Goal: Task Accomplishment & Management: Complete application form

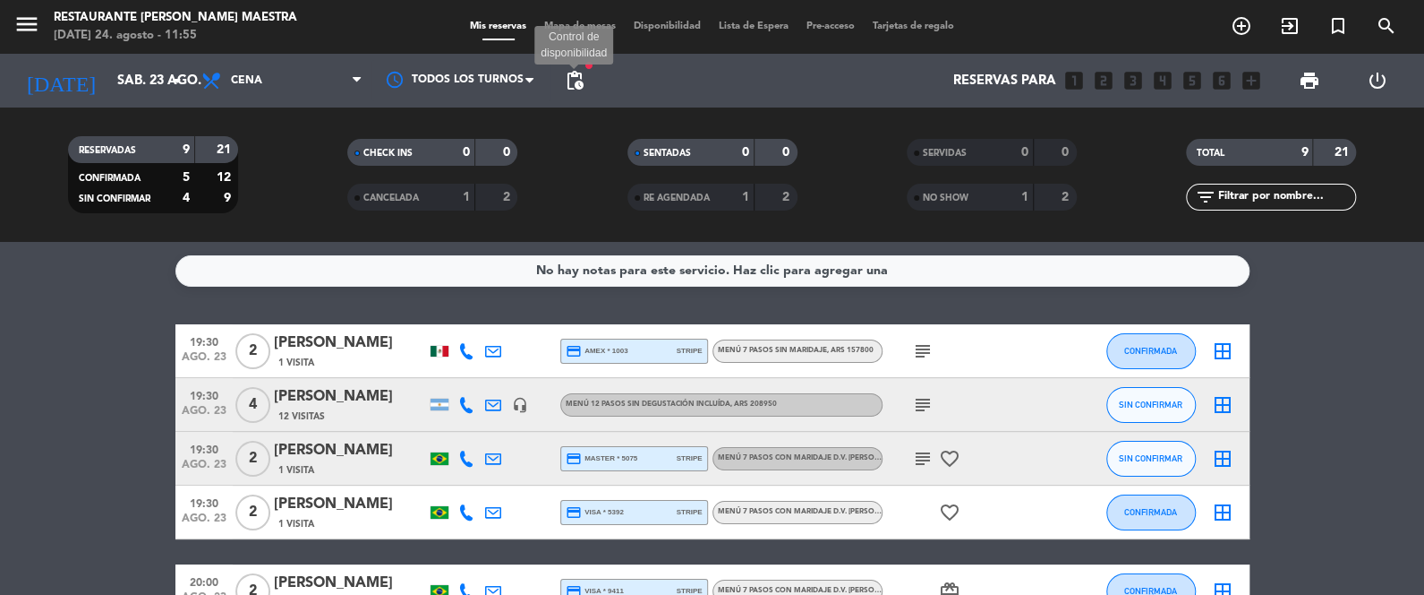
click at [566, 73] on span "pending_actions" at bounding box center [574, 80] width 21 height 21
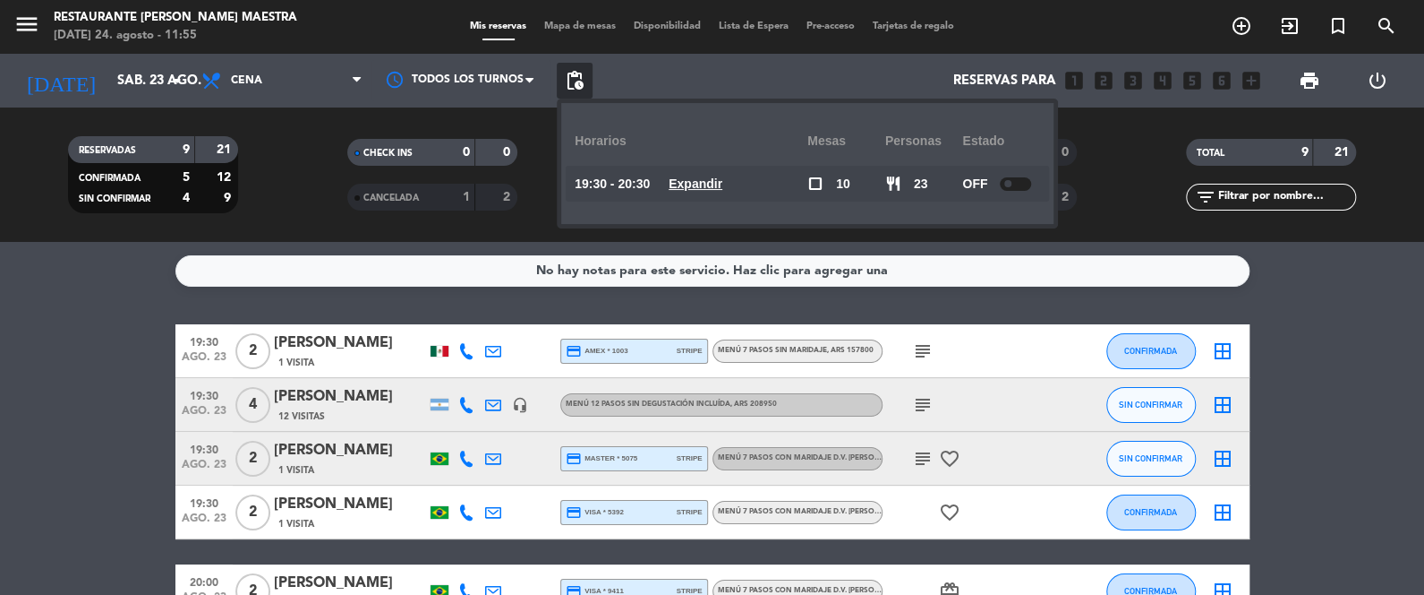
click at [566, 73] on span "pending_actions" at bounding box center [574, 80] width 21 height 21
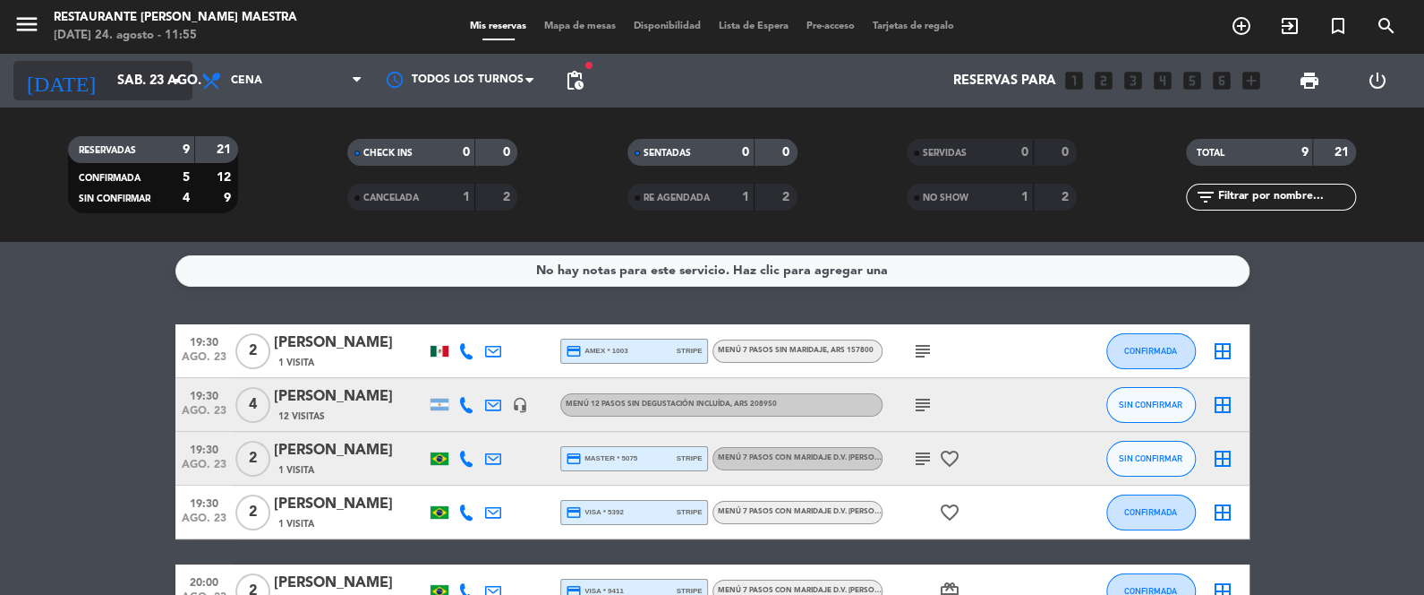
click at [150, 74] on input "sáb. 23 ago." at bounding box center [194, 80] width 172 height 33
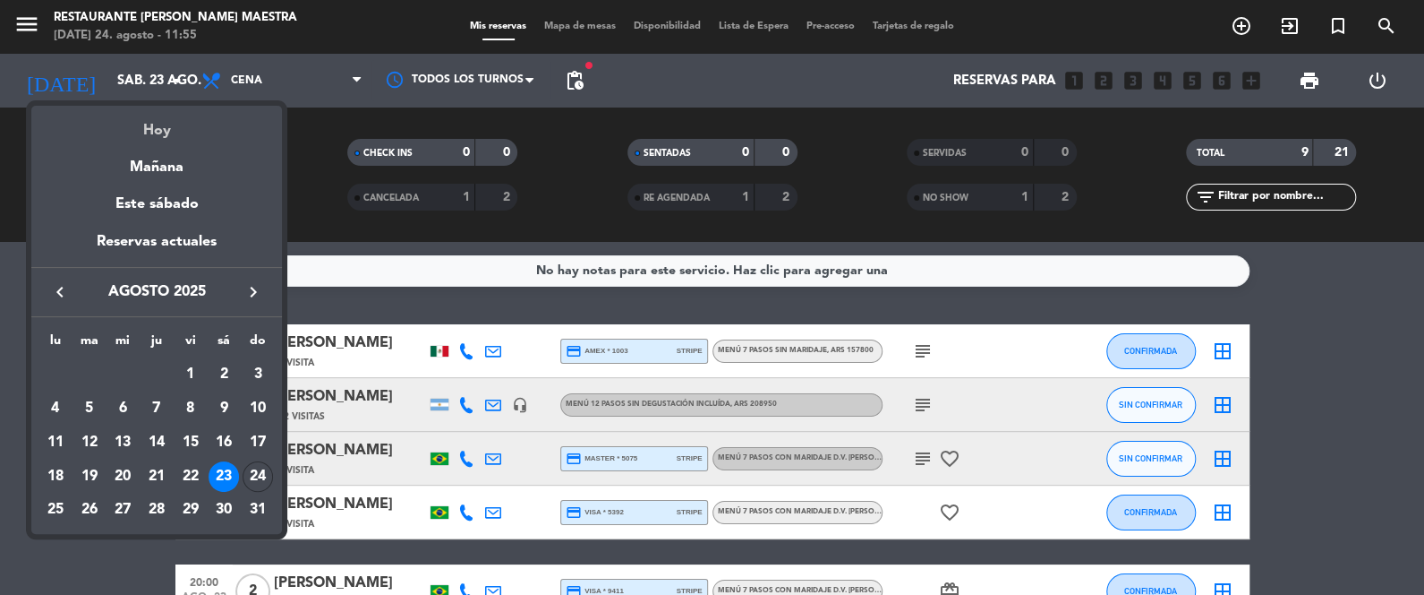
click at [169, 128] on div "Hoy" at bounding box center [156, 124] width 251 height 37
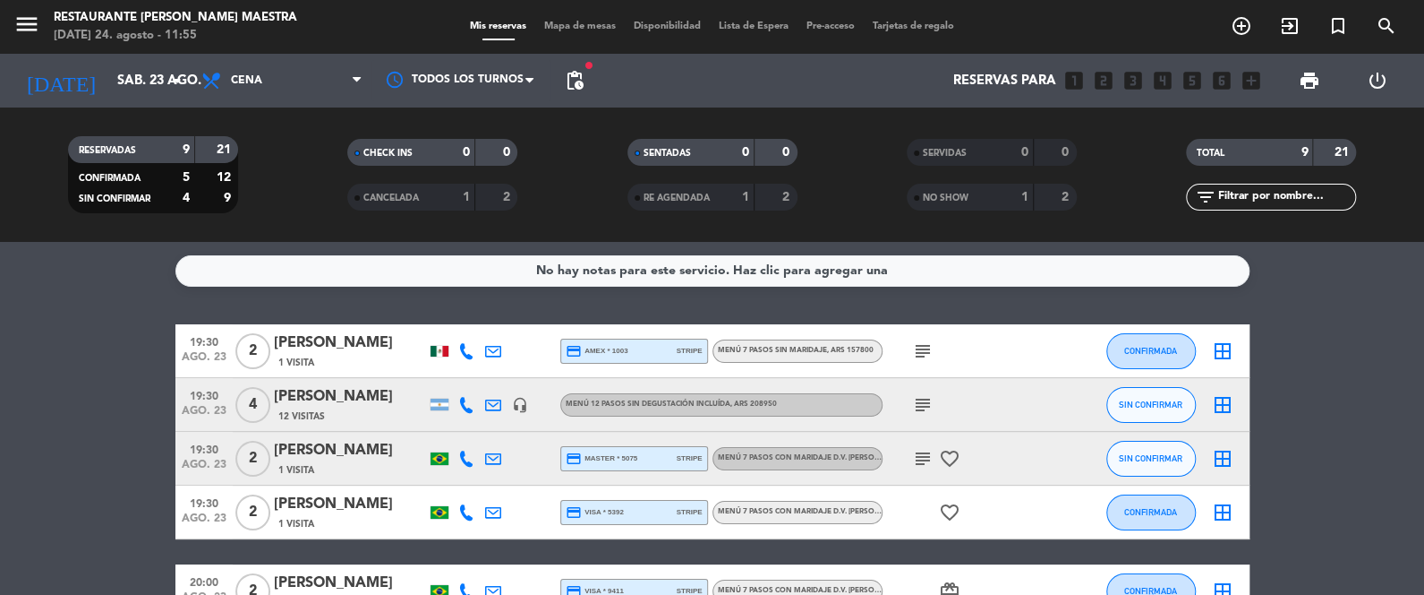
type input "dom. 24 ago."
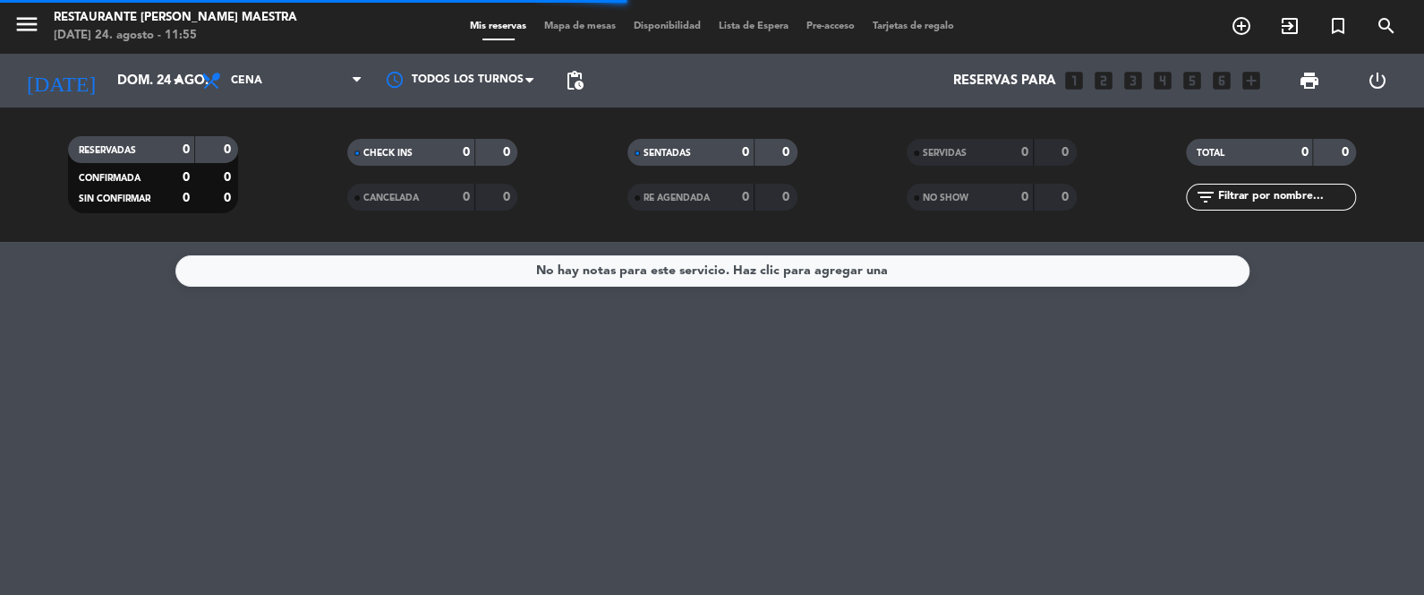
click at [332, 70] on span "Cena" at bounding box center [281, 80] width 179 height 39
click at [310, 160] on div "menu Restaurante [PERSON_NAME] Maestra [DATE] 24. agosto - 11:55 Mis reservas M…" at bounding box center [712, 121] width 1424 height 242
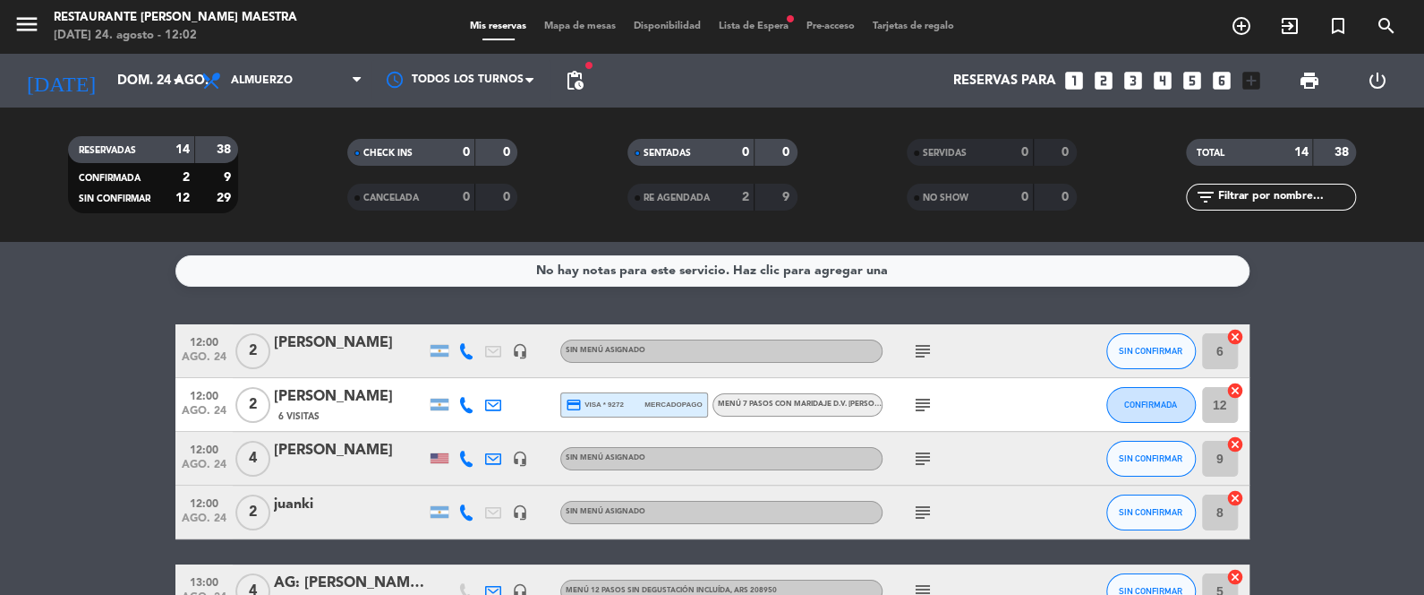
click at [766, 24] on span "Lista de Espera fiber_manual_record" at bounding box center [754, 26] width 88 height 10
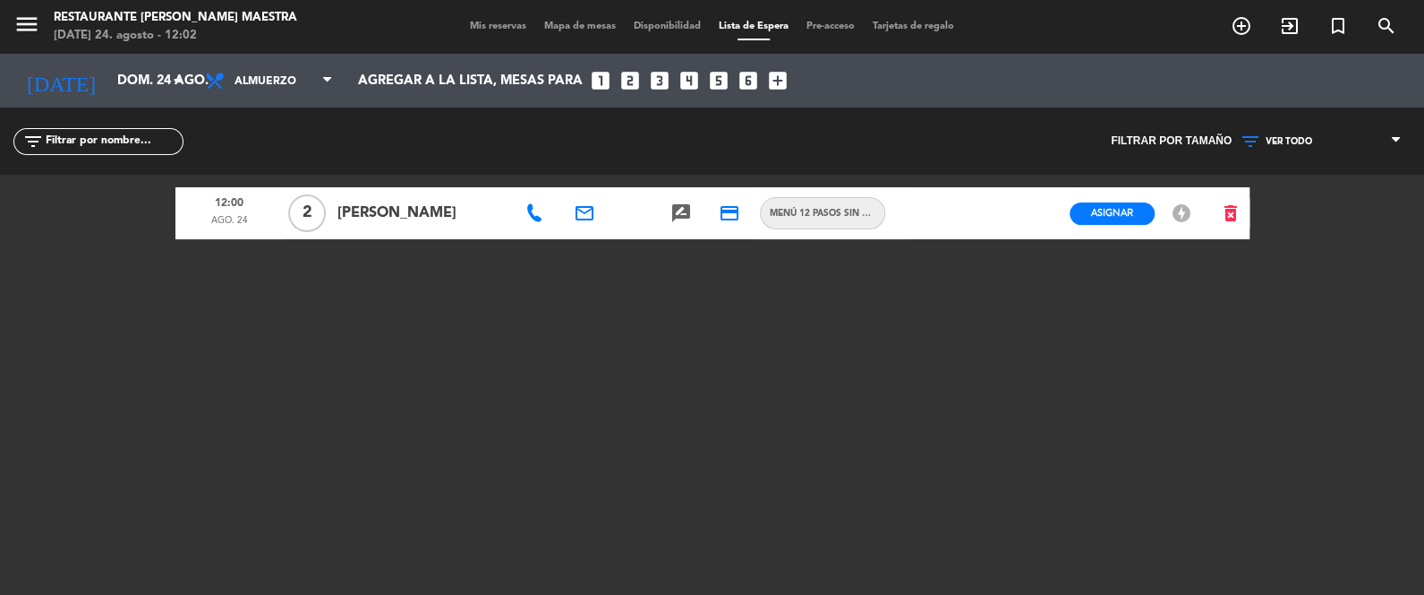
click at [495, 24] on span "Mis reservas" at bounding box center [498, 26] width 74 height 10
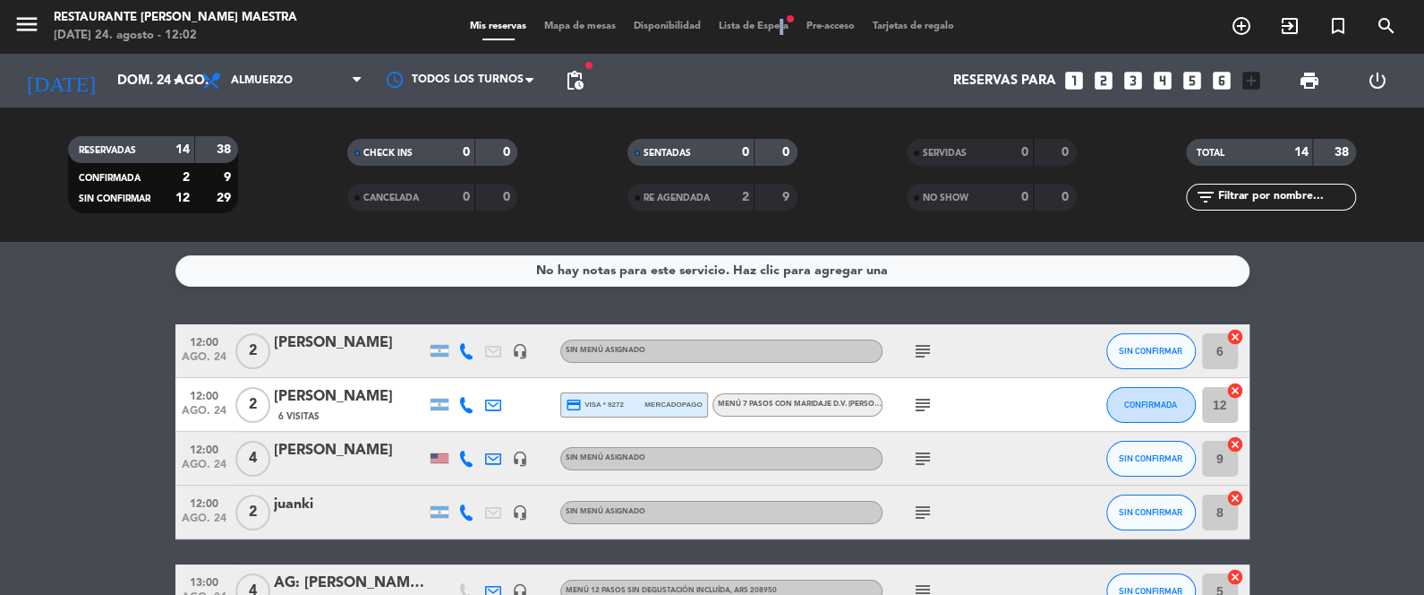
drag, startPoint x: 777, startPoint y: 4, endPoint x: 780, endPoint y: 13, distance: 9.3
click at [780, 11] on div "menu Restaurante [PERSON_NAME] Maestra [DATE] 24. agosto - 12:02 Mis reservas M…" at bounding box center [712, 27] width 1424 height 54
click at [779, 26] on span "Lista de Espera fiber_manual_record" at bounding box center [754, 26] width 88 height 10
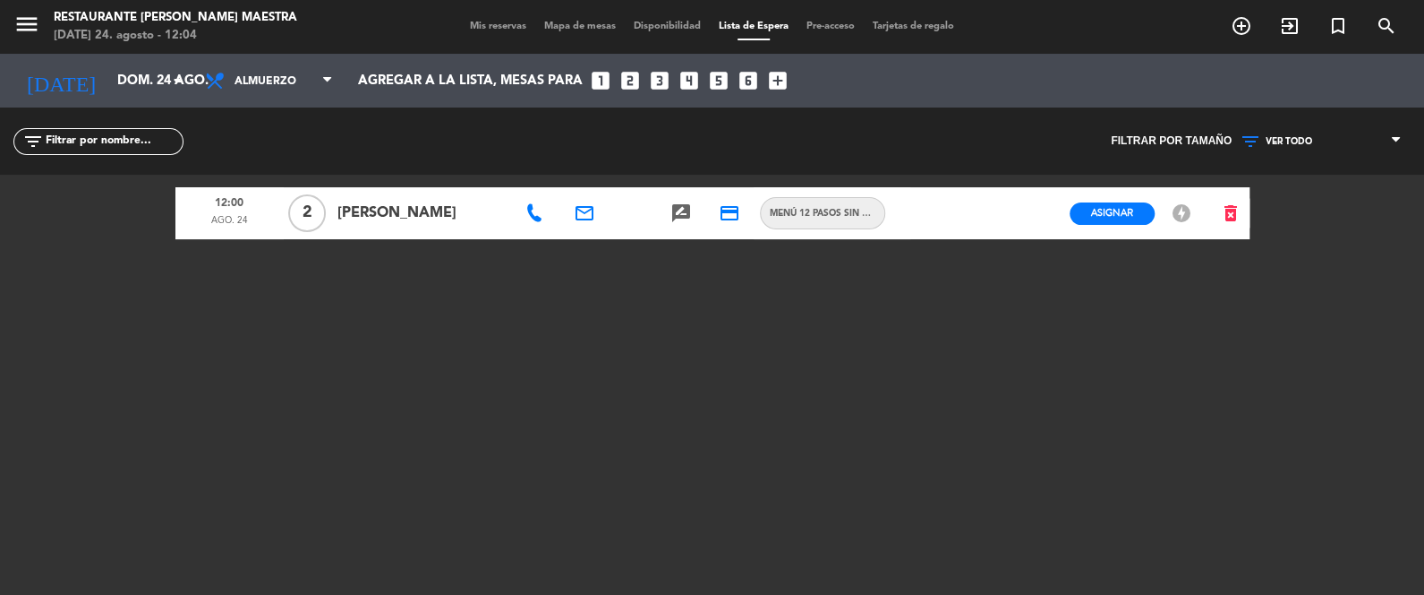
click at [532, 212] on icon at bounding box center [535, 213] width 18 height 18
click at [532, 211] on icon at bounding box center [535, 213] width 18 height 18
click at [434, 215] on span "[PERSON_NAME]" at bounding box center [421, 212] width 167 height 23
drag, startPoint x: 430, startPoint y: 214, endPoint x: 327, endPoint y: 227, distance: 103.8
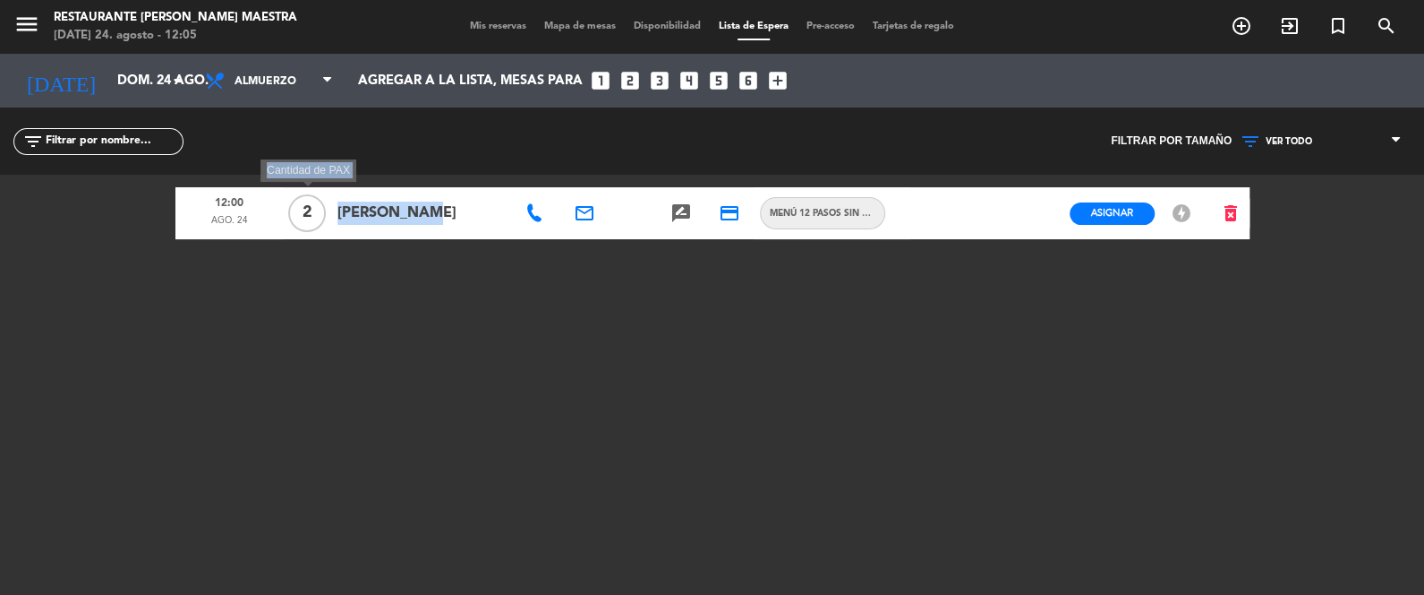
click at [323, 225] on div "12:00 [DATE] 2 Cantidad de PAX [PERSON_NAME] email rate_review credit_card Menú…" at bounding box center [712, 213] width 1074 height 52
copy div "[PERSON_NAME]"
click at [849, 210] on span "Menú 12 pasos sin degustación incluída" at bounding box center [823, 213] width 124 height 14
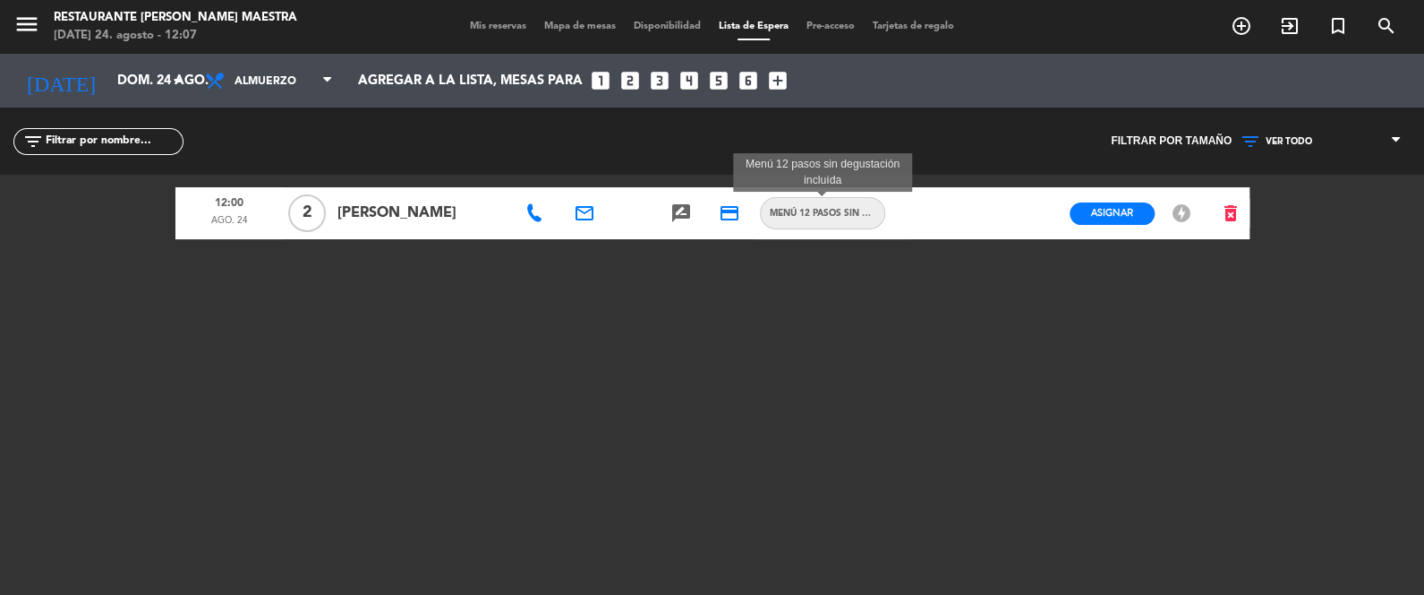
click at [847, 210] on span "Menú 12 pasos sin degustación incluída" at bounding box center [823, 213] width 124 height 14
drag, startPoint x: 570, startPoint y: 204, endPoint x: 567, endPoint y: 216, distance: 12.2
click at [569, 208] on div "email" at bounding box center [584, 213] width 48 height 52
click at [582, 212] on icon "email" at bounding box center [584, 212] width 21 height 21
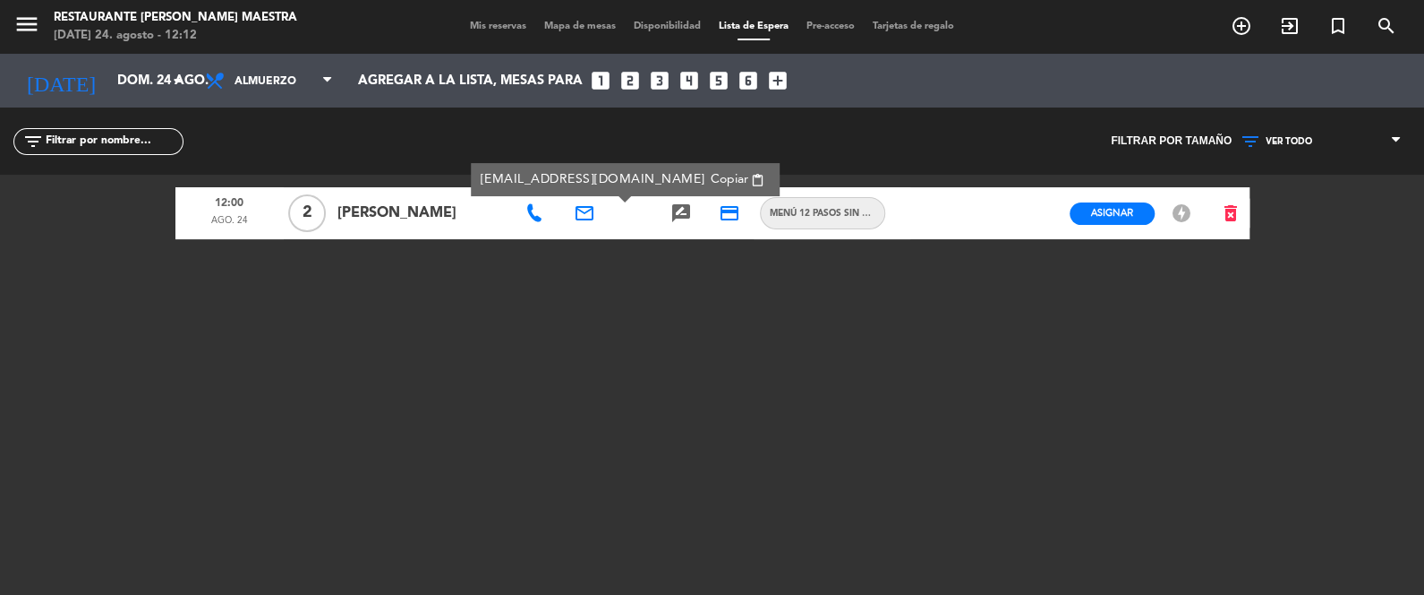
click at [547, 212] on div at bounding box center [536, 213] width 48 height 52
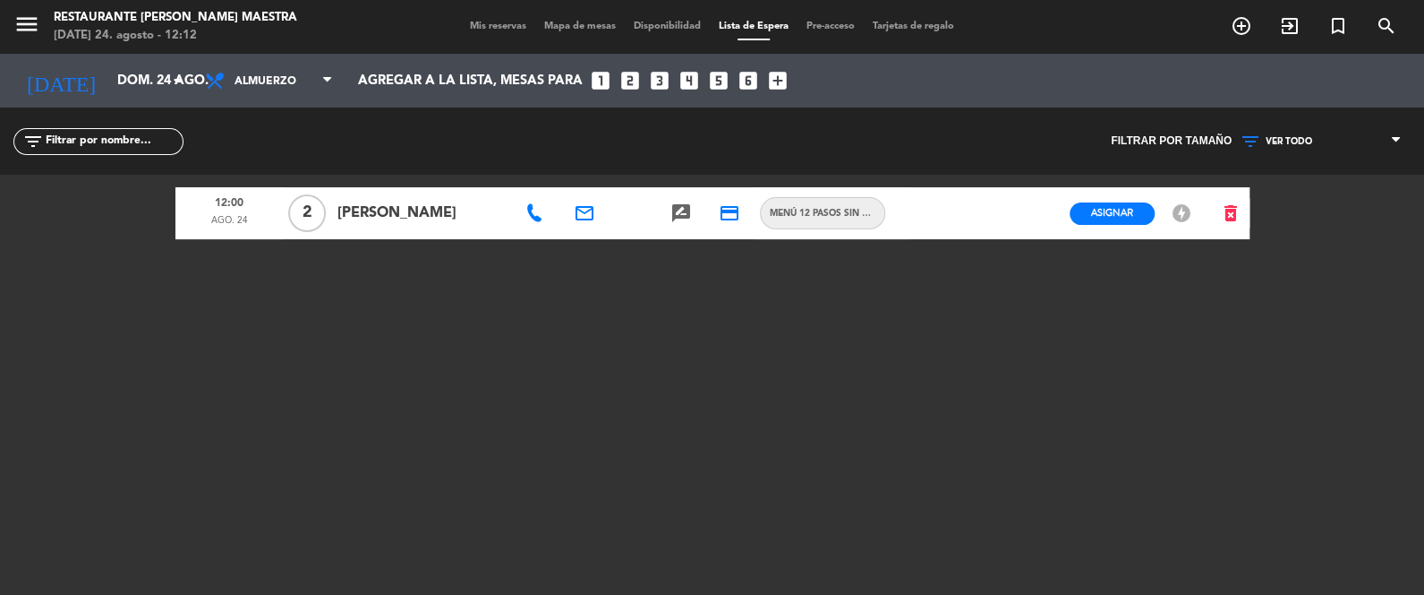
click at [535, 215] on icon at bounding box center [535, 213] width 18 height 18
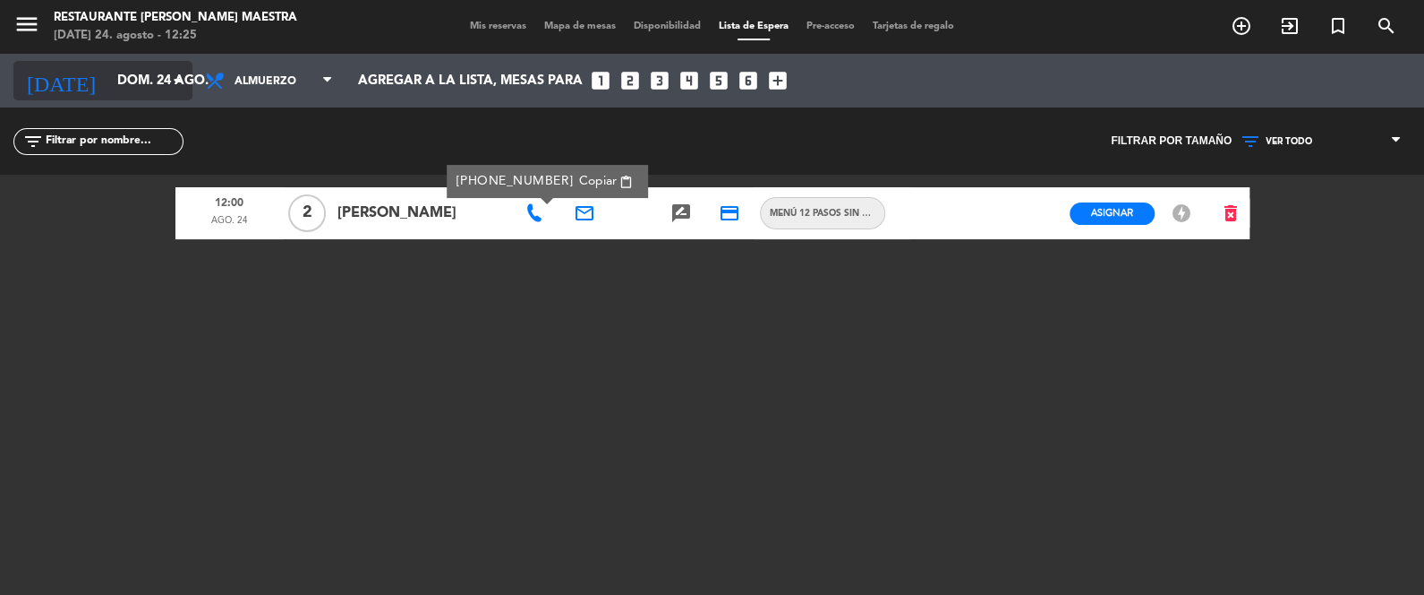
click at [177, 64] on input "dom. 24 ago." at bounding box center [194, 80] width 172 height 33
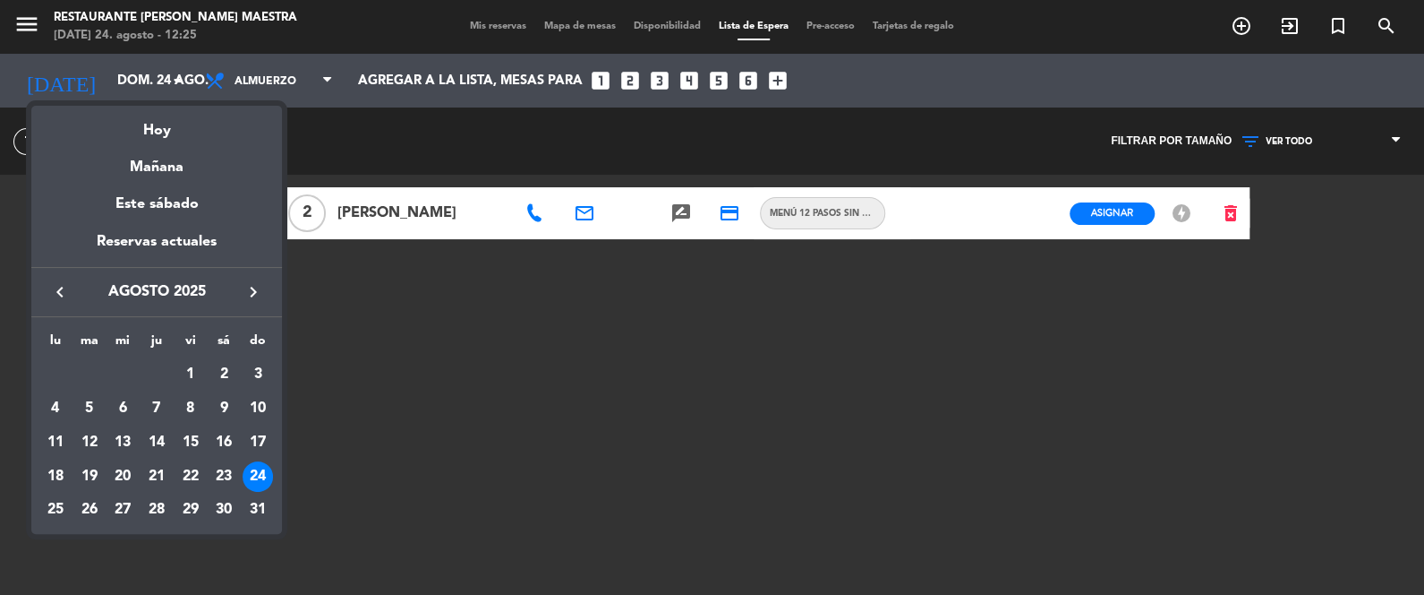
click at [243, 285] on icon "keyboard_arrow_right" at bounding box center [253, 291] width 21 height 21
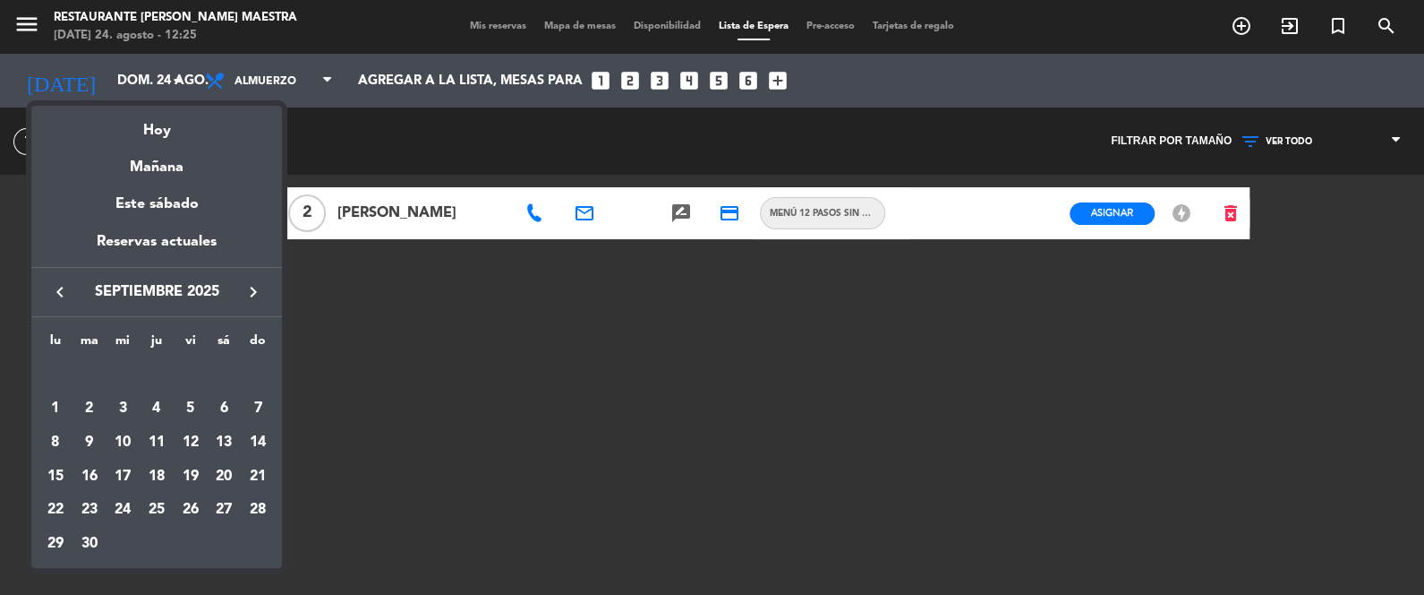
click at [53, 400] on div "1" at bounding box center [55, 408] width 30 height 30
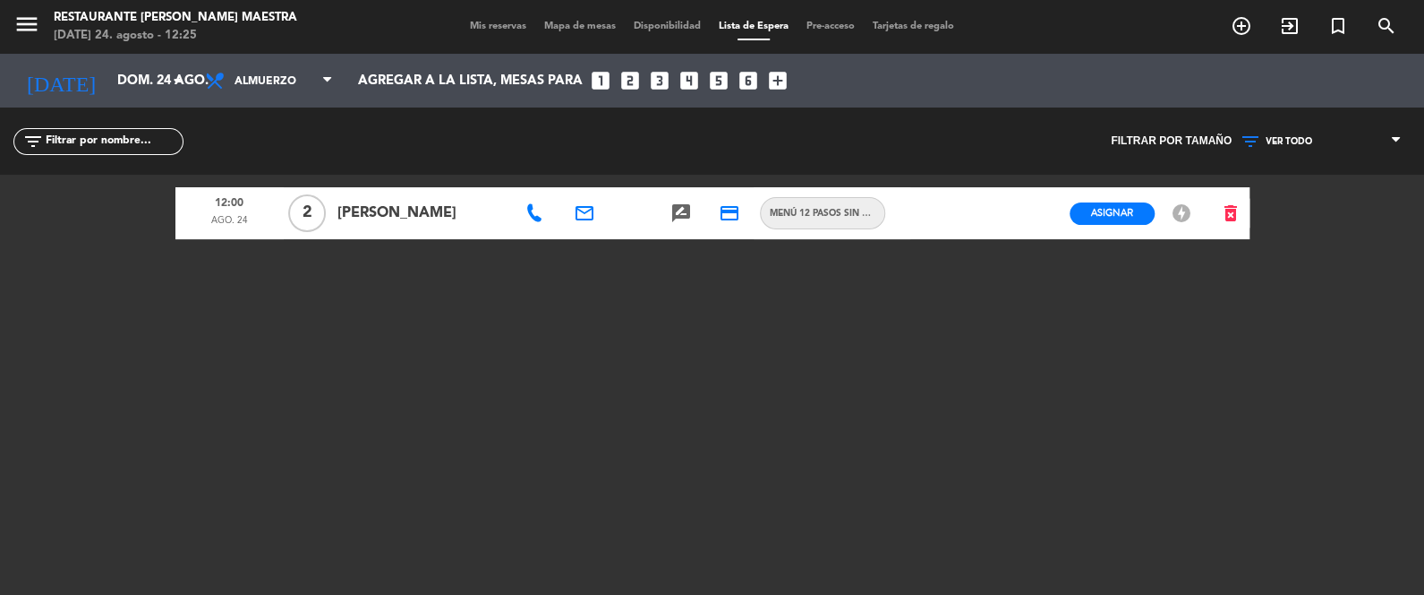
type input "[DATE]"
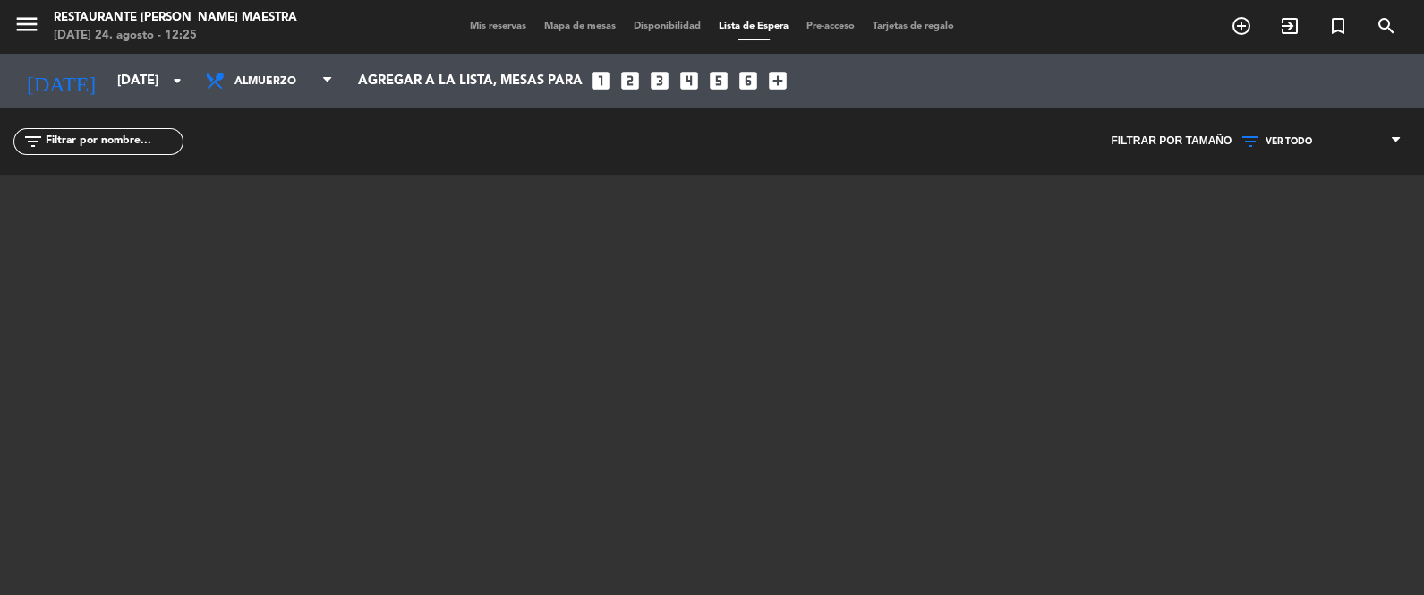
click at [466, 23] on span "Mis reservas" at bounding box center [498, 26] width 74 height 10
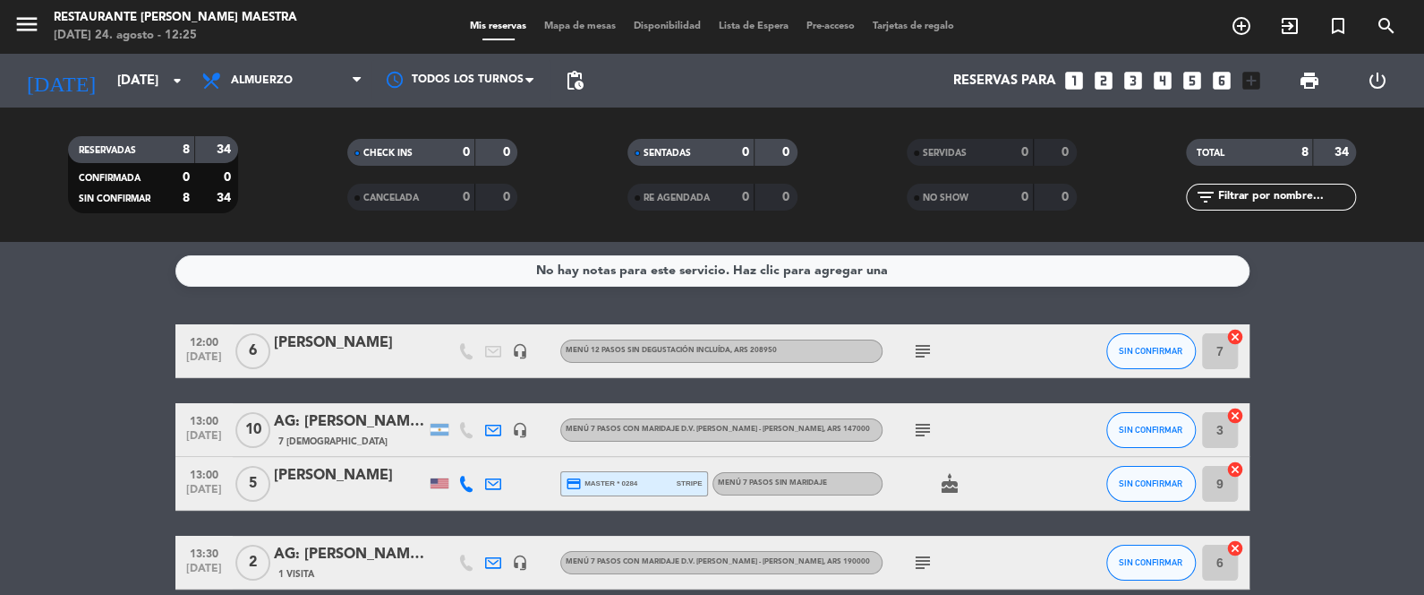
click at [326, 468] on div "[PERSON_NAME]" at bounding box center [350, 475] width 152 height 23
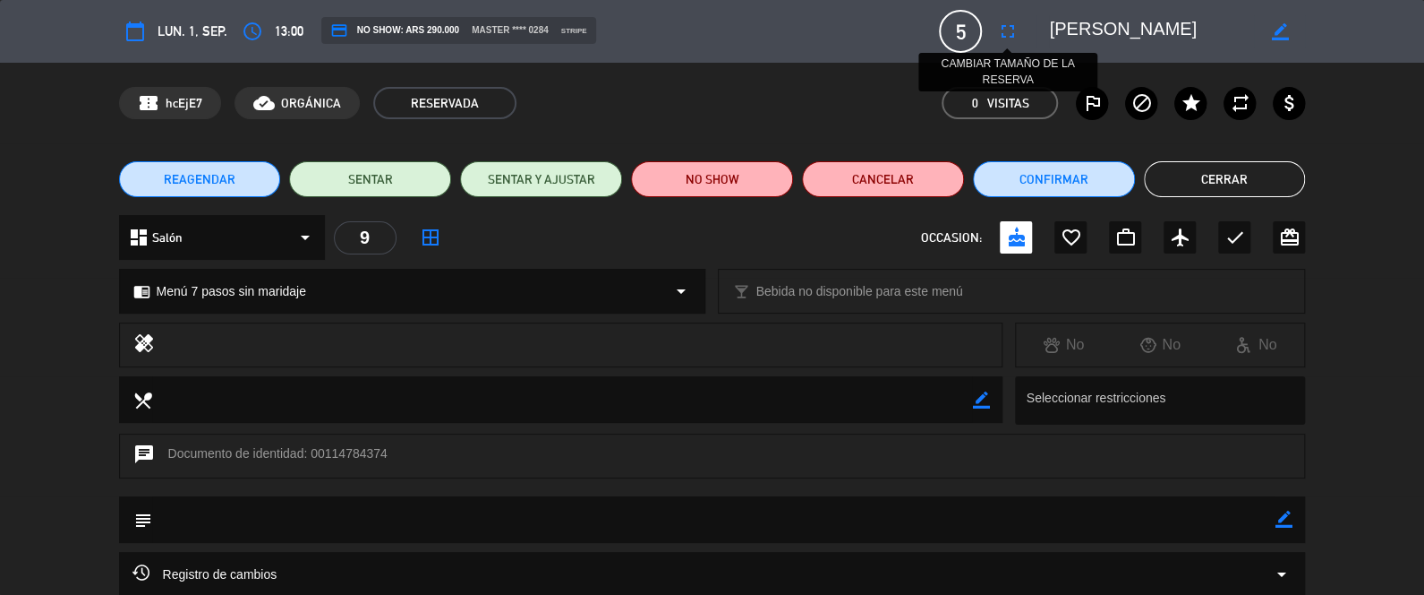
click at [1009, 28] on icon "fullscreen" at bounding box center [1007, 31] width 21 height 21
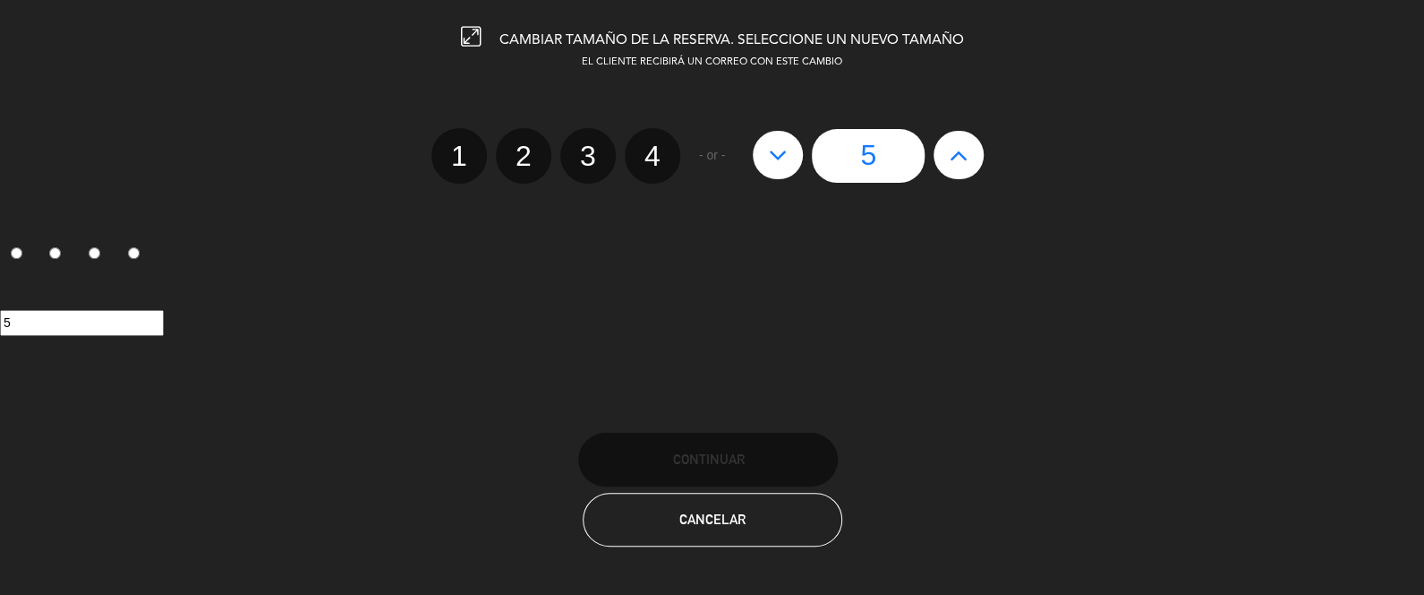
click at [530, 153] on label "2" at bounding box center [524, 156] width 56 height 56
click at [527, 146] on input "2" at bounding box center [522, 140] width 12 height 12
radio input "true"
radio input "false"
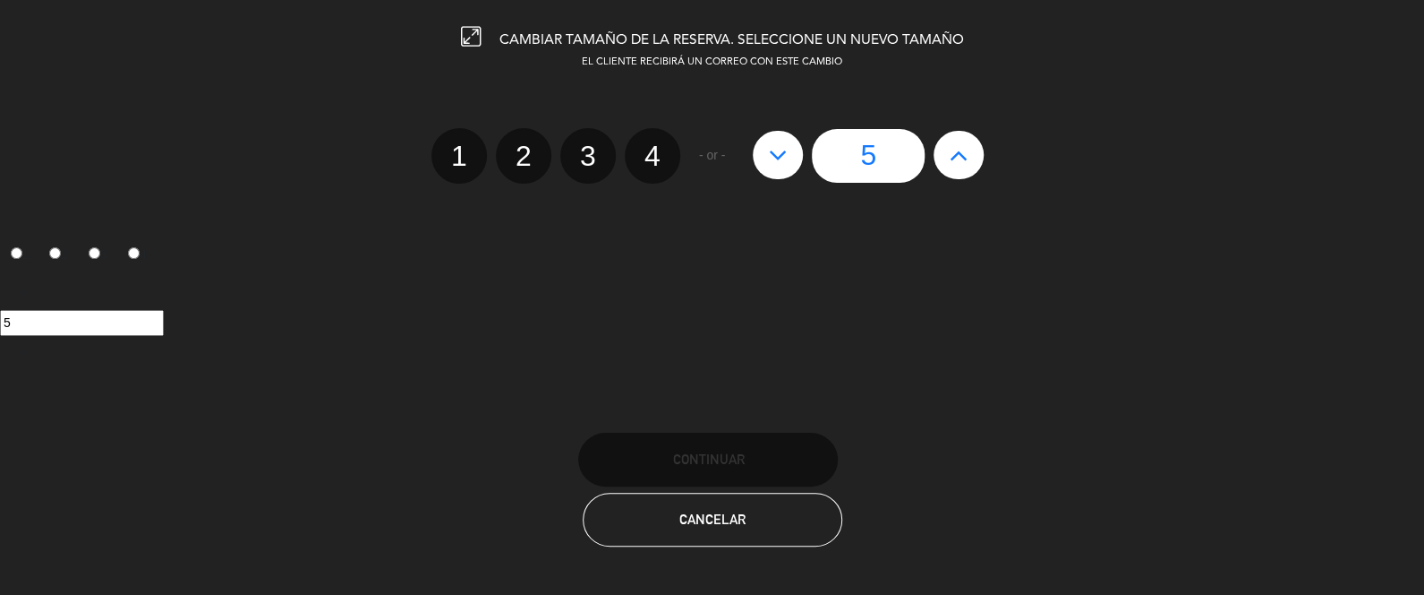
radio input "false"
radio input "true"
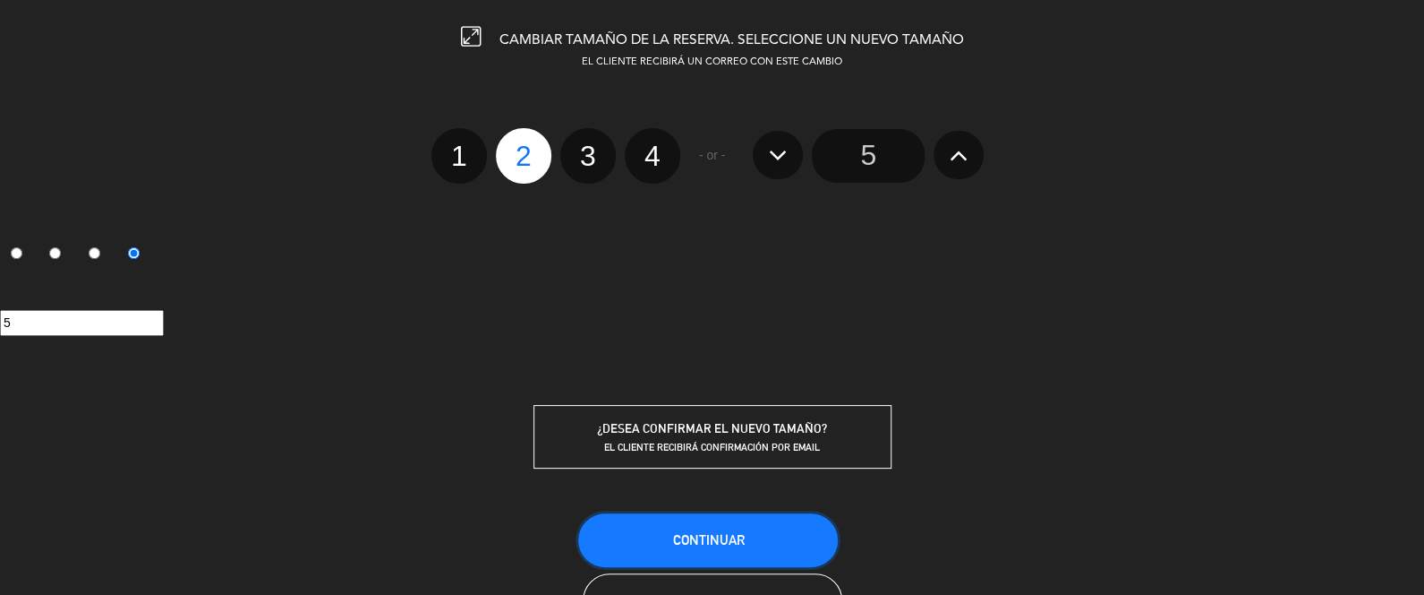
click at [724, 532] on span "Continuar" at bounding box center [708, 539] width 72 height 15
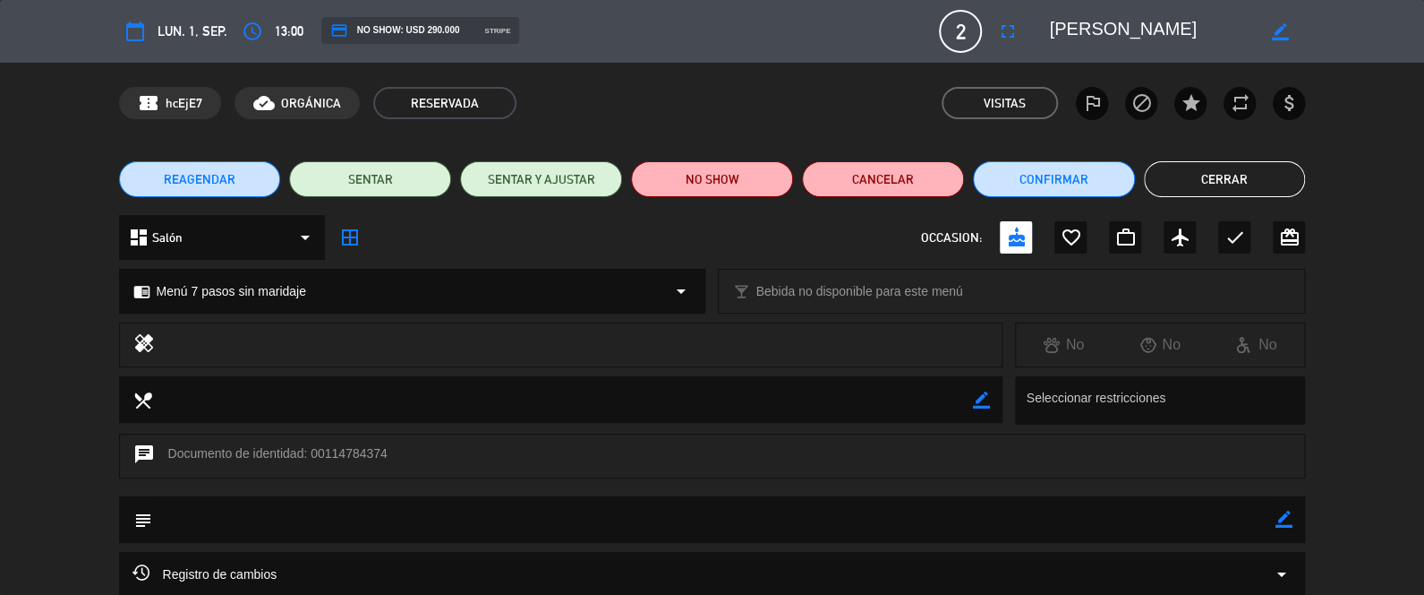
click at [1211, 179] on button "Cerrar" at bounding box center [1225, 179] width 162 height 36
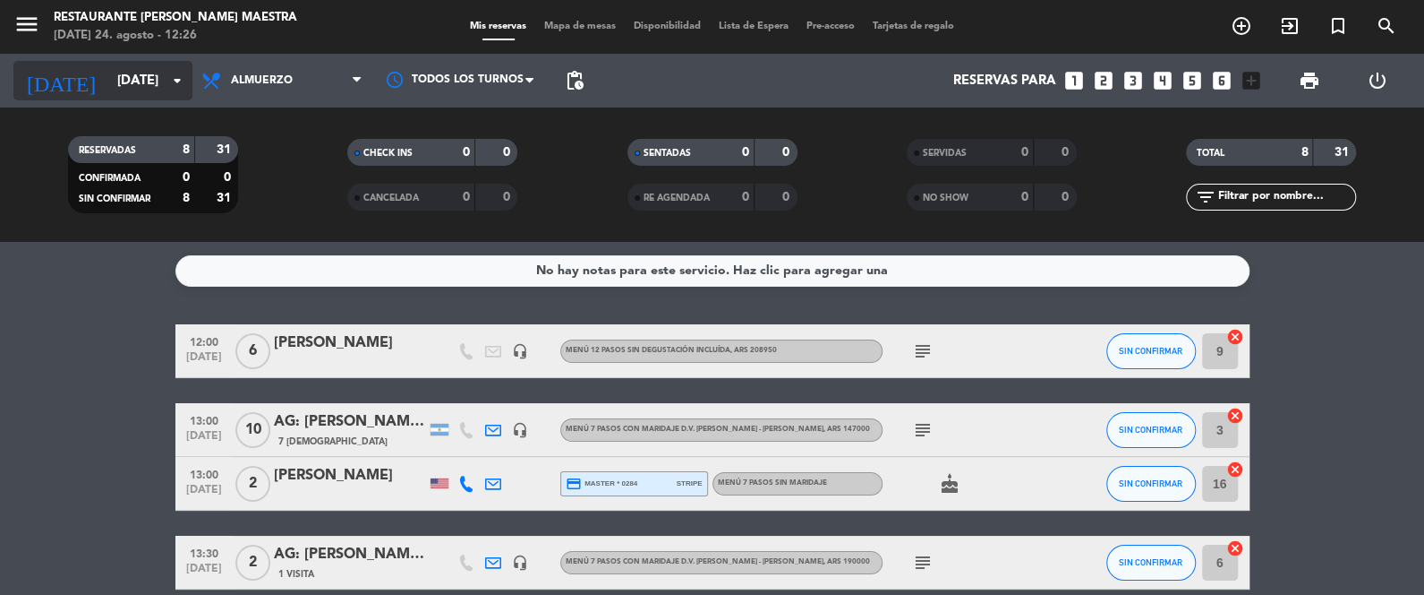
click at [108, 81] on input "[DATE]" at bounding box center [194, 80] width 172 height 33
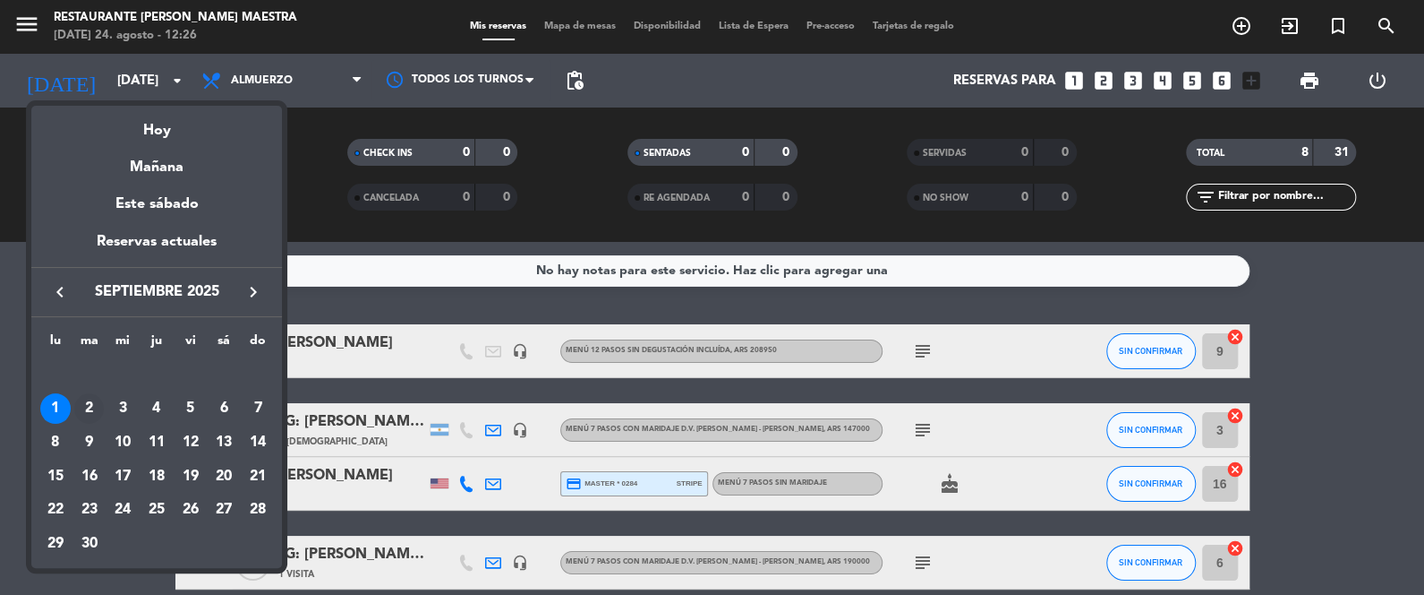
click at [92, 406] on div "2" at bounding box center [89, 408] width 30 height 30
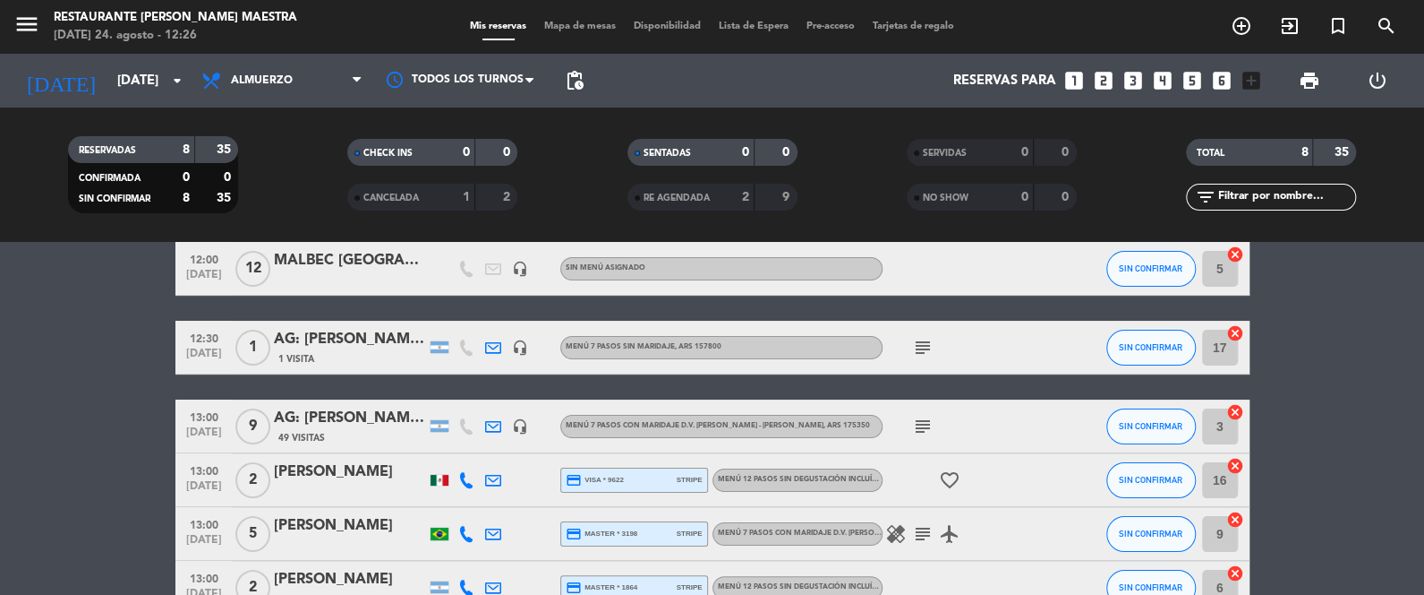
scroll to position [133, 0]
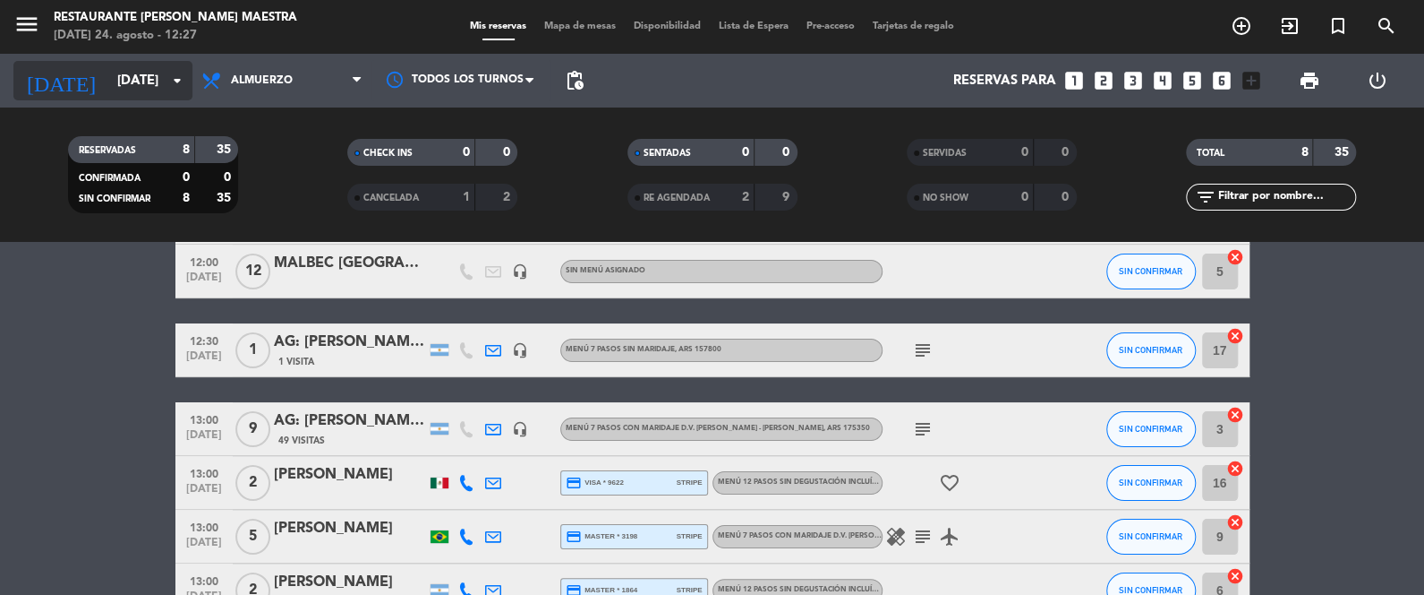
click at [147, 65] on input "[DATE]" at bounding box center [194, 80] width 172 height 33
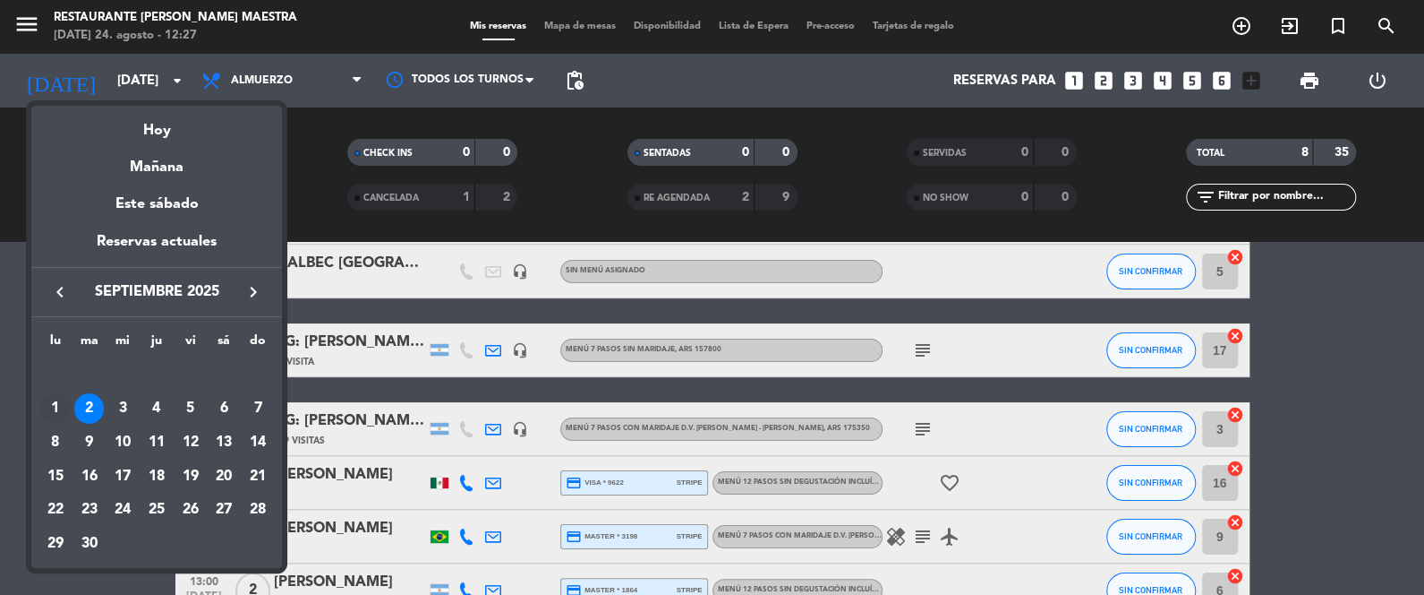
click at [57, 405] on div "1" at bounding box center [55, 408] width 30 height 30
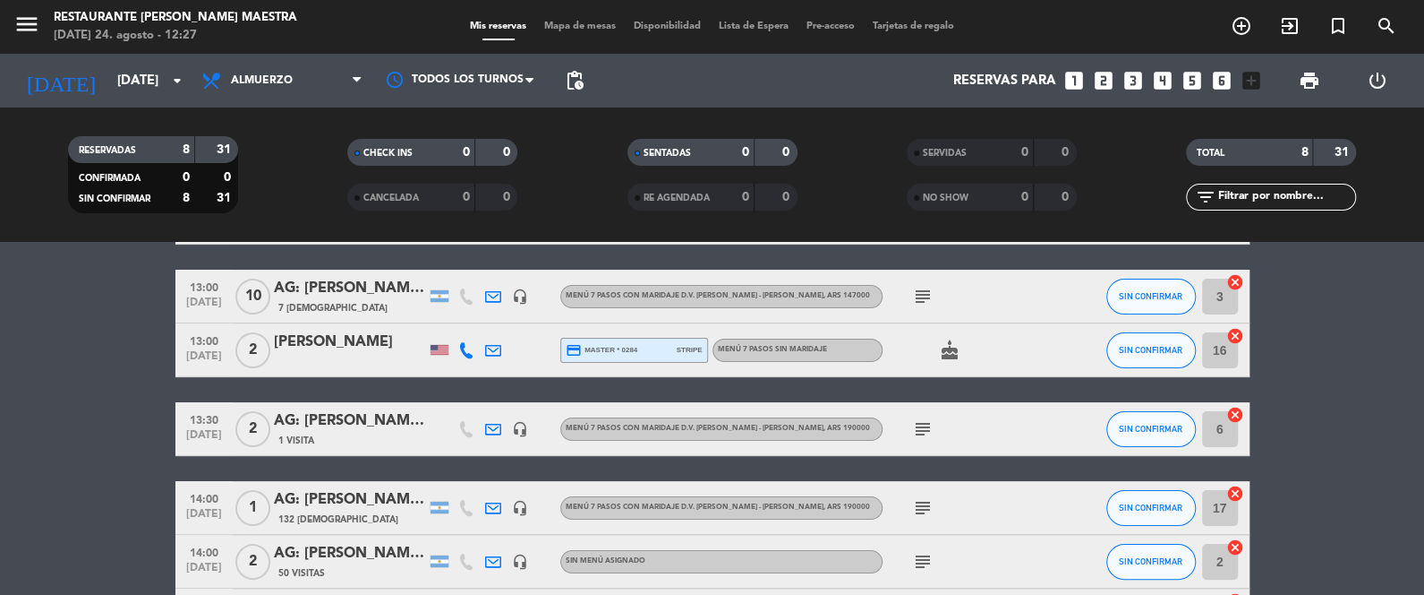
click at [324, 342] on div "[PERSON_NAME]" at bounding box center [350, 341] width 152 height 23
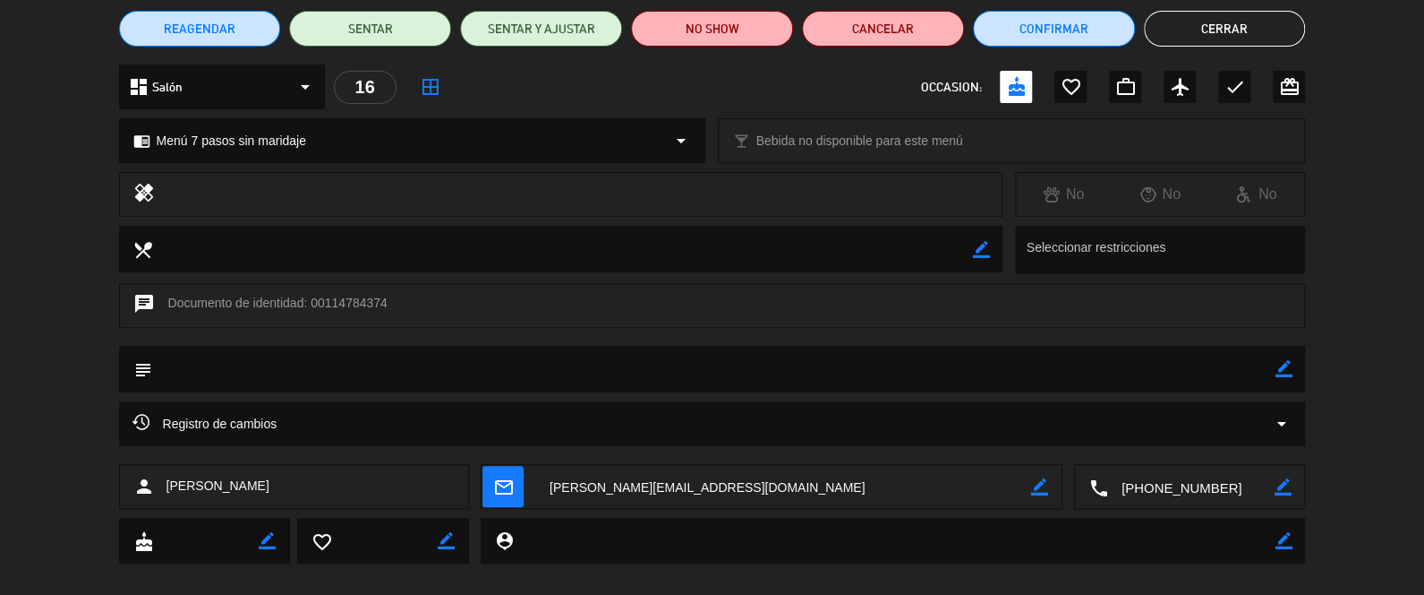
scroll to position [129, 0]
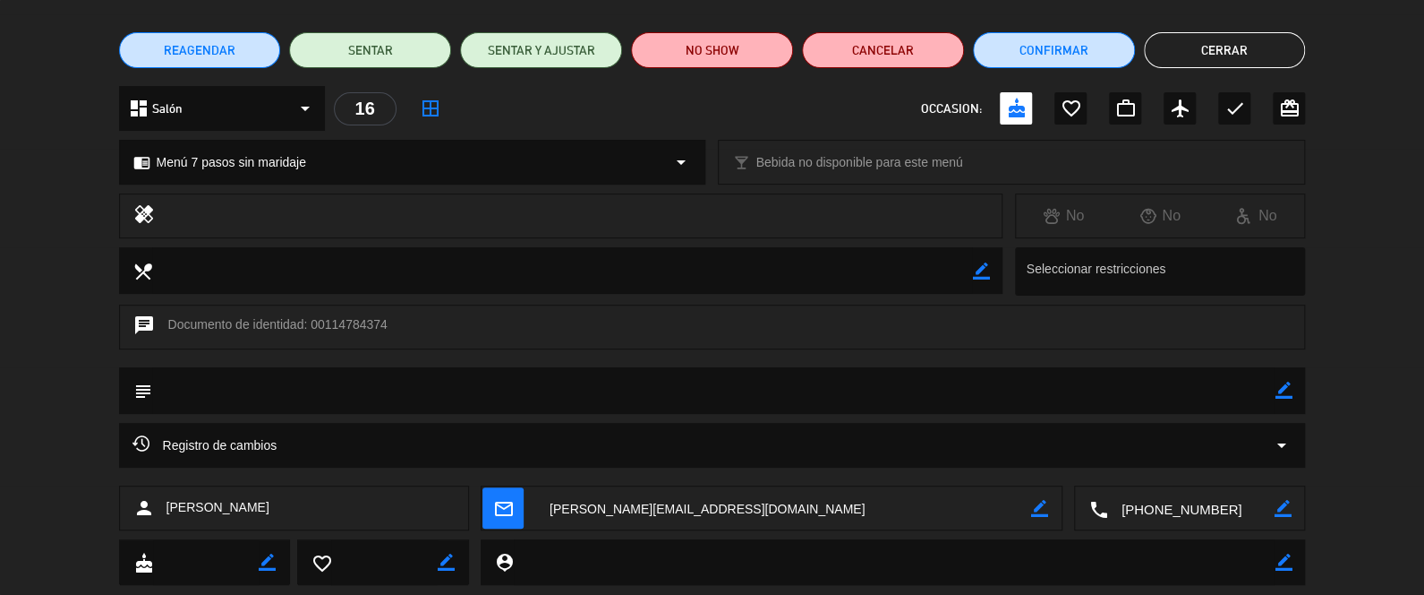
click at [1278, 505] on icon "border_color" at bounding box center [1282, 508] width 17 height 17
drag, startPoint x: 1219, startPoint y: 502, endPoint x: 1099, endPoint y: 505, distance: 120.0
click at [1099, 505] on div "local_phone" at bounding box center [1190, 508] width 230 height 45
click at [1281, 513] on icon at bounding box center [1282, 508] width 17 height 17
click at [1249, 52] on button "Cerrar" at bounding box center [1225, 50] width 162 height 36
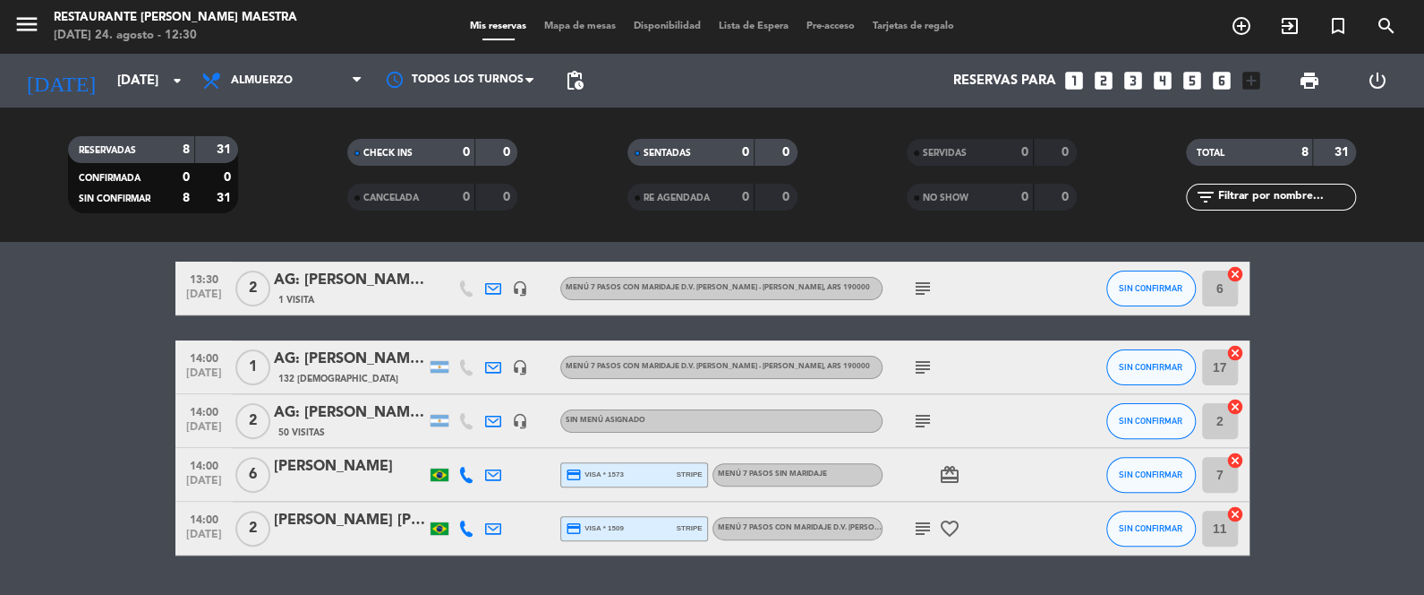
scroll to position [323, 0]
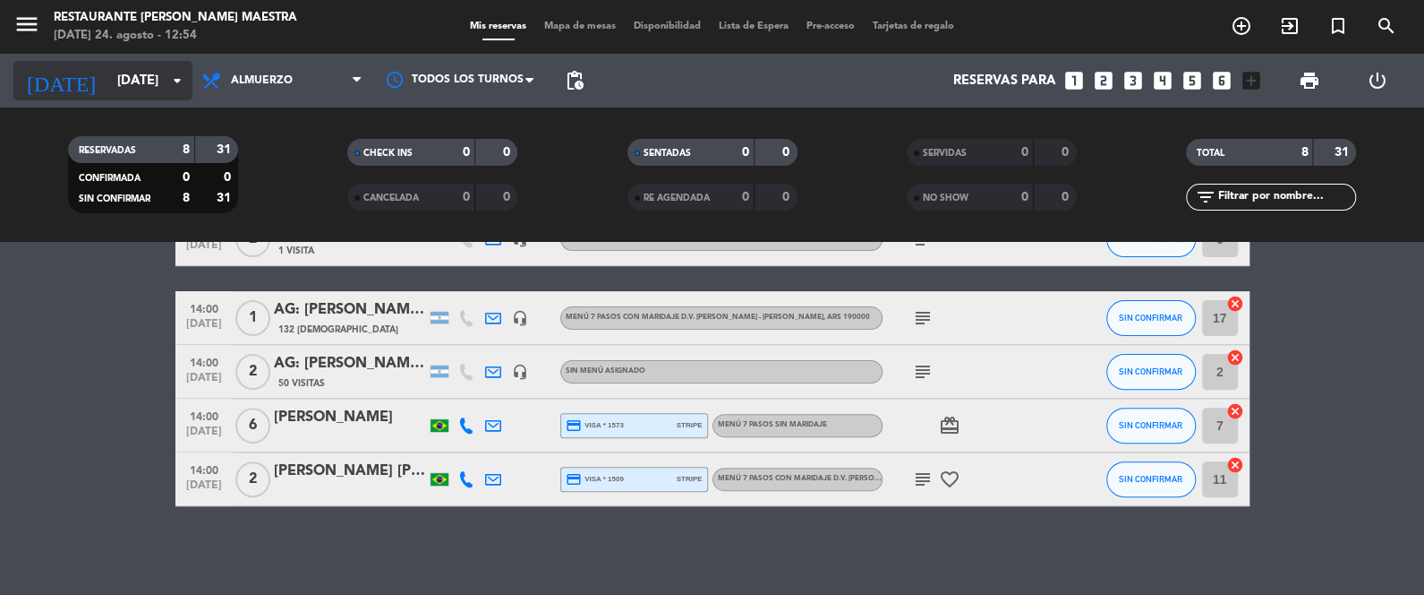
click at [143, 68] on input "[DATE]" at bounding box center [194, 80] width 172 height 33
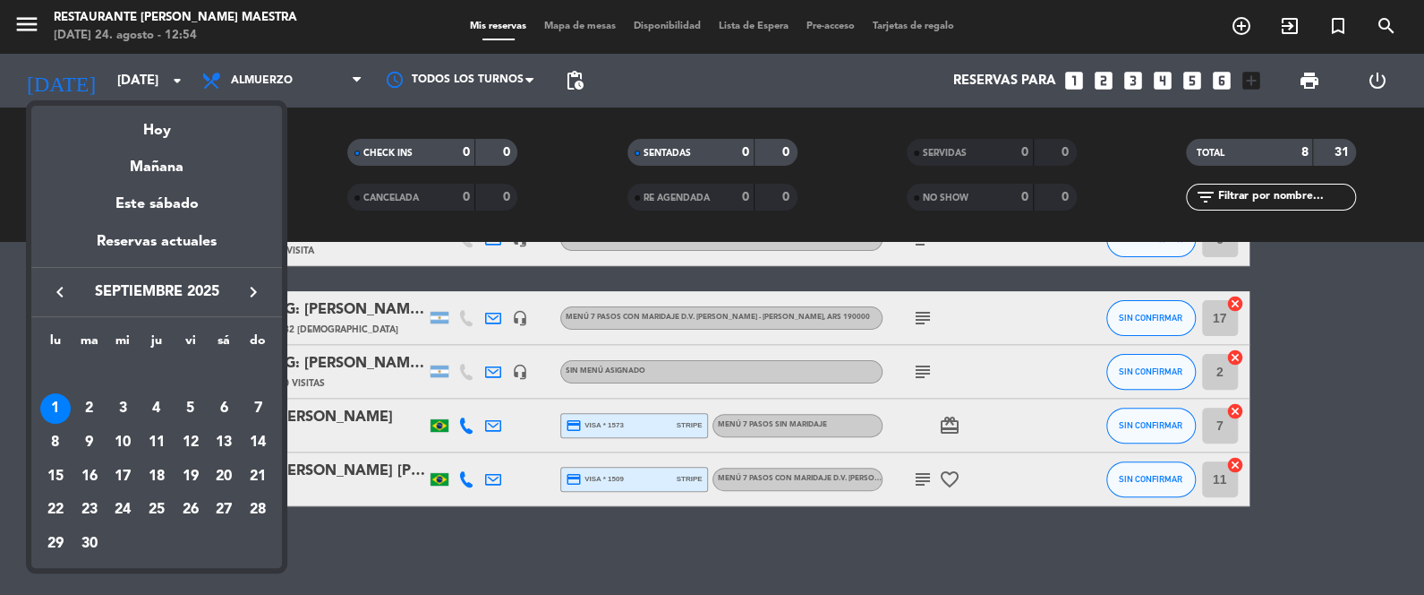
drag, startPoint x: 163, startPoint y: 119, endPoint x: 162, endPoint y: 131, distance: 11.7
click at [162, 130] on div "Hoy" at bounding box center [156, 124] width 251 height 37
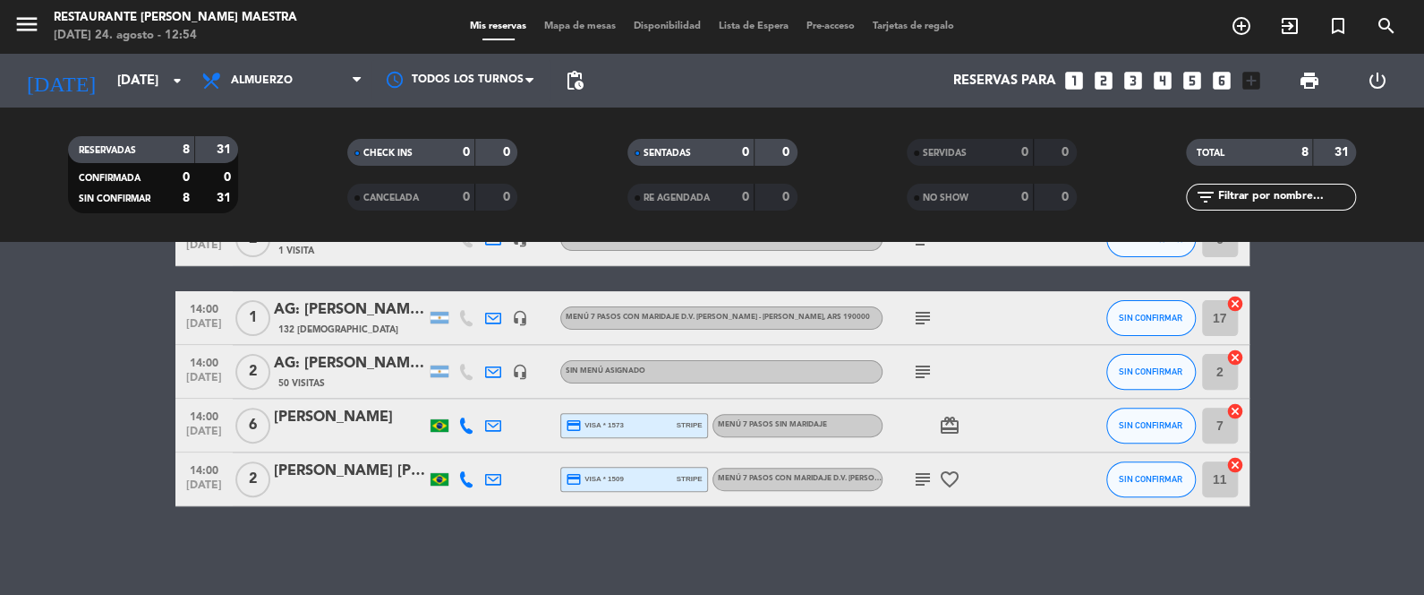
type input "dom. 24 ago."
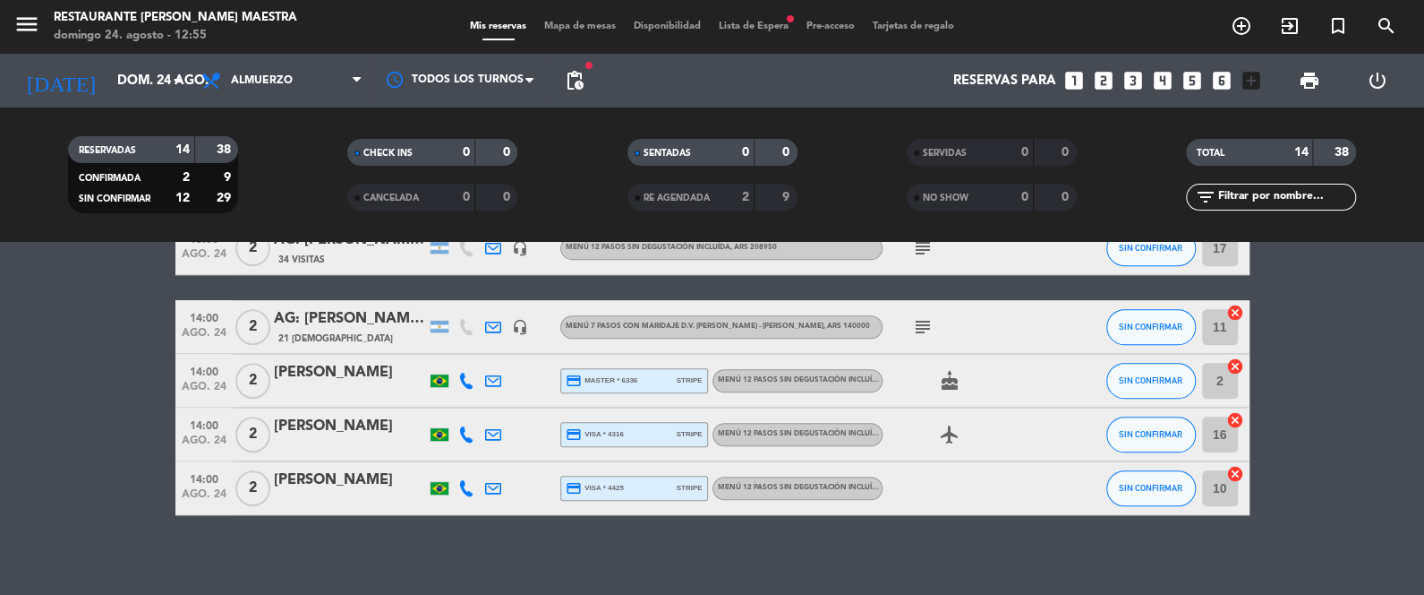
scroll to position [646, 0]
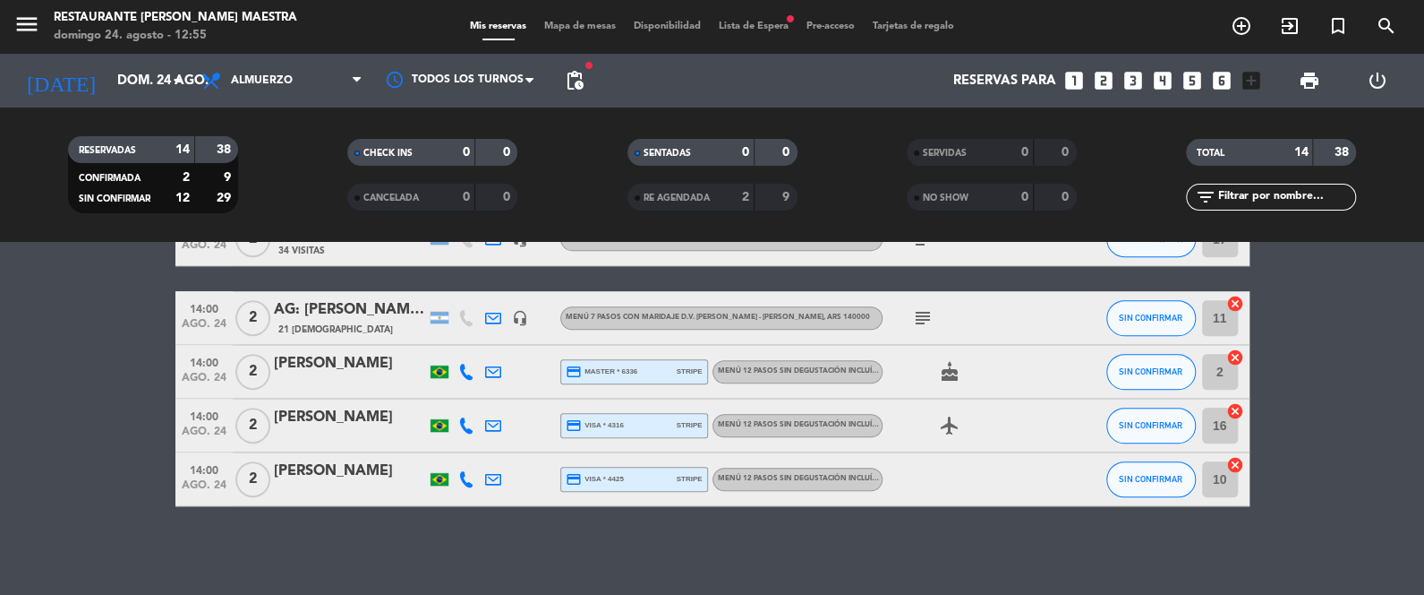
click at [931, 313] on icon "subject" at bounding box center [922, 317] width 21 height 21
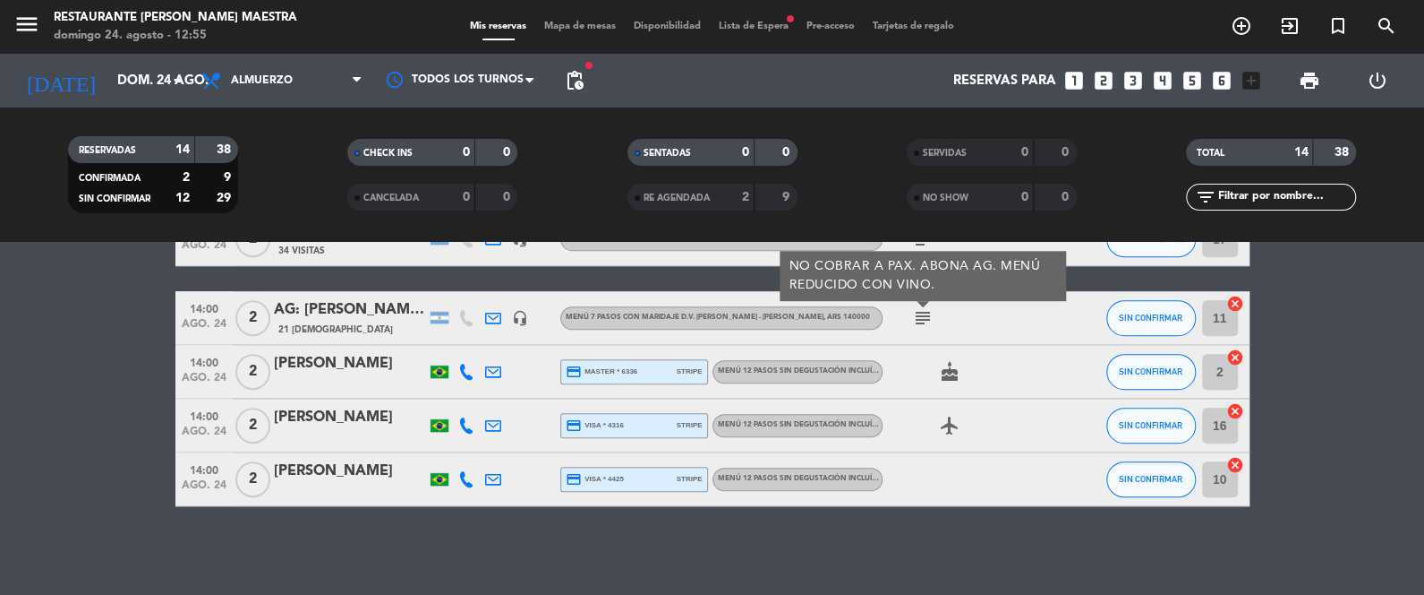
click at [930, 311] on icon "subject" at bounding box center [922, 317] width 21 height 21
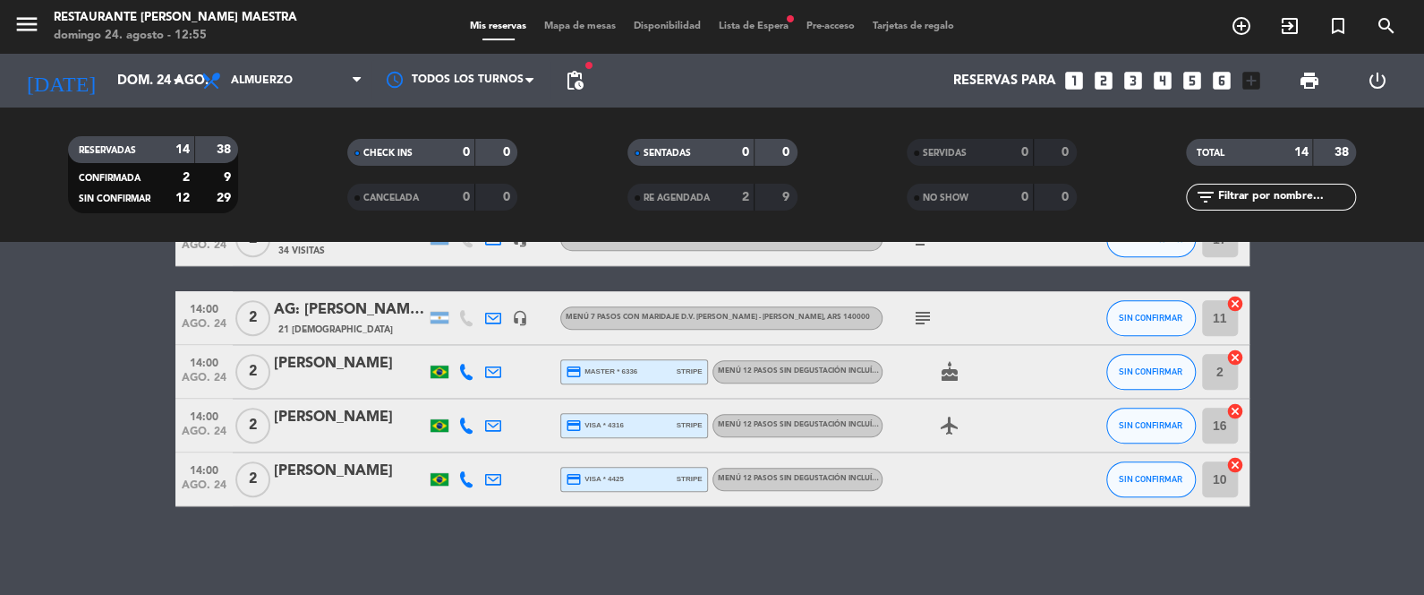
click at [845, 425] on span "Menú 12 pasos sin degustación incluída" at bounding box center [800, 424] width 165 height 7
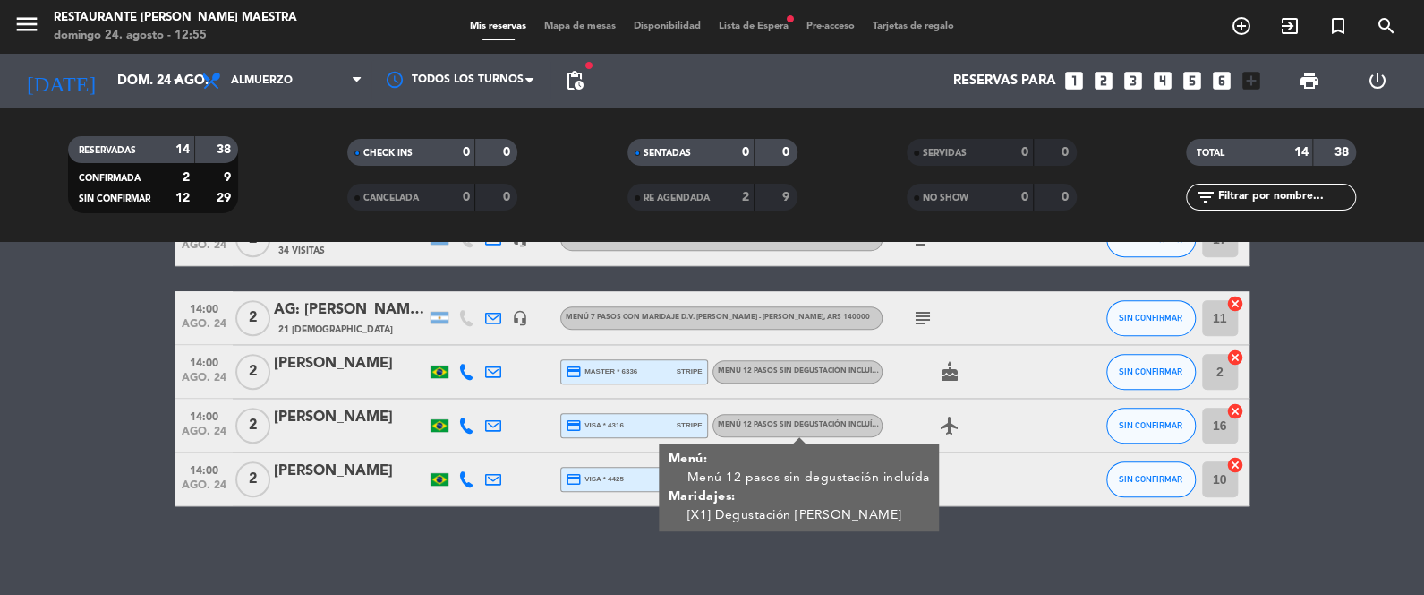
click at [845, 429] on div "Menú 12 pasos sin degustación incluída" at bounding box center [800, 425] width 164 height 12
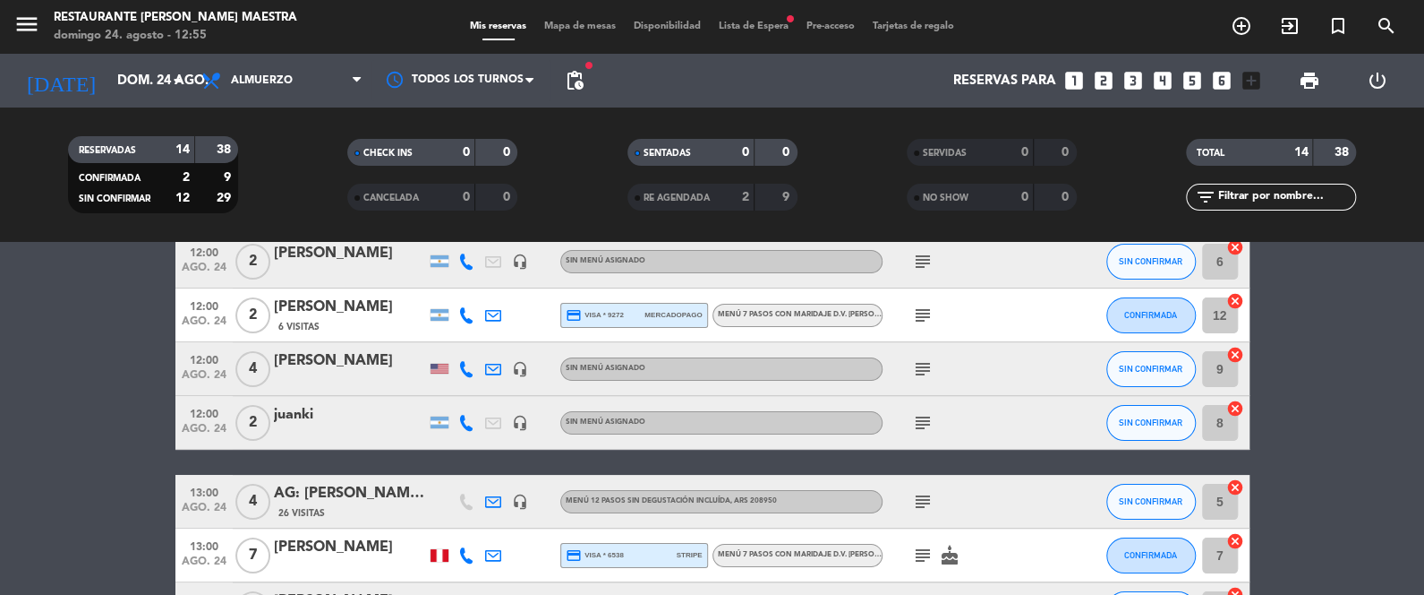
scroll to position [0, 0]
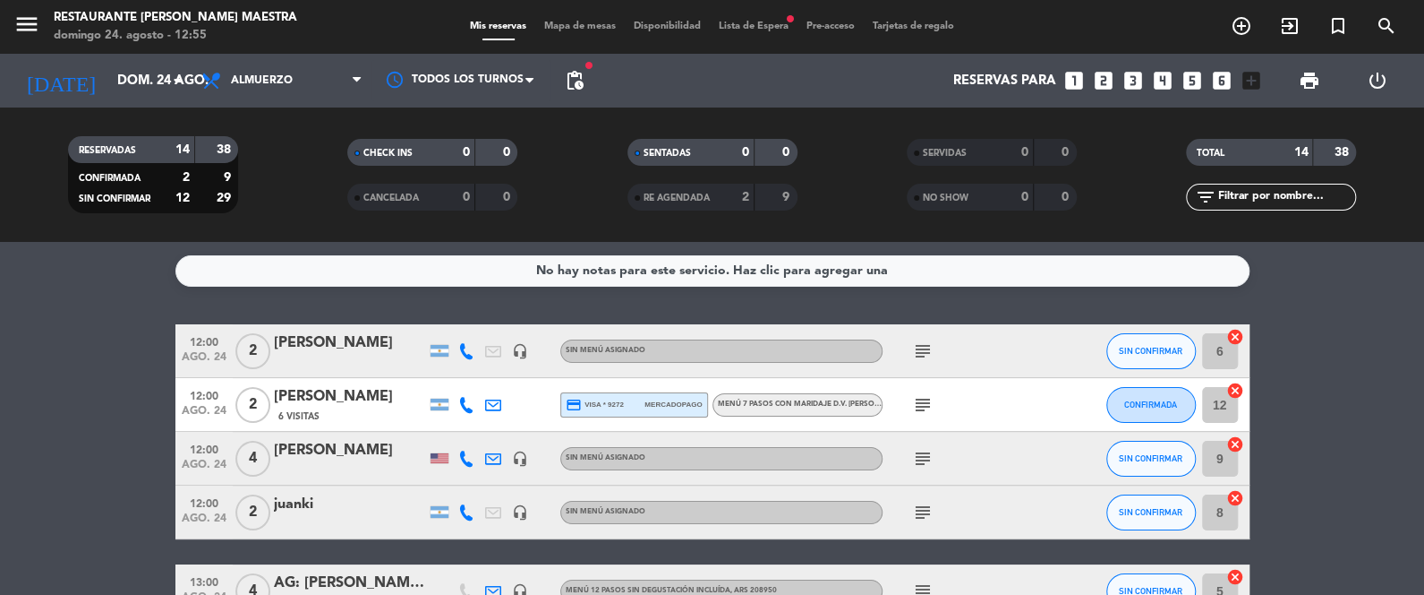
click at [330, 343] on div "[PERSON_NAME]" at bounding box center [350, 342] width 152 height 23
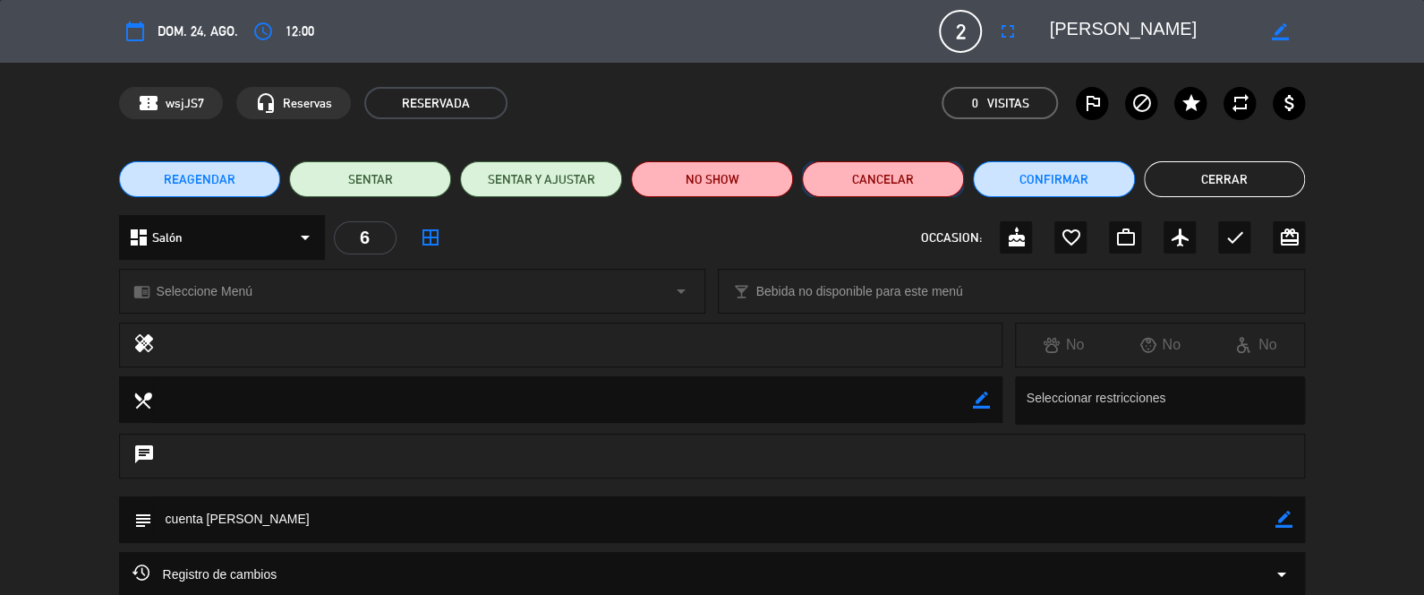
click at [921, 183] on button "Cancelar" at bounding box center [883, 179] width 162 height 36
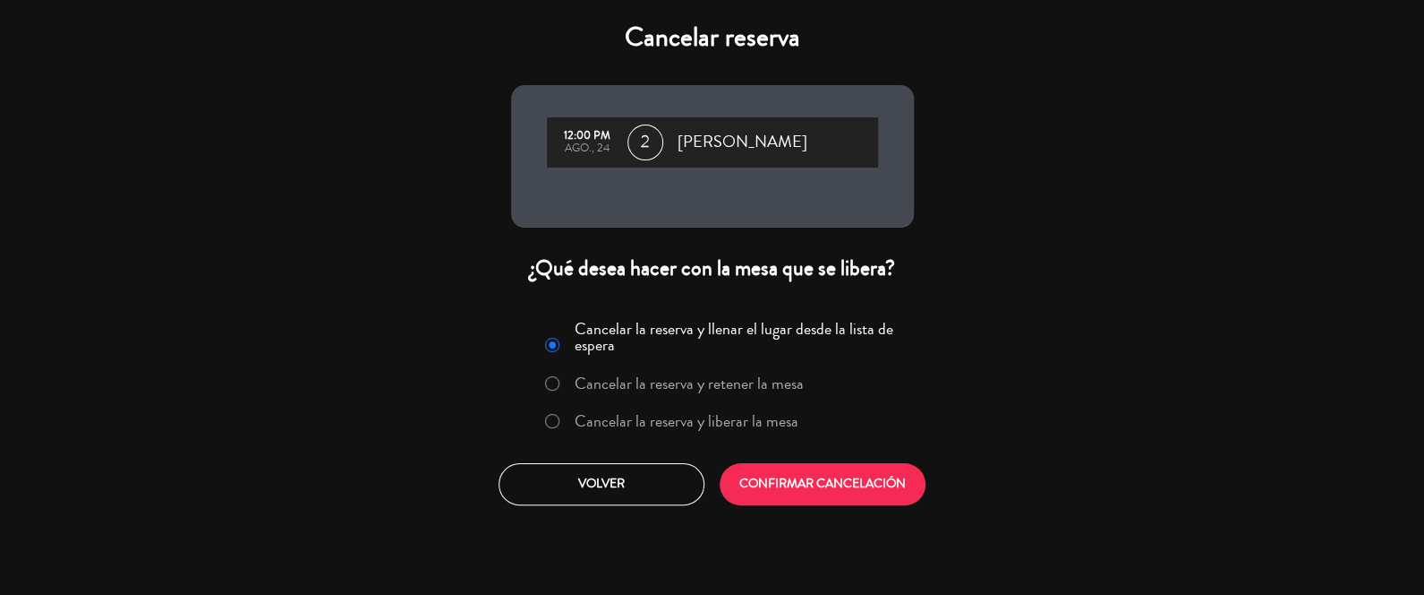
click at [698, 406] on label "Cancelar la reserva y liberar la mesa" at bounding box center [672, 422] width 272 height 32
click at [743, 325] on label "Cancelar la reserva y llenar el lugar desde la lista de espera" at bounding box center [739, 337] width 328 height 32
click at [808, 458] on div "Cancelar la reserva y llenar el lugar desde la lista de espera Cancelar la rese…" at bounding box center [713, 409] width 430 height 217
click at [807, 481] on button "CONFIRMAR CANCELACIÓN" at bounding box center [823, 484] width 206 height 42
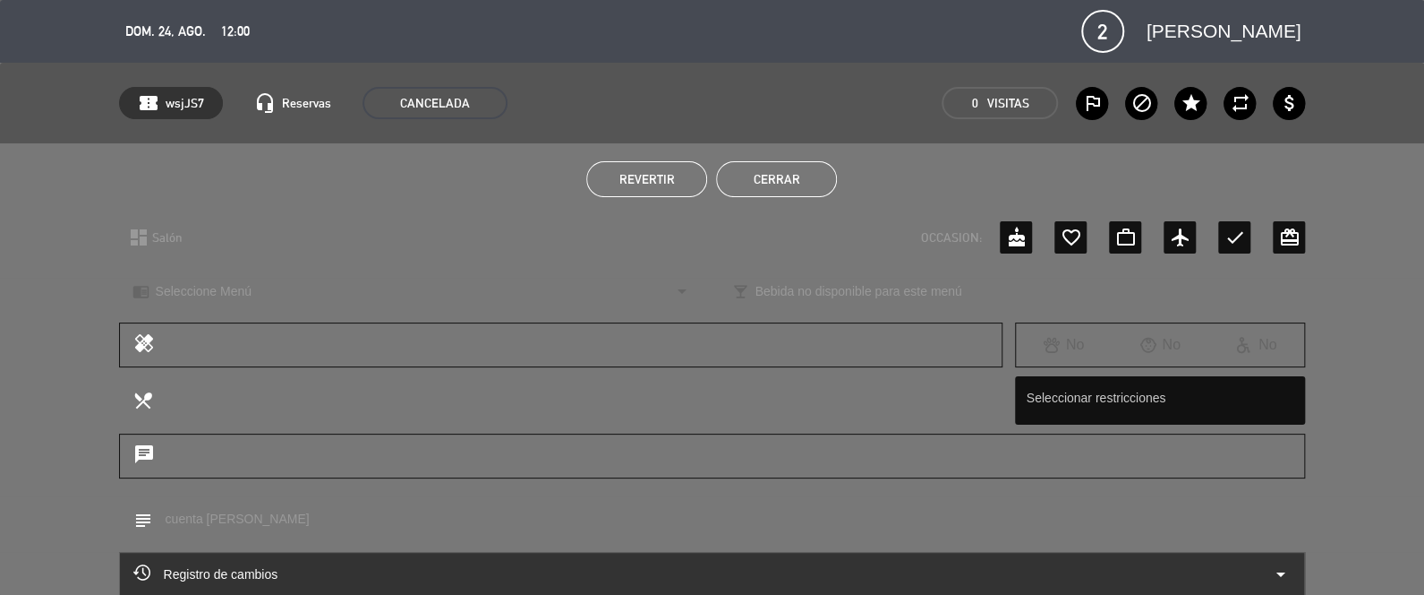
click at [803, 173] on button "Cerrar" at bounding box center [776, 179] width 121 height 36
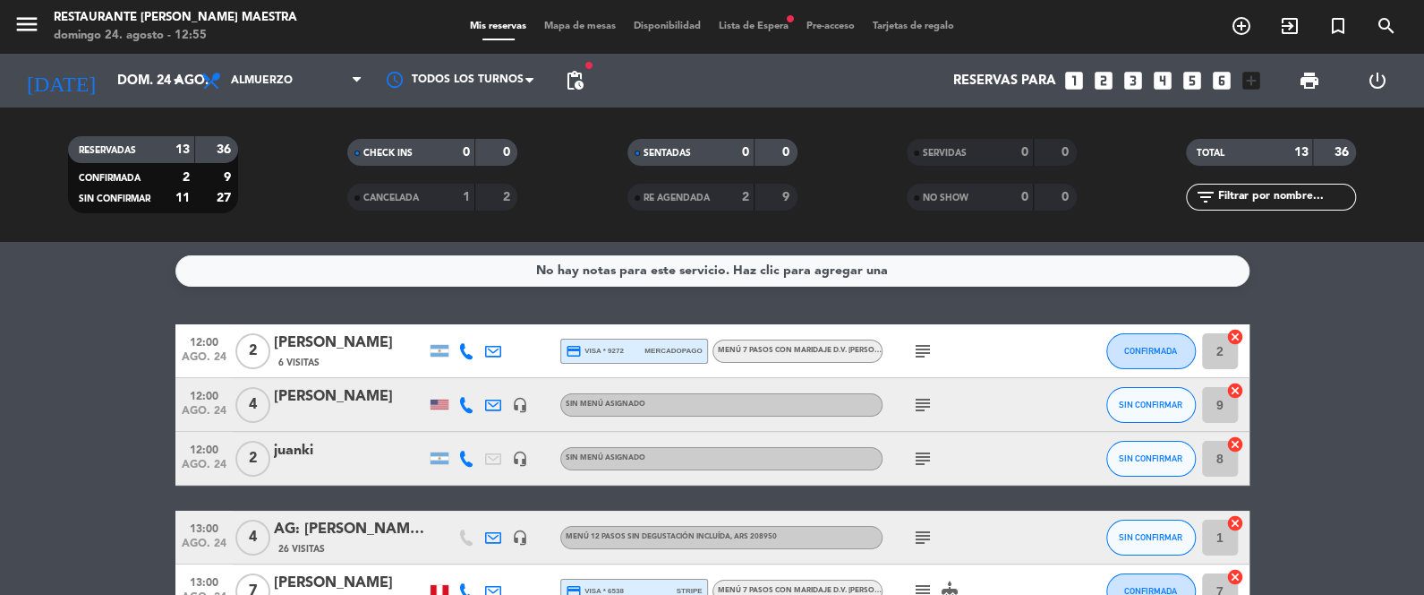
click at [757, 24] on span "Lista de Espera fiber_manual_record" at bounding box center [754, 26] width 88 height 10
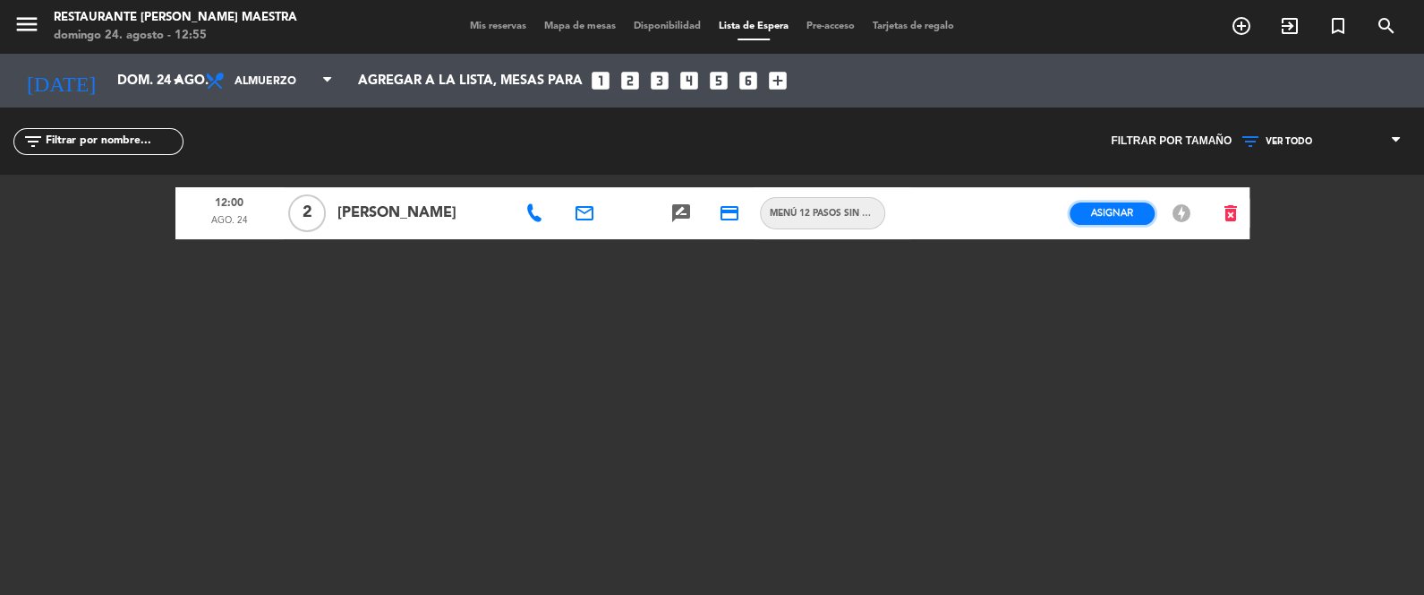
click at [1112, 213] on span "Asignar" at bounding box center [1112, 212] width 42 height 13
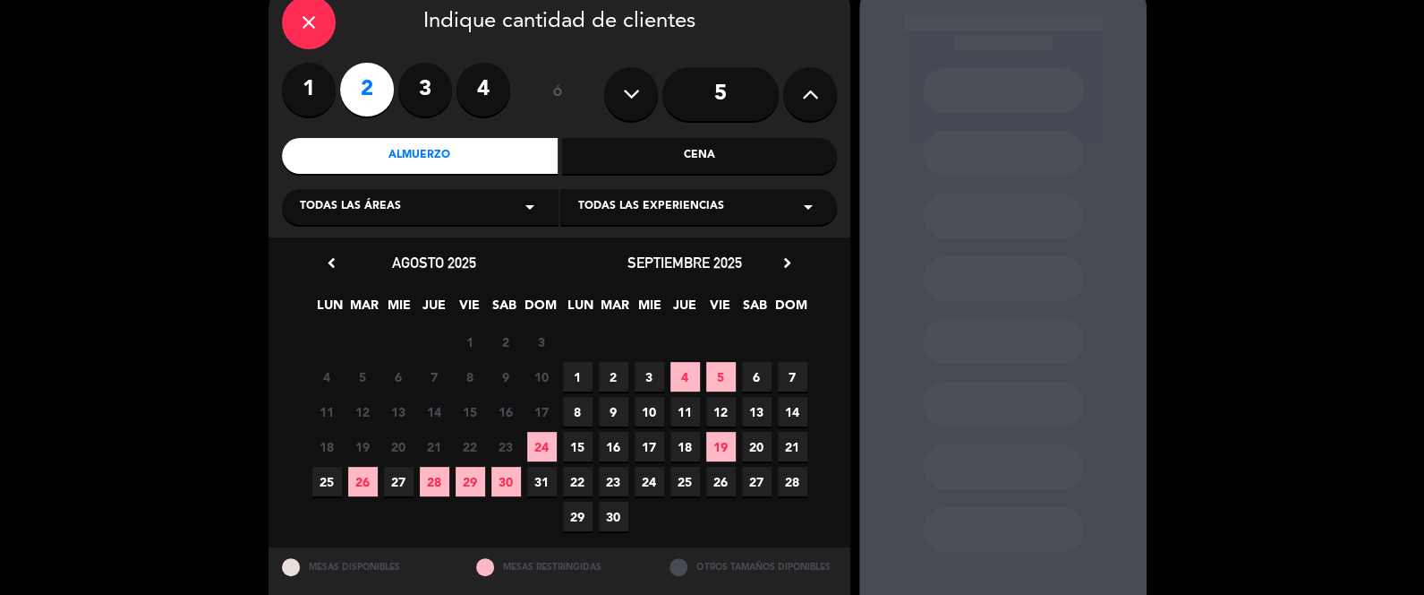
click at [549, 437] on span "24" at bounding box center [542, 447] width 30 height 30
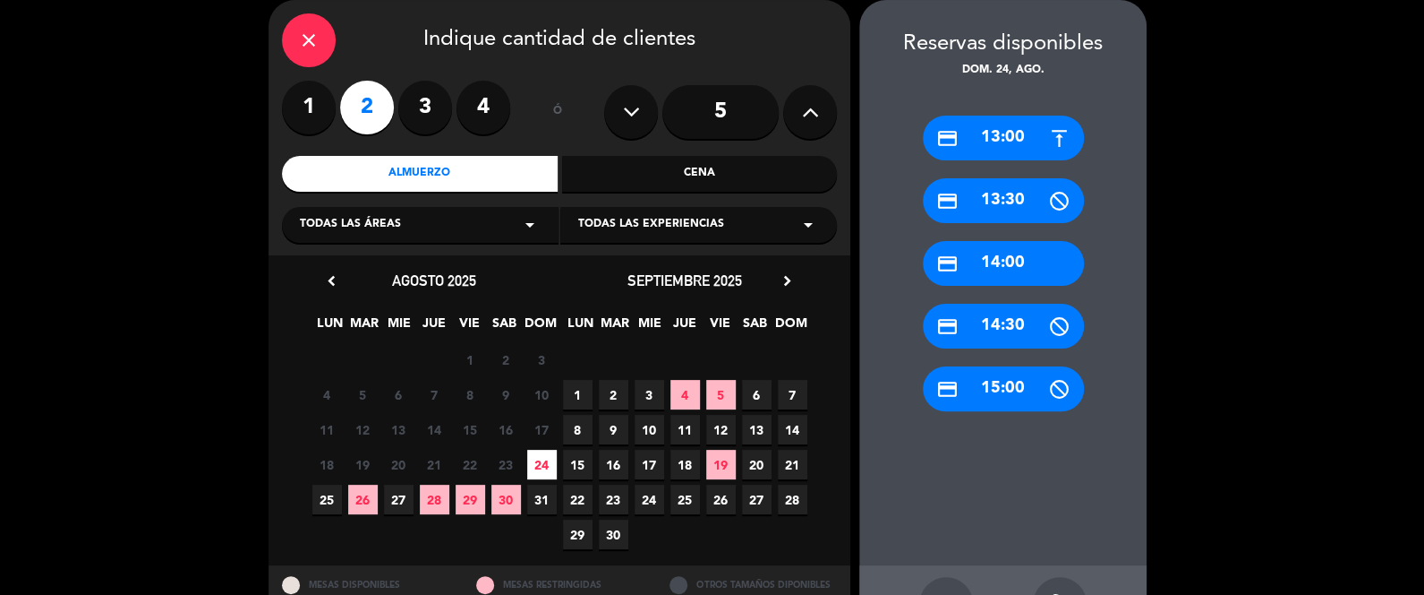
click at [1001, 128] on div "credit_card 13:00" at bounding box center [1003, 137] width 161 height 45
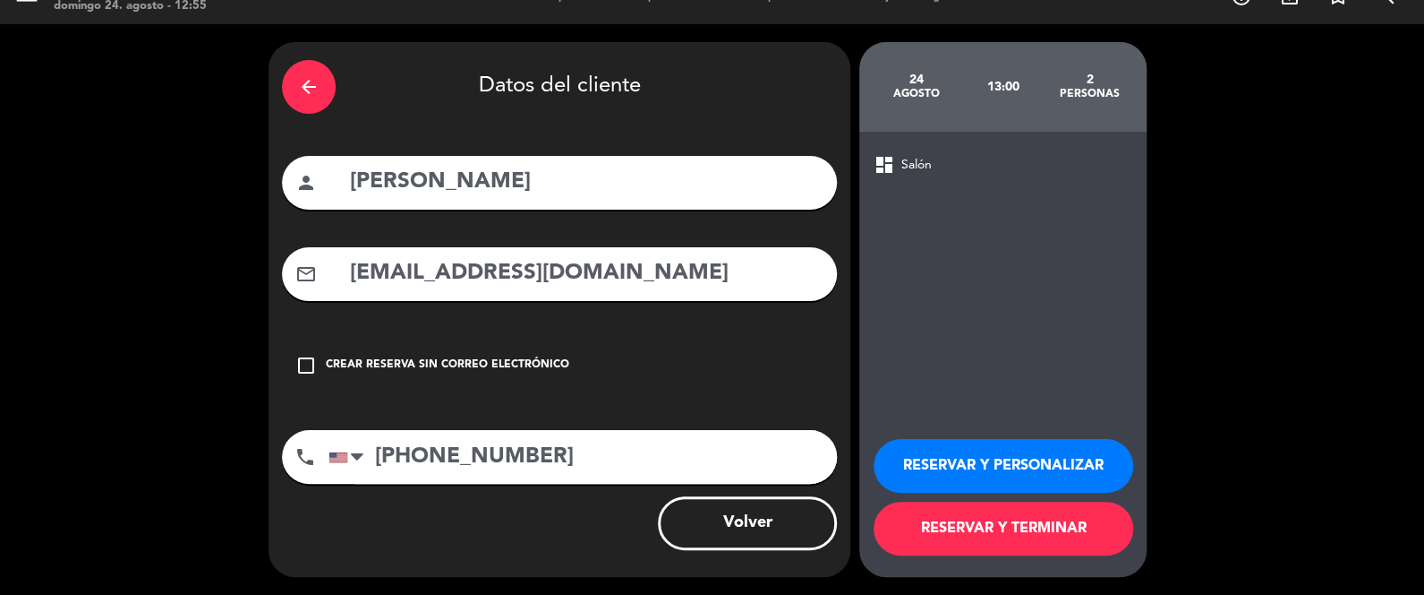
scroll to position [30, 0]
click at [1014, 427] on div "RESERVAR Y PERSONALIZAR RESERVAR Y TERMINAR" at bounding box center [1003, 488] width 259 height 175
click at [1031, 459] on button "RESERVAR Y PERSONALIZAR" at bounding box center [1004, 466] width 260 height 54
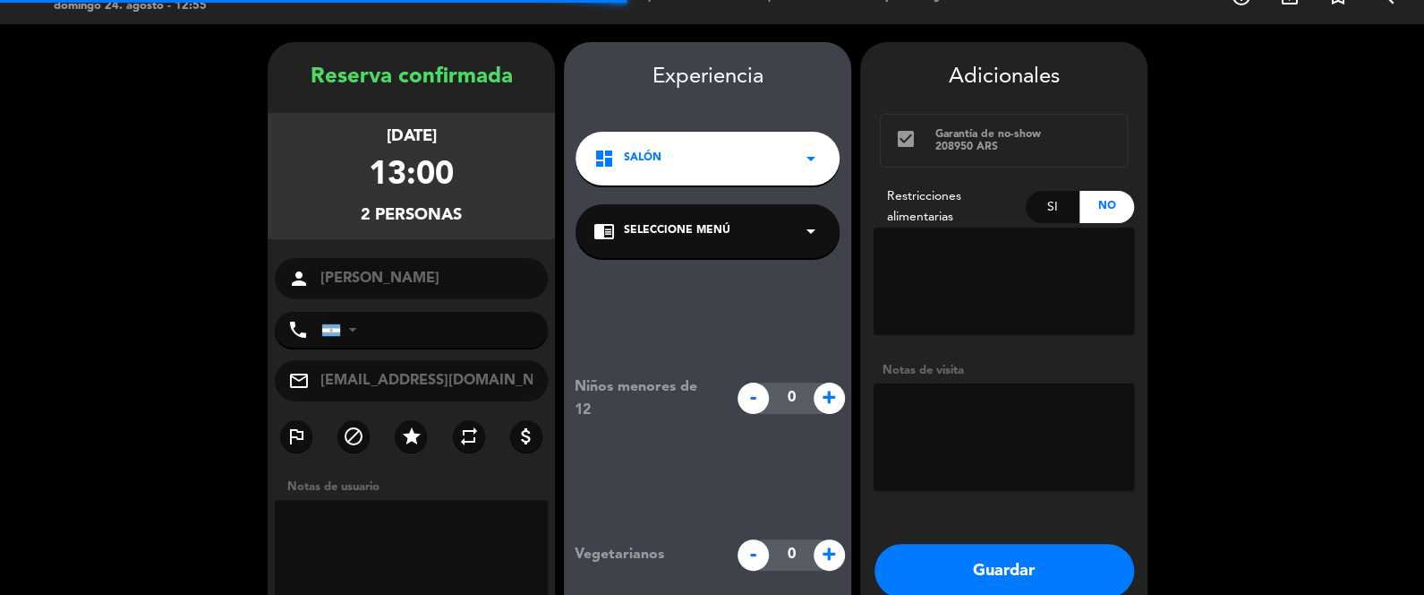
type input "[PHONE_NUMBER]"
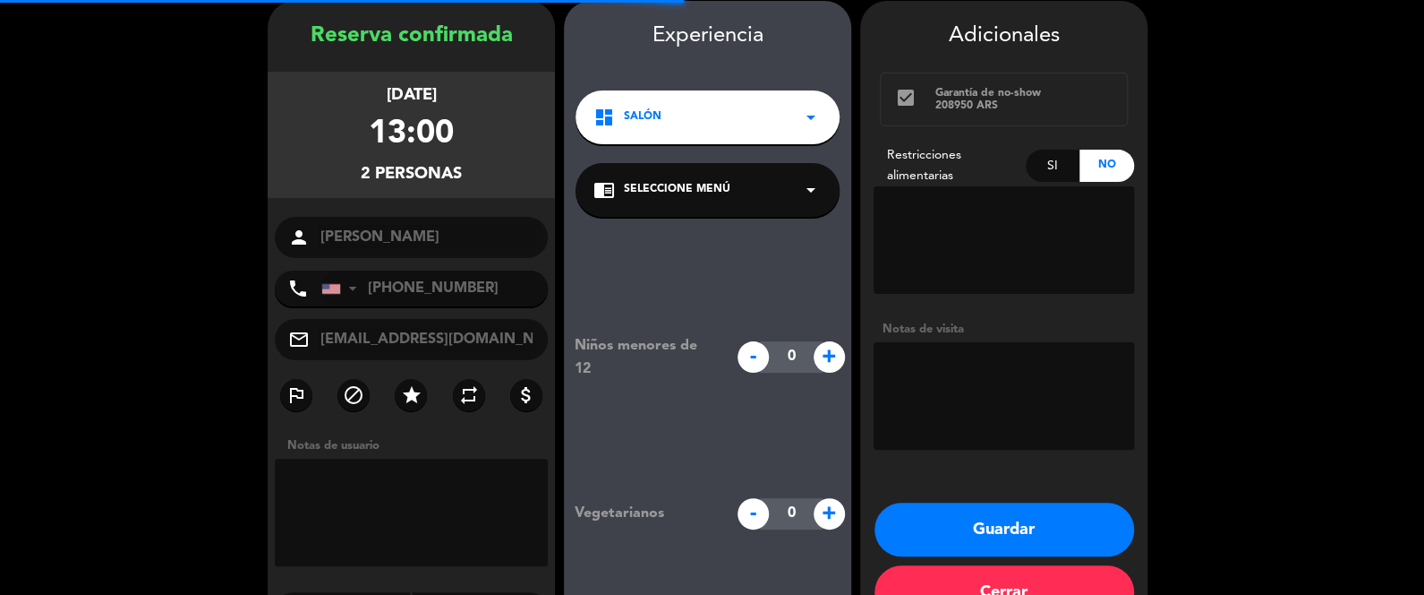
scroll to position [72, 0]
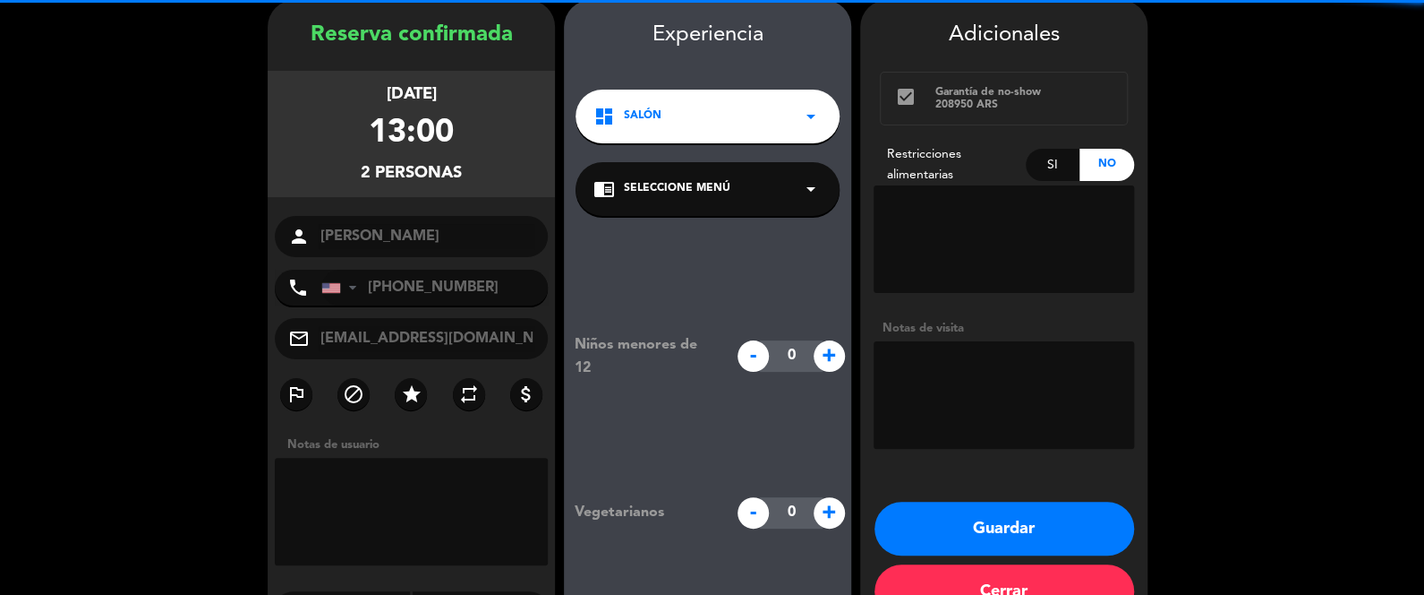
click at [656, 192] on span "Seleccione Menú" at bounding box center [677, 189] width 107 height 18
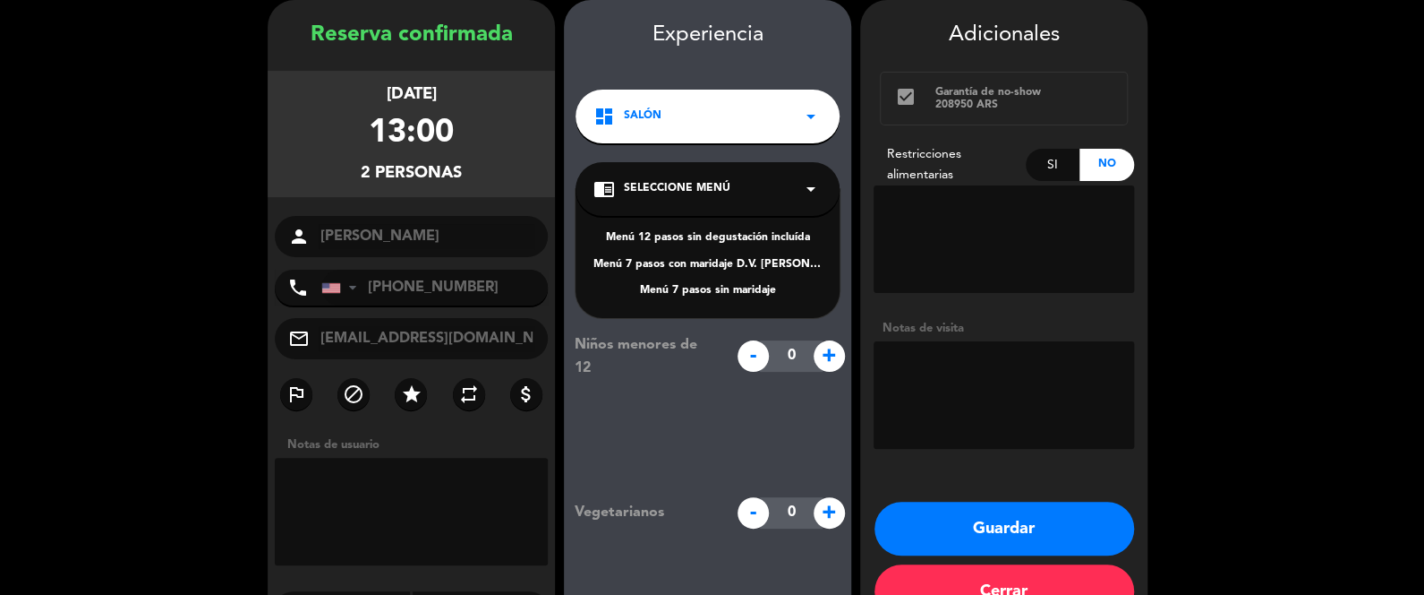
click at [669, 239] on div "Menú 12 pasos sin degustación incluída" at bounding box center [708, 238] width 228 height 18
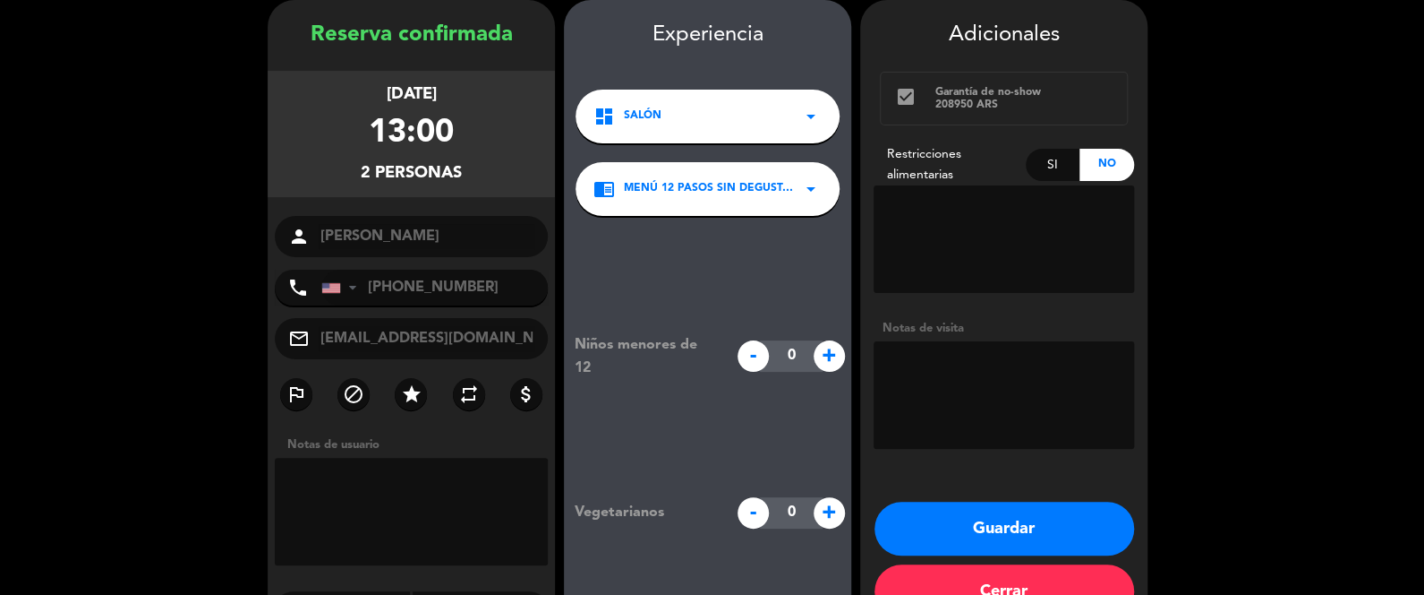
click at [1029, 512] on button "Guardar" at bounding box center [1005, 528] width 260 height 54
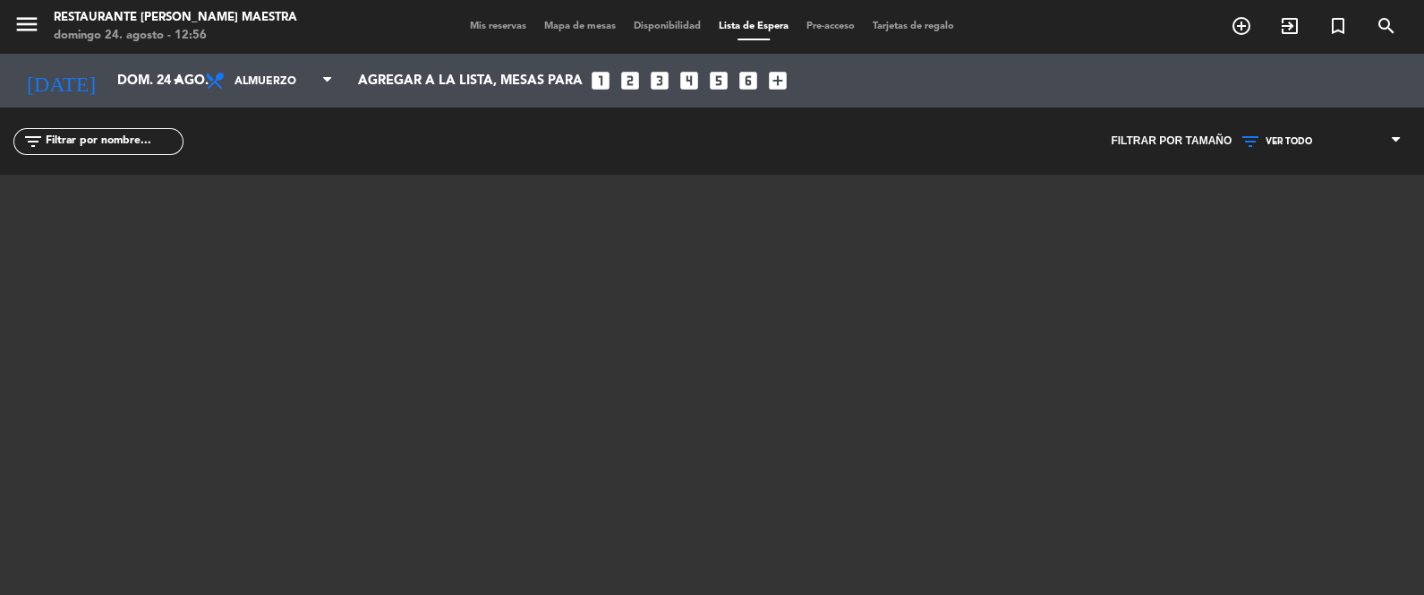
click at [506, 33] on div "Mis reservas Mapa de mesas Disponibilidad Lista de Espera Pre-acceso Tarjetas d…" at bounding box center [712, 27] width 502 height 16
click at [510, 25] on span "Mis reservas" at bounding box center [498, 26] width 74 height 10
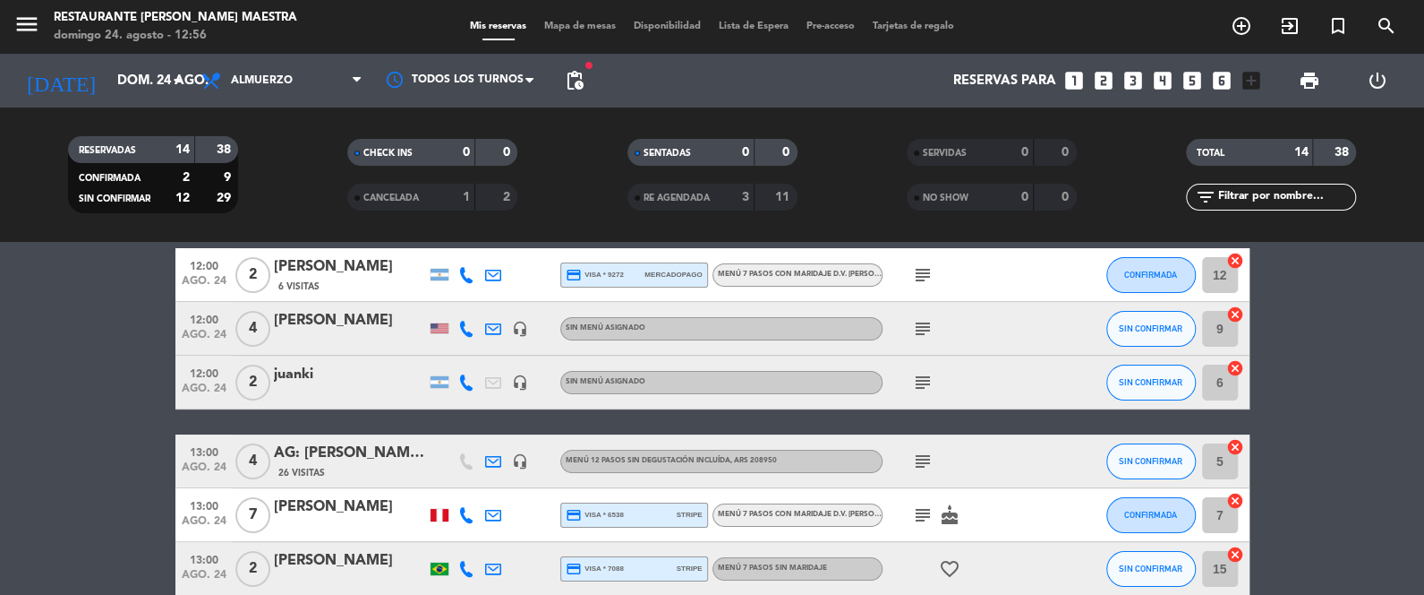
scroll to position [179, 0]
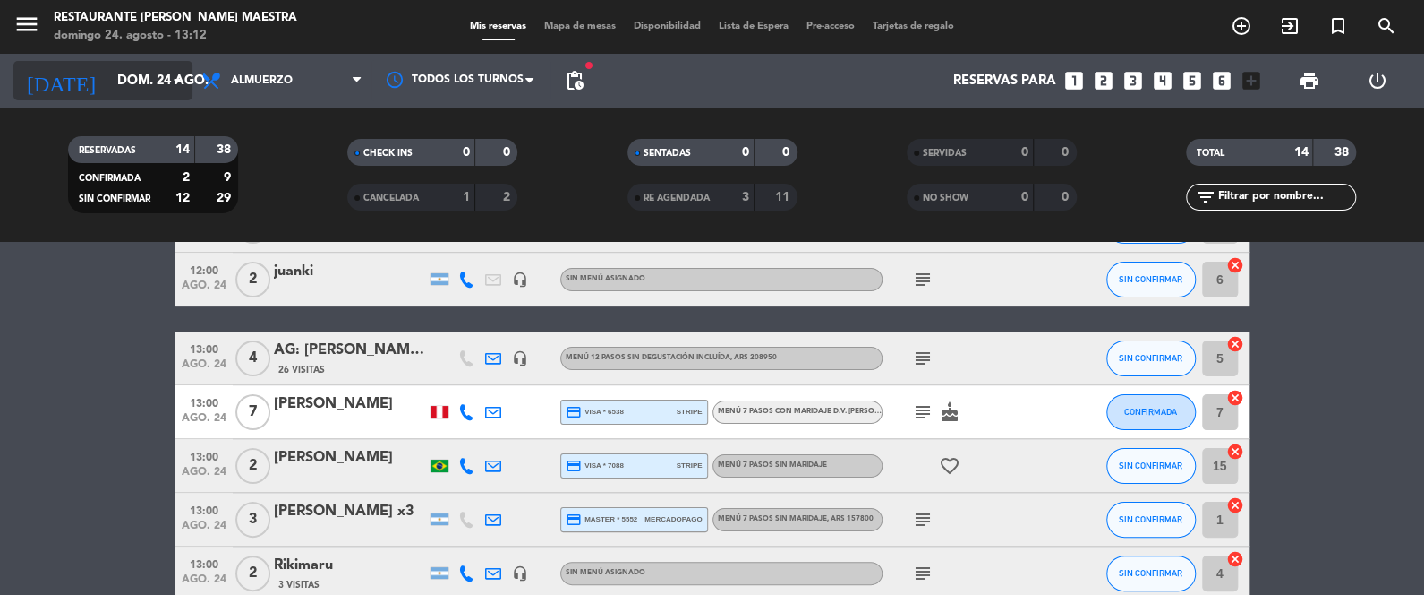
click at [174, 75] on icon "arrow_drop_down" at bounding box center [177, 80] width 21 height 21
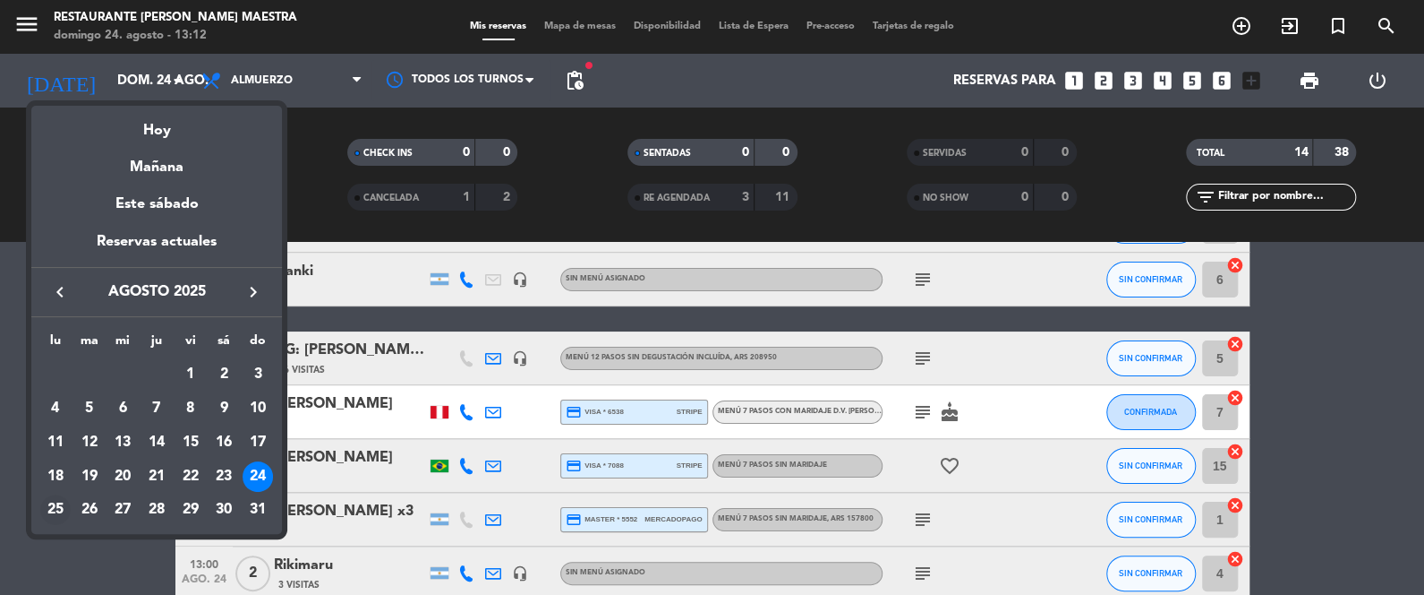
click at [56, 507] on div "25" at bounding box center [55, 509] width 30 height 30
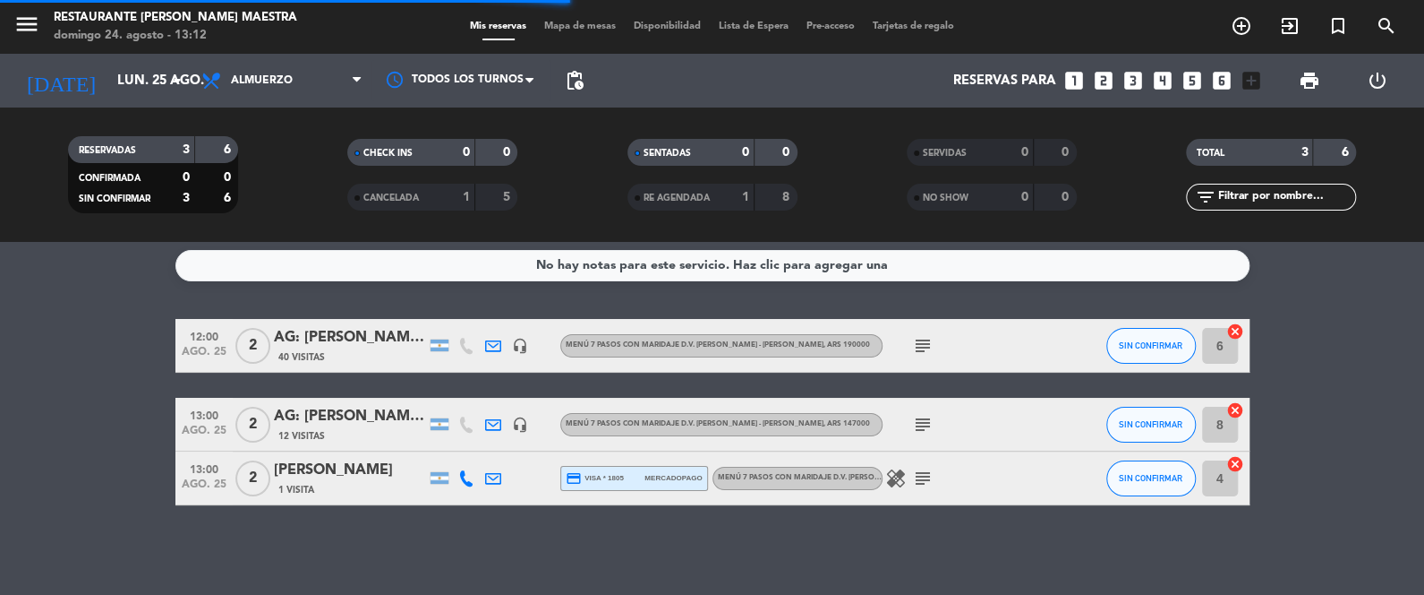
scroll to position [4, 0]
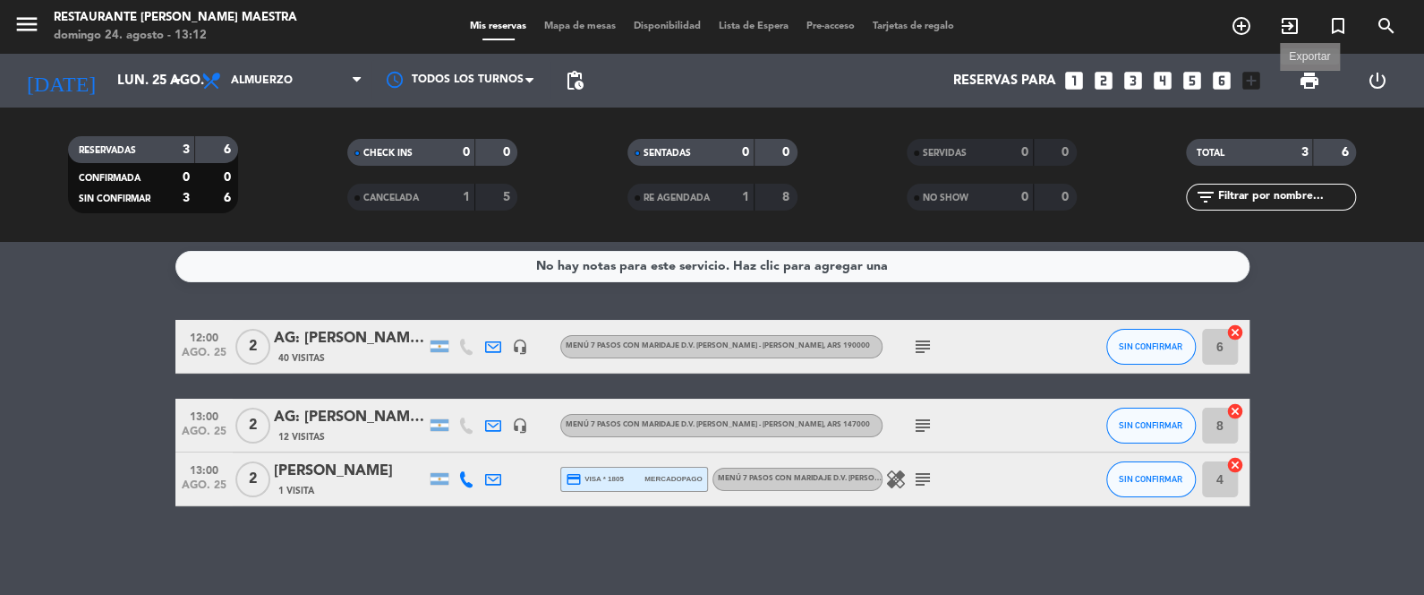
click at [1308, 84] on span "print" at bounding box center [1309, 80] width 21 height 21
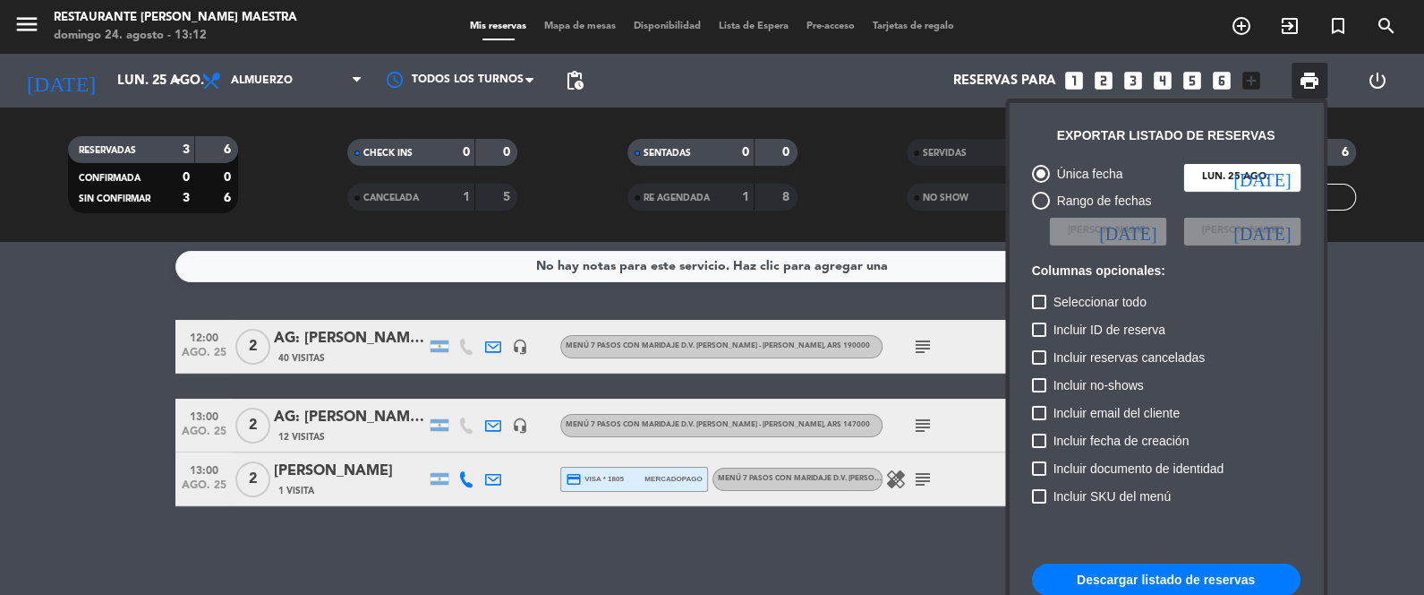
click at [1141, 570] on button "Descargar listado de reservas" at bounding box center [1166, 579] width 269 height 32
drag, startPoint x: 234, startPoint y: 75, endPoint x: 198, endPoint y: 72, distance: 36.0
click at [231, 75] on div at bounding box center [712, 297] width 1424 height 595
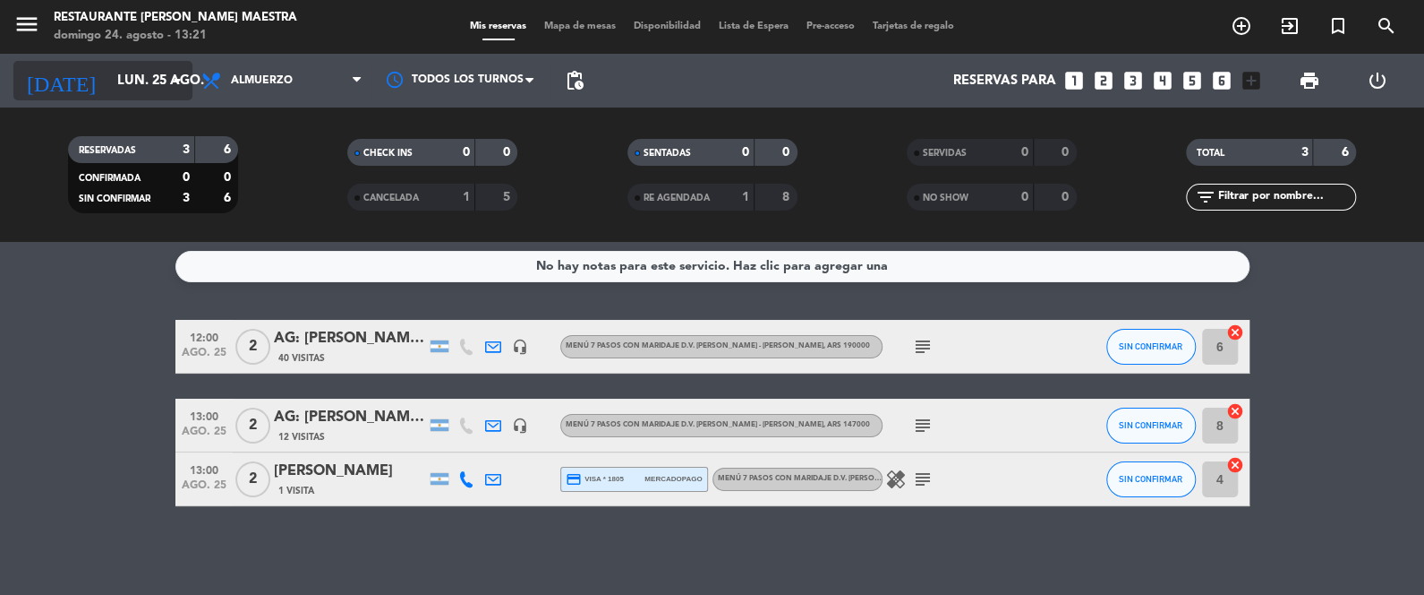
click at [189, 79] on input "lun. 25 ago." at bounding box center [194, 80] width 172 height 33
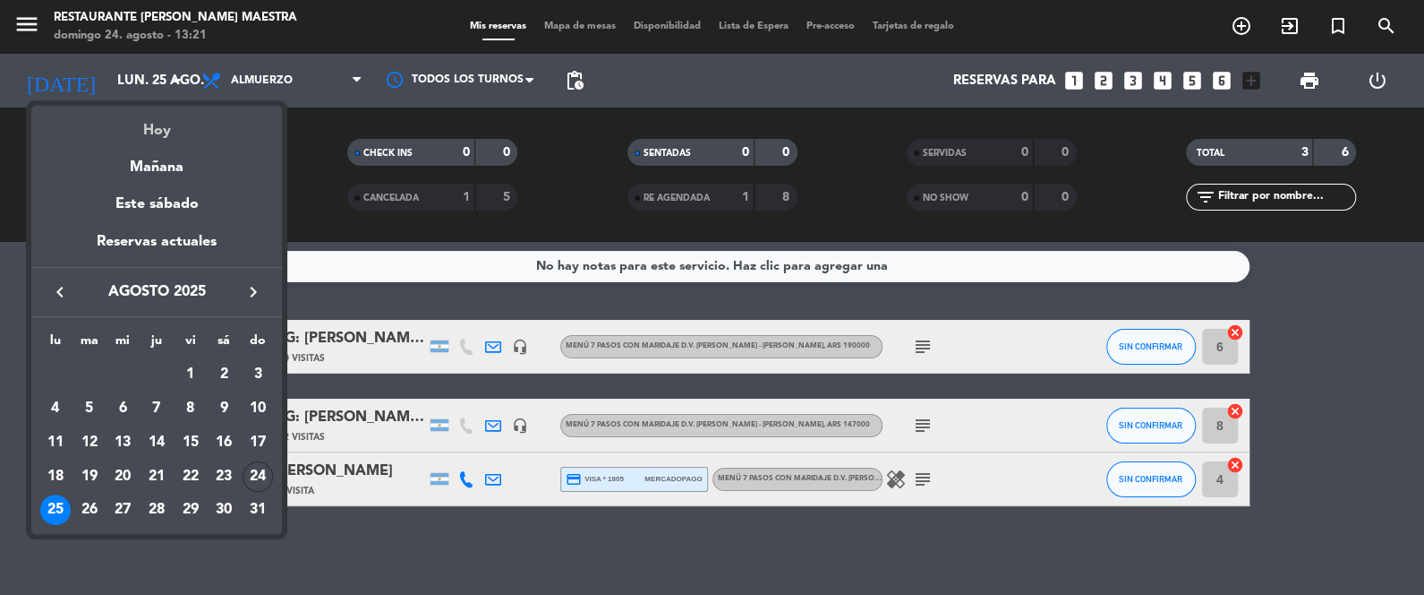
click at [206, 133] on div "Hoy" at bounding box center [156, 124] width 251 height 37
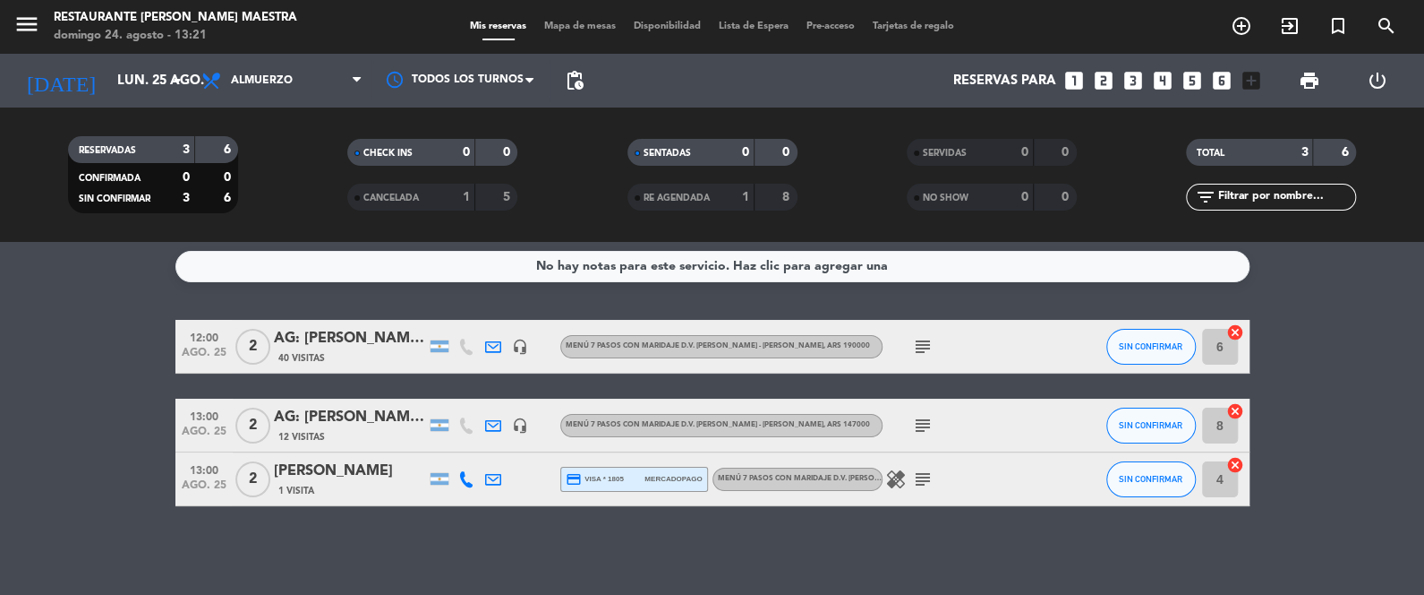
type input "dom. 24 ago."
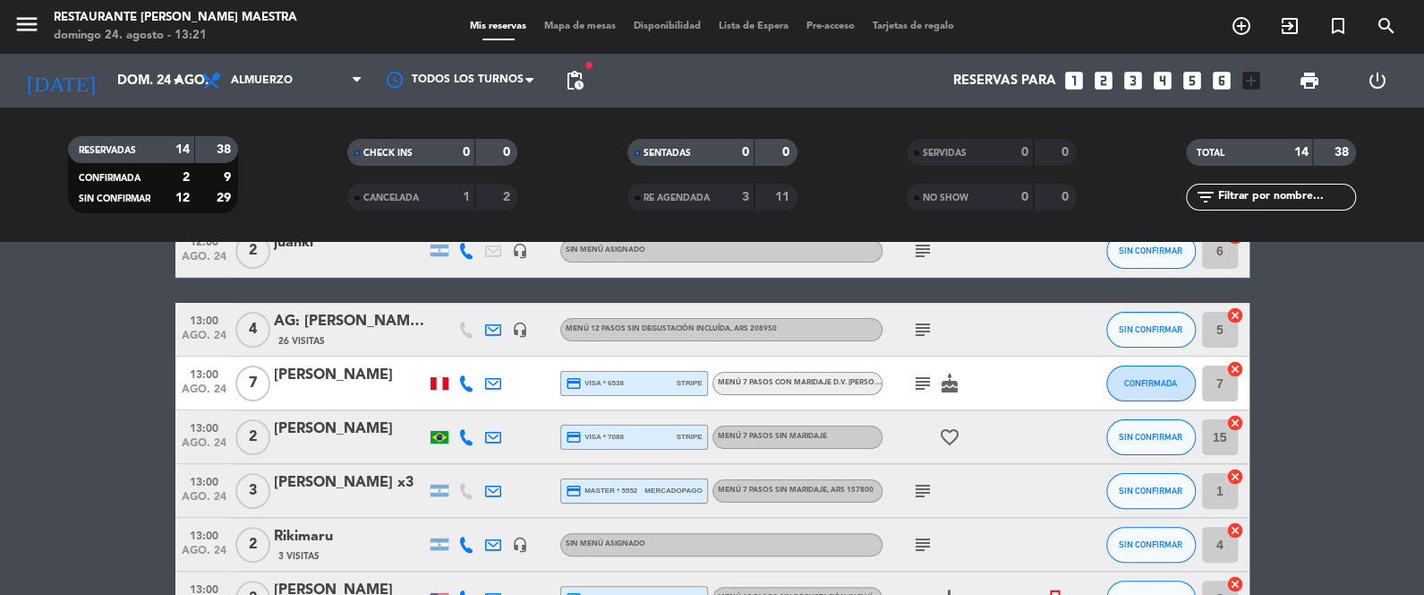
scroll to position [223, 0]
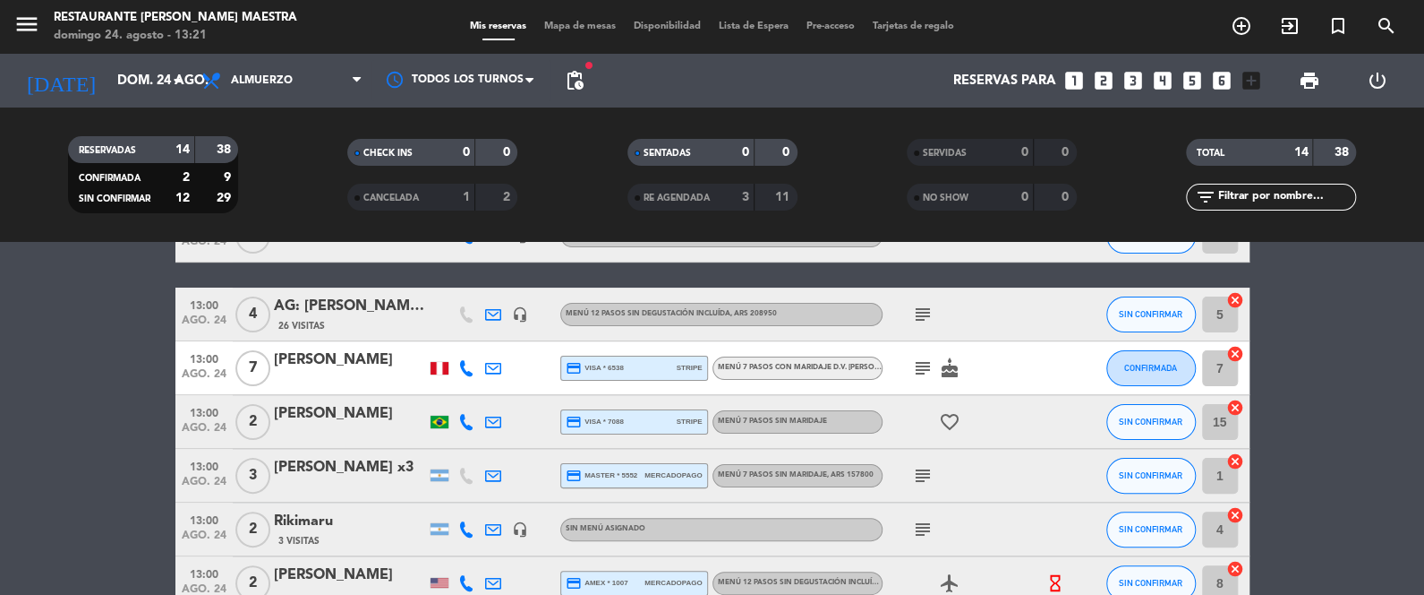
click at [467, 365] on icon at bounding box center [466, 368] width 16 height 16
click at [450, 333] on span "Copiar" at bounding box center [457, 338] width 38 height 19
click at [307, 356] on div "[PERSON_NAME]" at bounding box center [350, 359] width 152 height 23
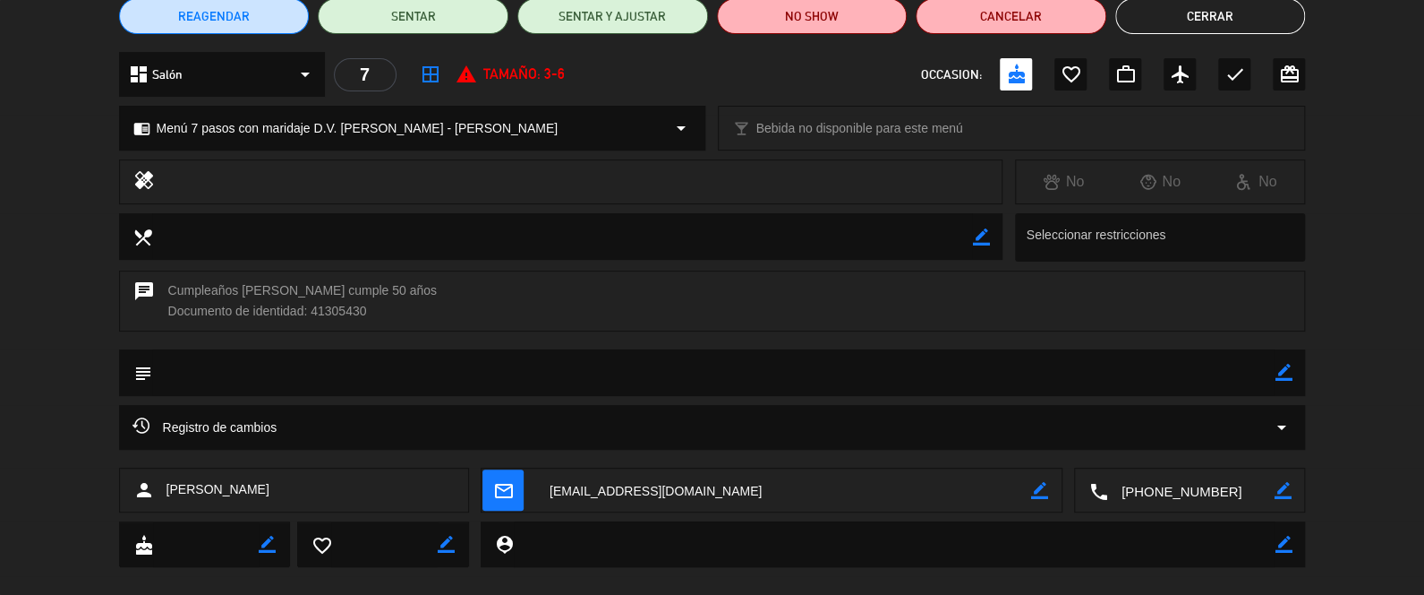
scroll to position [179, 0]
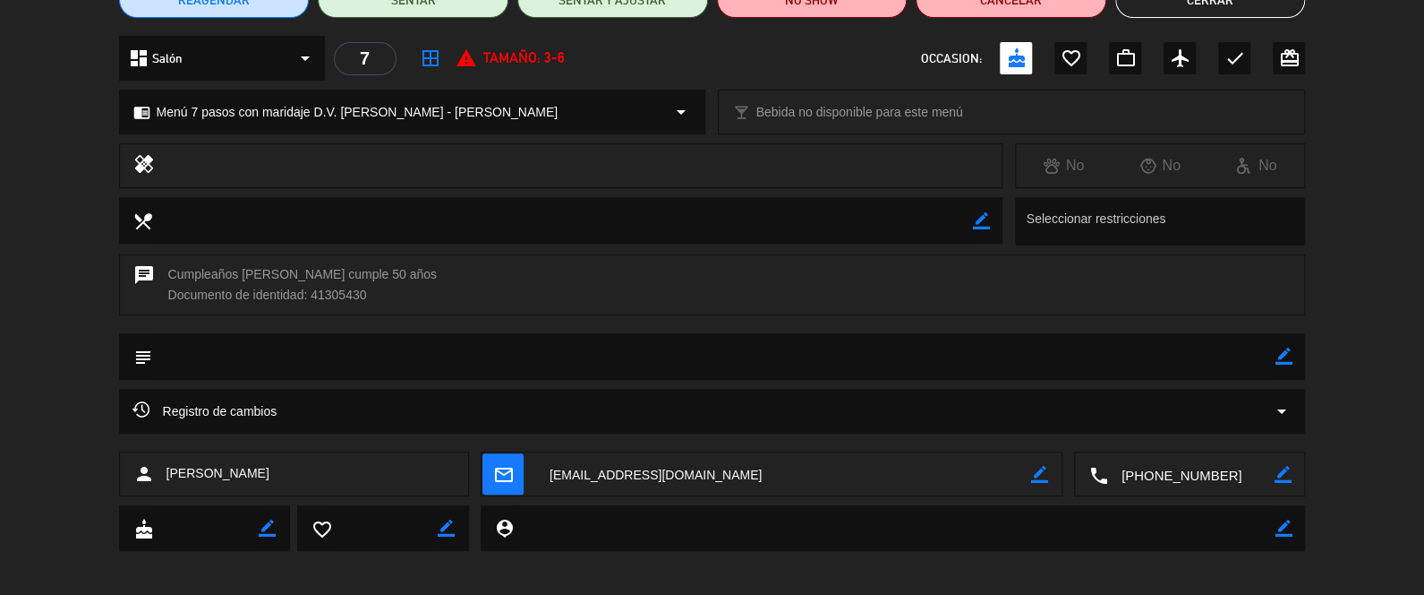
click at [700, 402] on div "Registro de cambios arrow_drop_down" at bounding box center [713, 410] width 1160 height 21
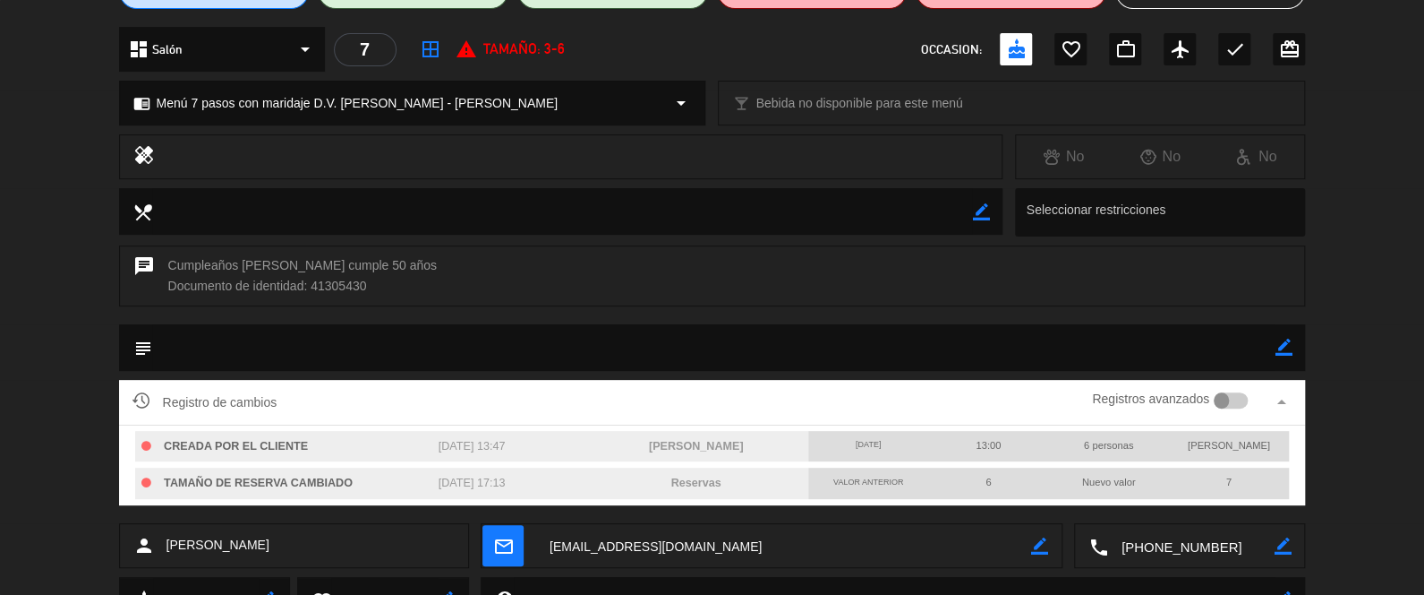
scroll to position [287, 0]
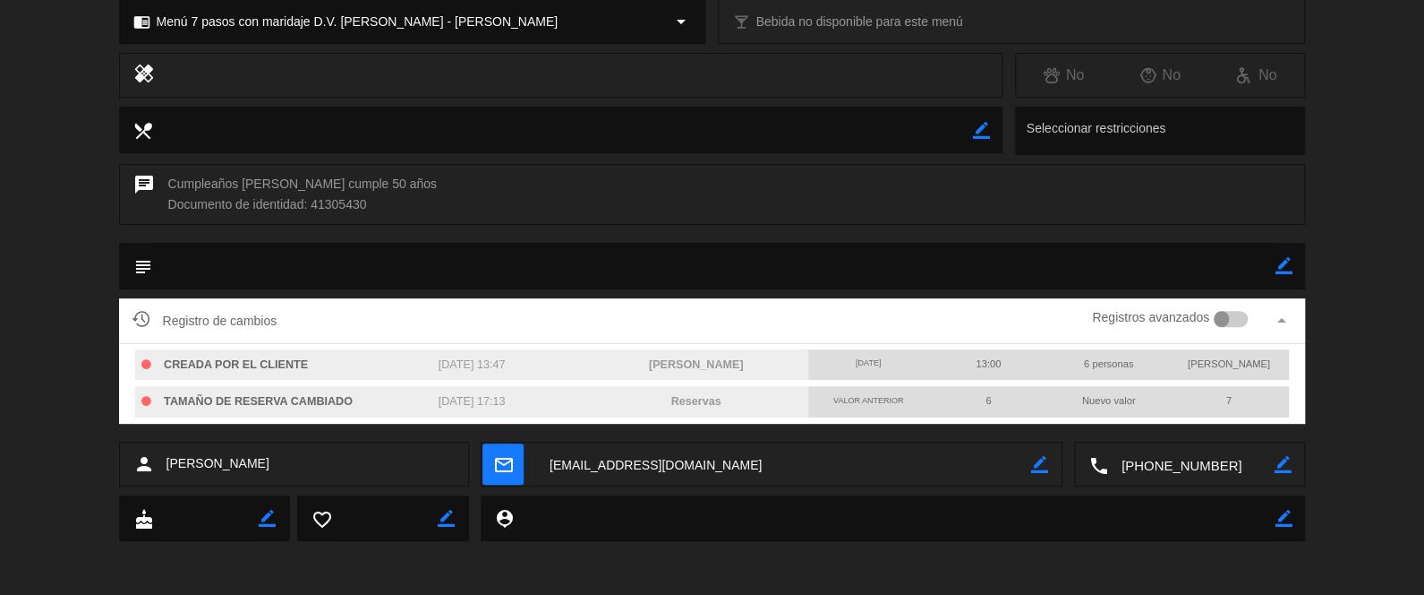
click at [657, 464] on textarea at bounding box center [783, 464] width 495 height 45
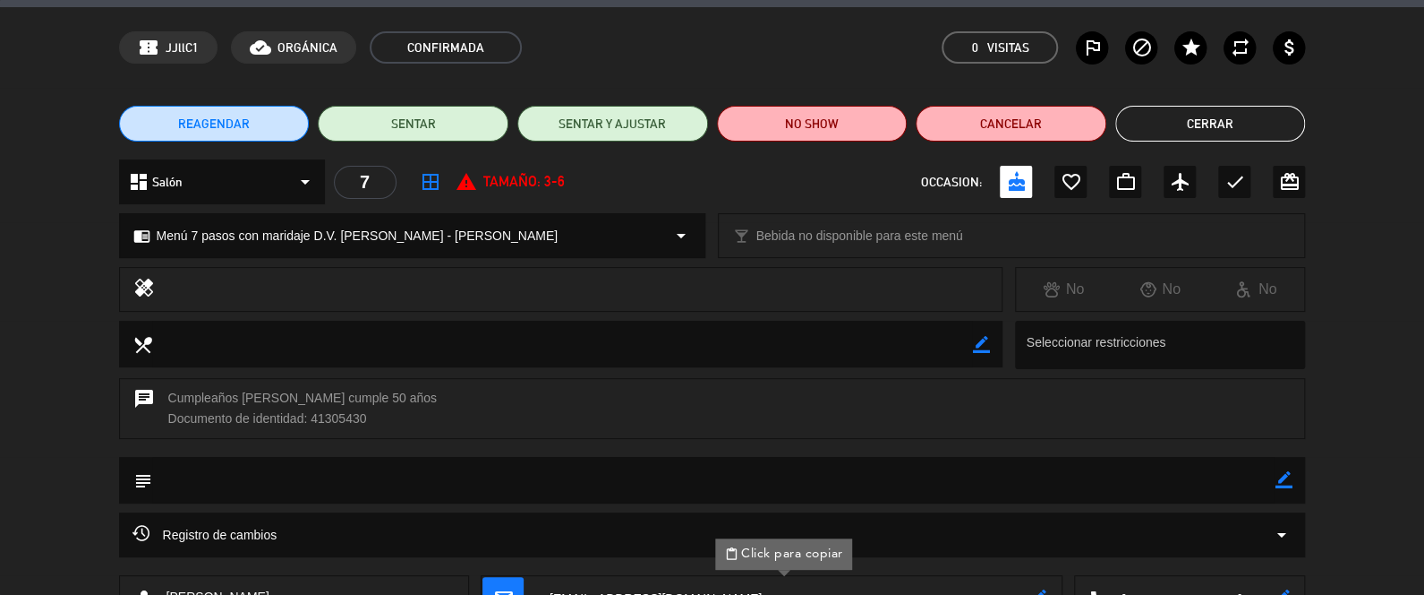
scroll to position [0, 0]
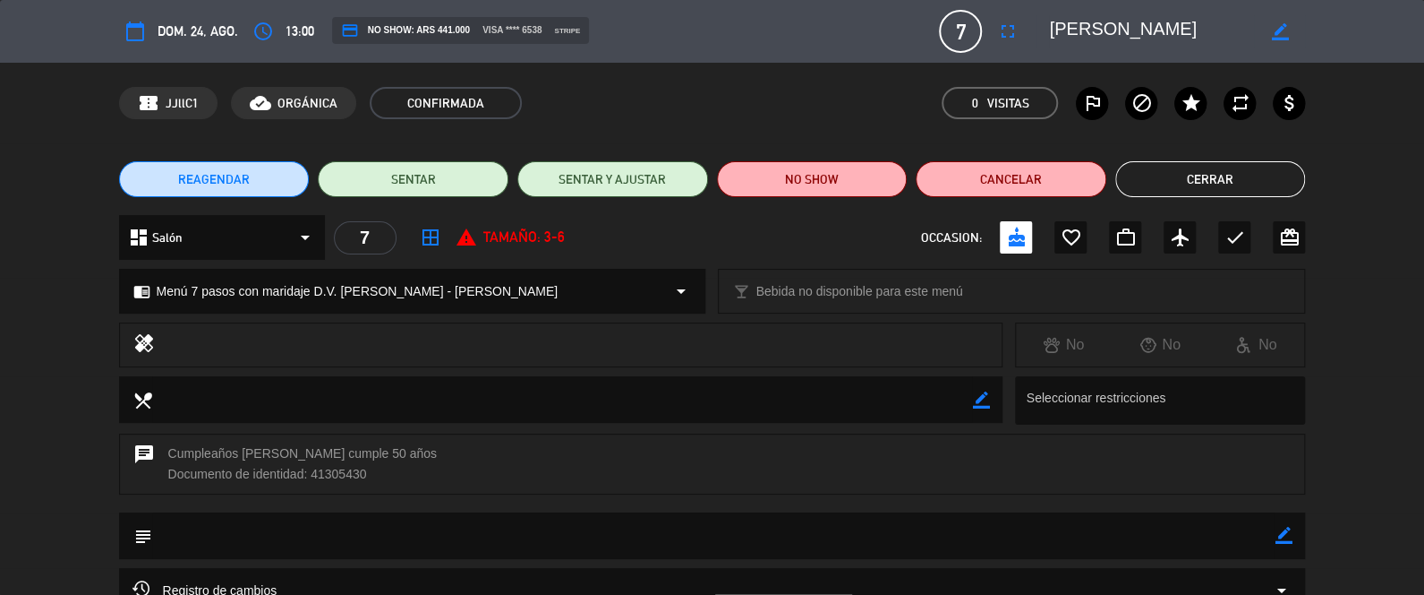
click at [1209, 163] on button "Cerrar" at bounding box center [1211, 179] width 191 height 36
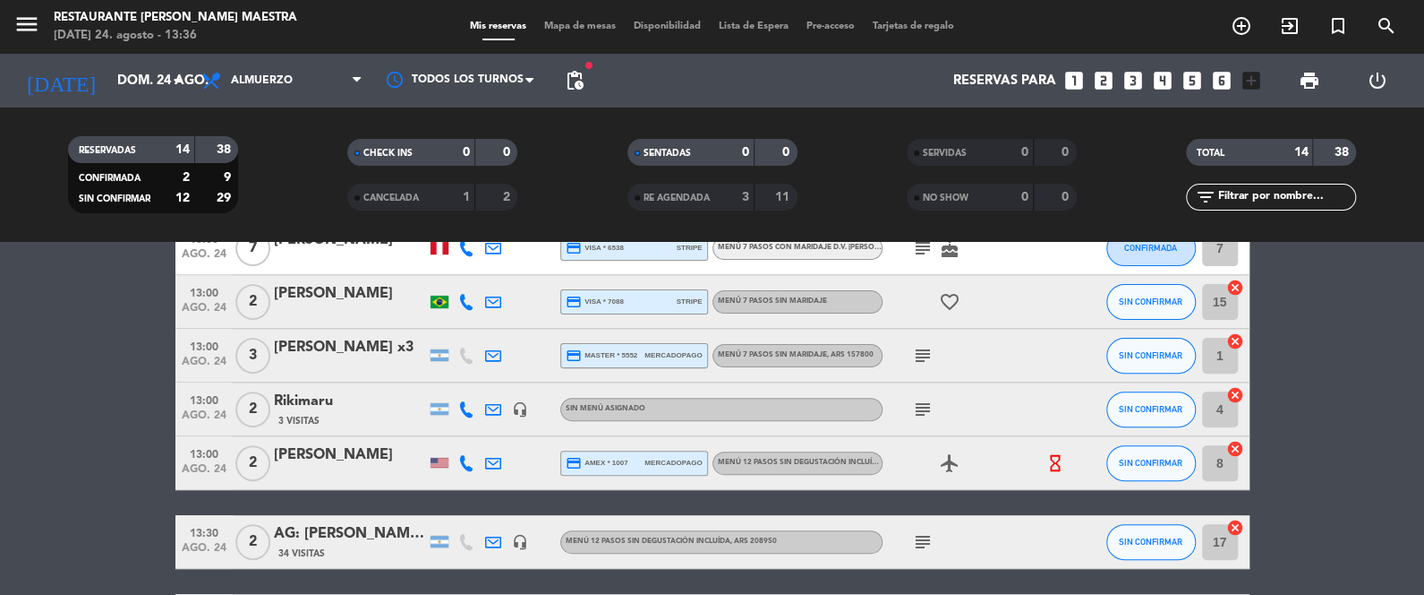
scroll to position [333, 0]
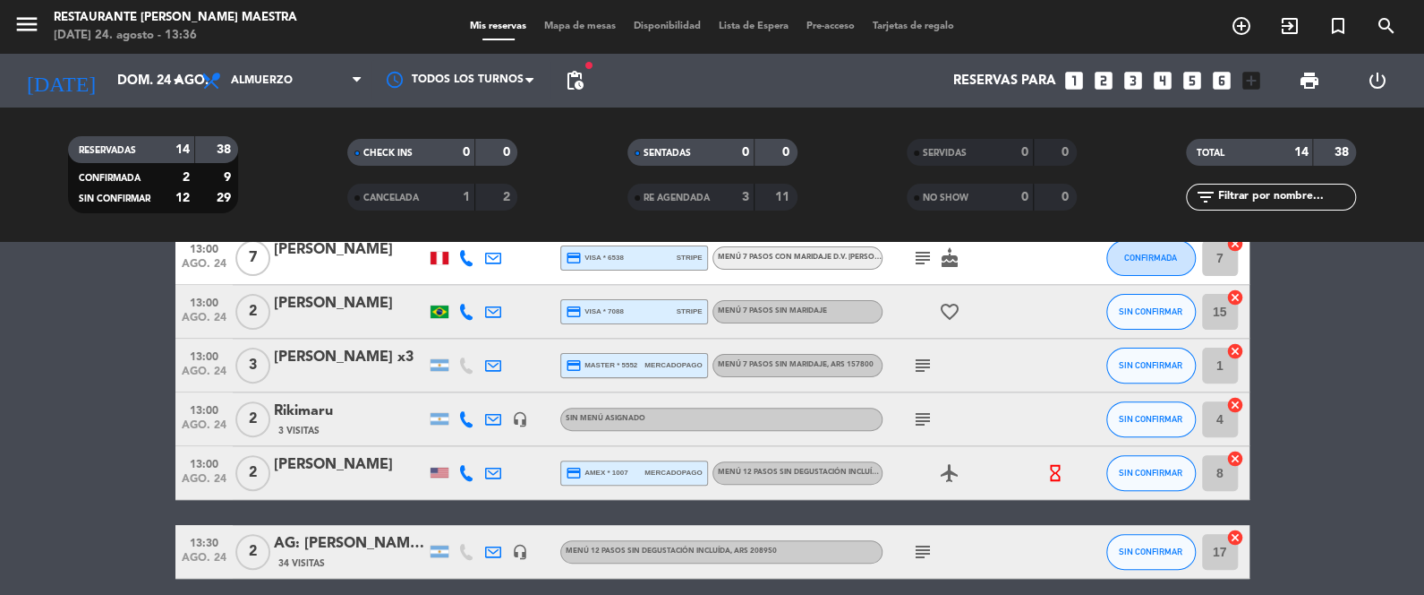
click at [915, 372] on icon "subject" at bounding box center [922, 365] width 21 height 21
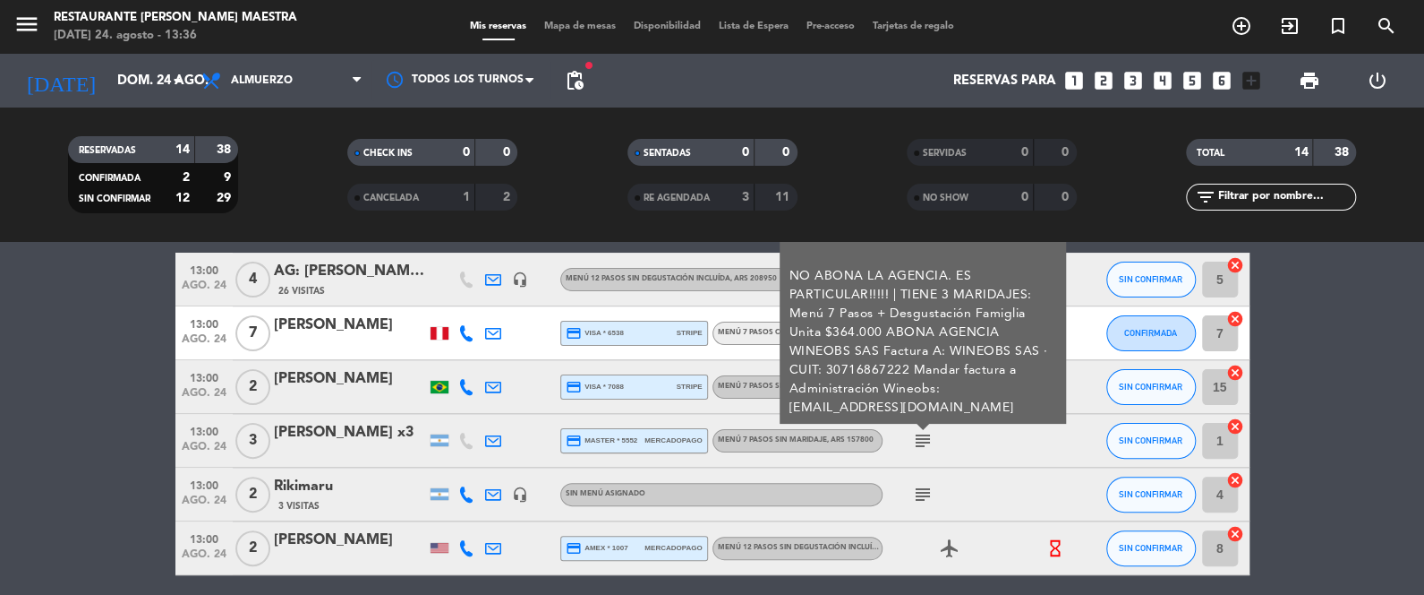
scroll to position [244, 0]
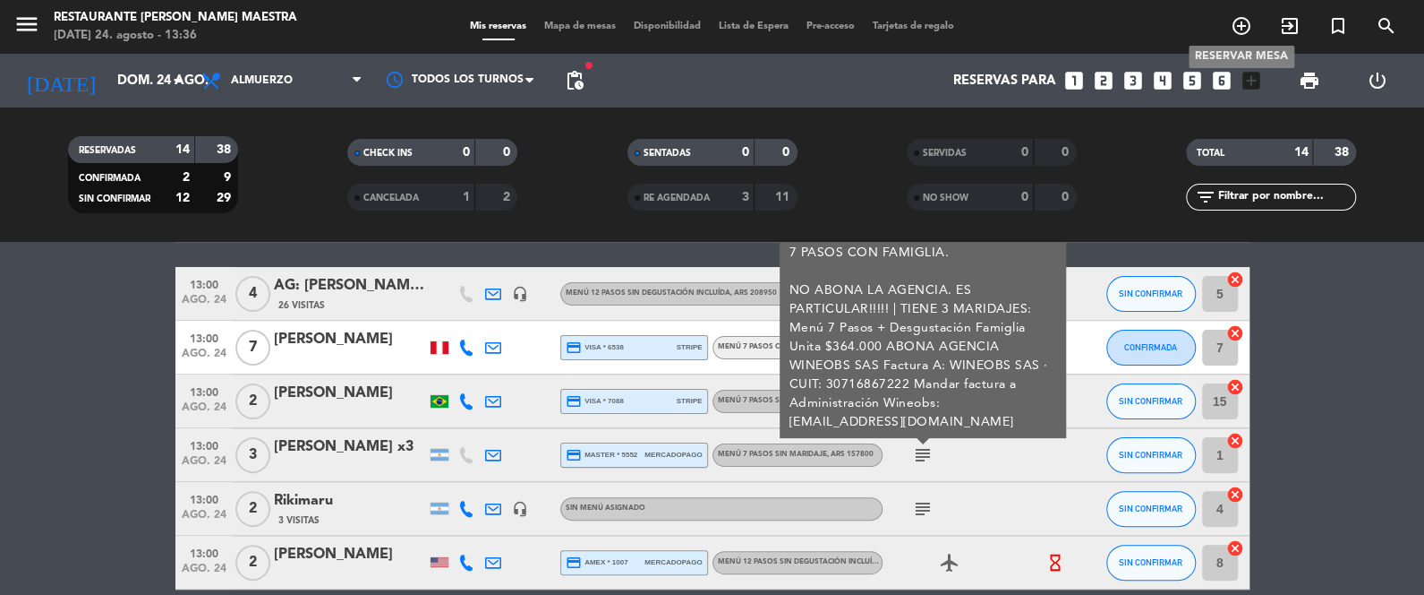
click at [1243, 22] on icon "add_circle_outline" at bounding box center [1241, 25] width 21 height 21
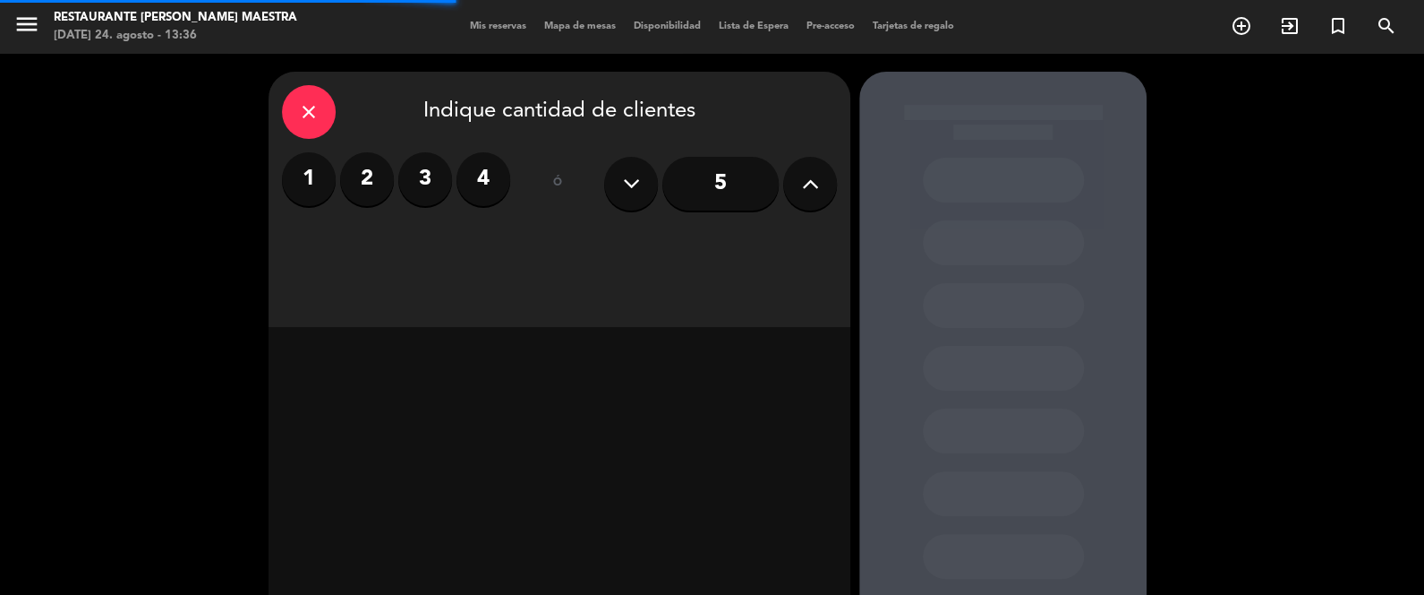
click at [372, 167] on label "2" at bounding box center [367, 179] width 54 height 54
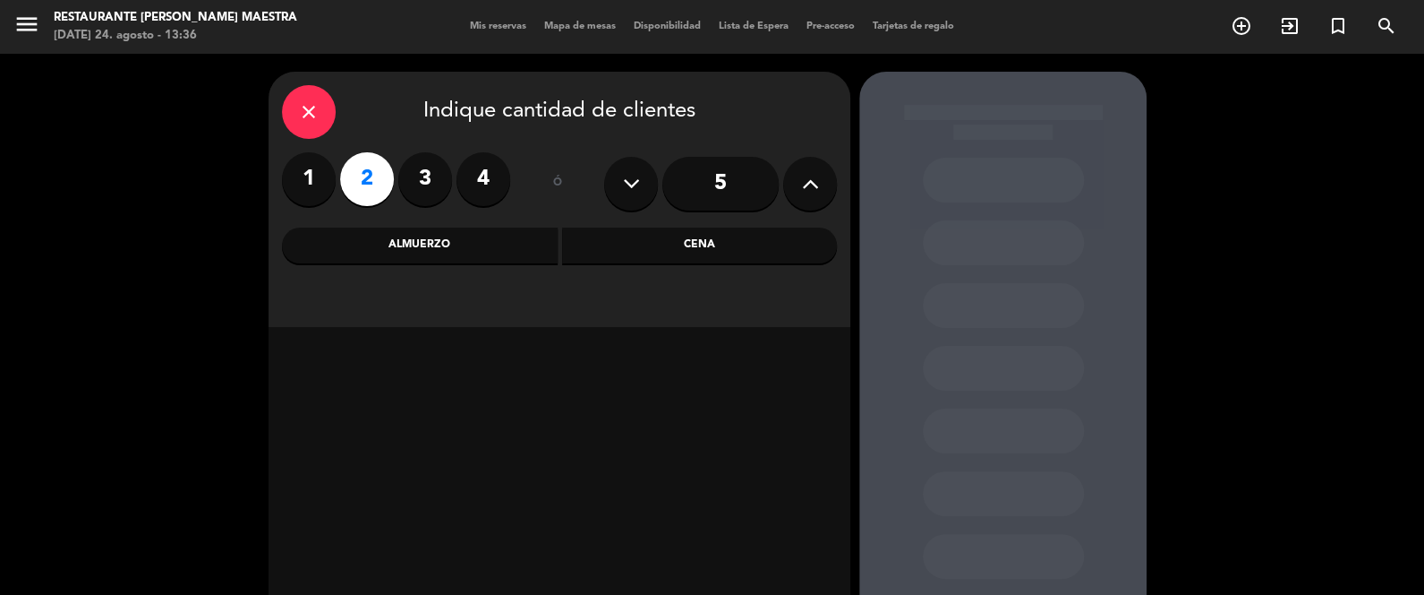
click at [429, 238] on div "Almuerzo" at bounding box center [420, 245] width 276 height 36
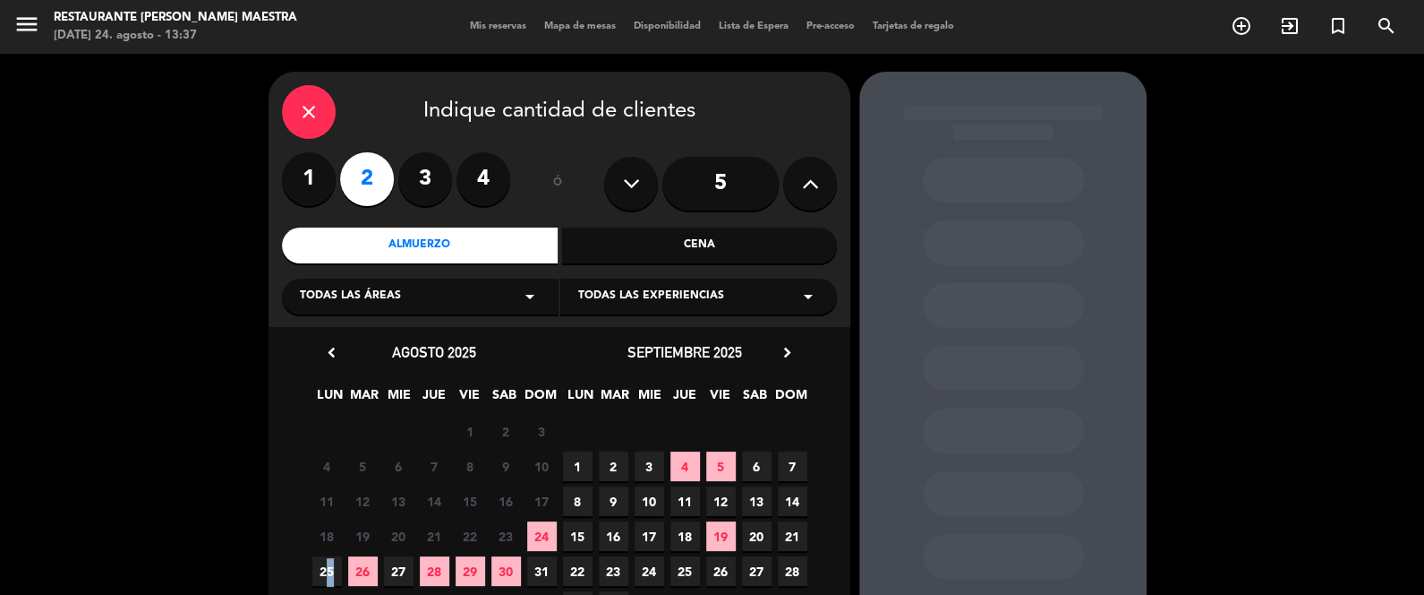
click at [325, 563] on span "25" at bounding box center [327, 571] width 30 height 30
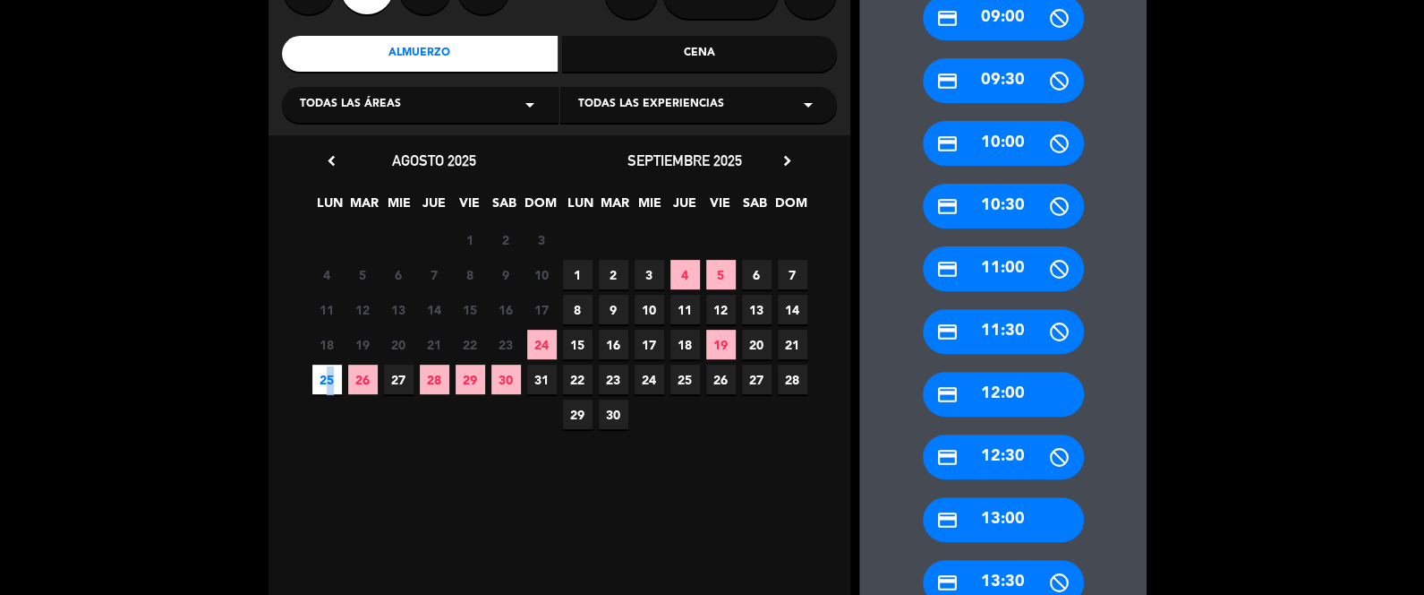
scroll to position [206, 0]
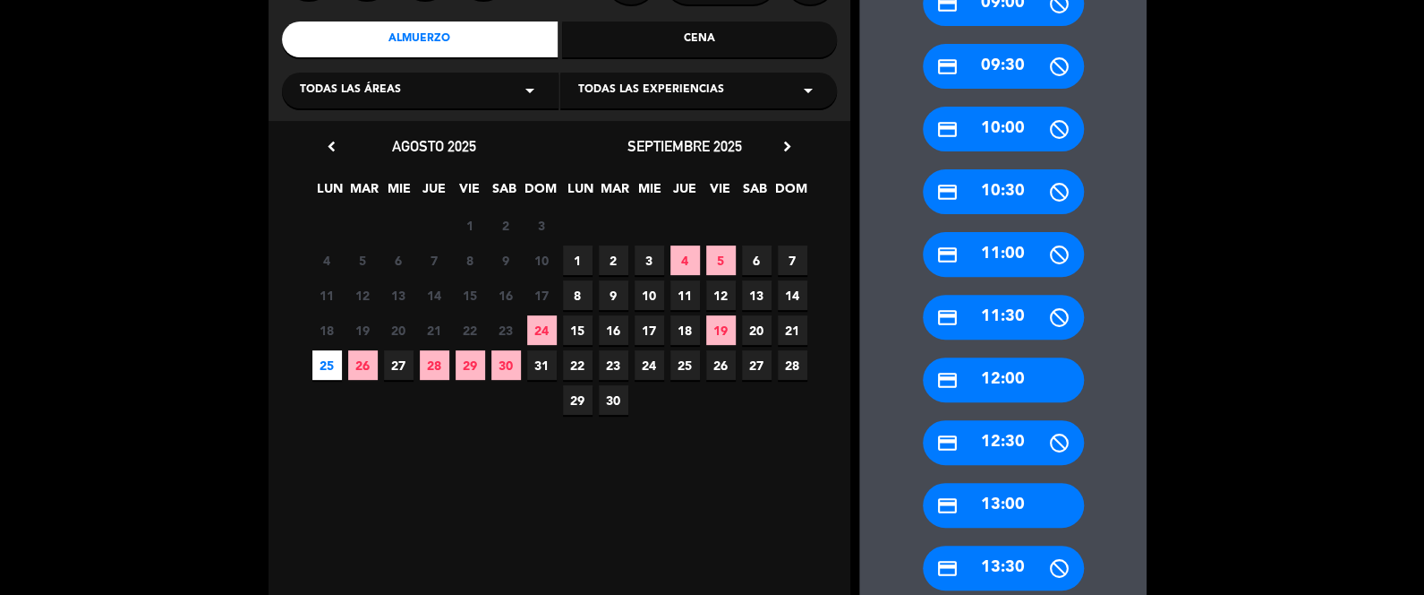
click at [1012, 370] on div "credit_card 12:00" at bounding box center [1003, 379] width 161 height 45
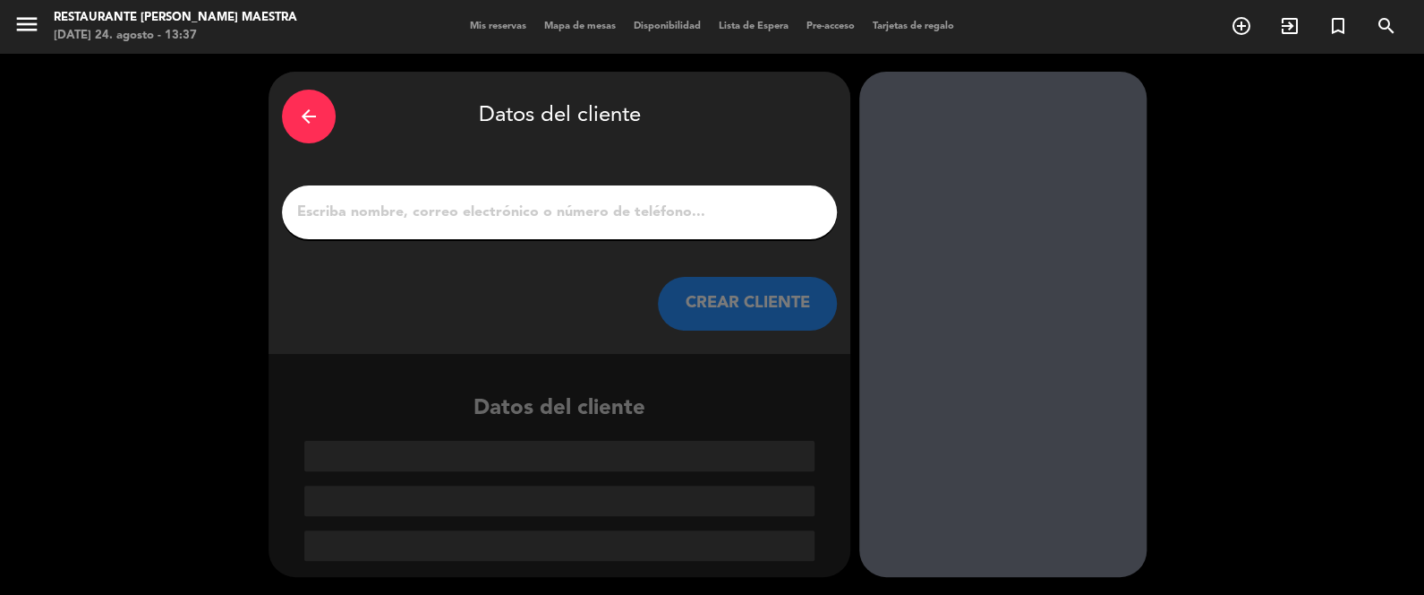
click at [407, 216] on input "1" at bounding box center [559, 212] width 528 height 25
click at [473, 188] on div at bounding box center [559, 212] width 555 height 54
click at [513, 216] on input "1" at bounding box center [559, 212] width 528 height 25
paste input "[PERSON_NAME]"
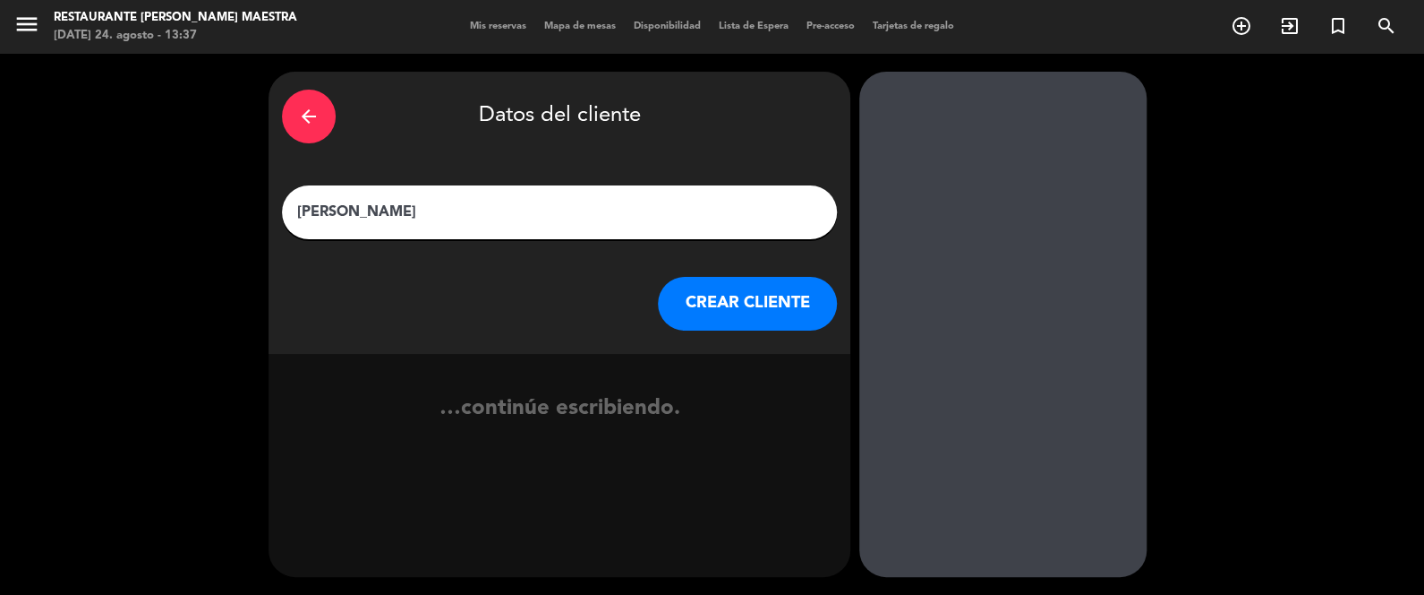
type input "[PERSON_NAME]"
click at [682, 297] on button "CREAR CLIENTE" at bounding box center [747, 304] width 179 height 54
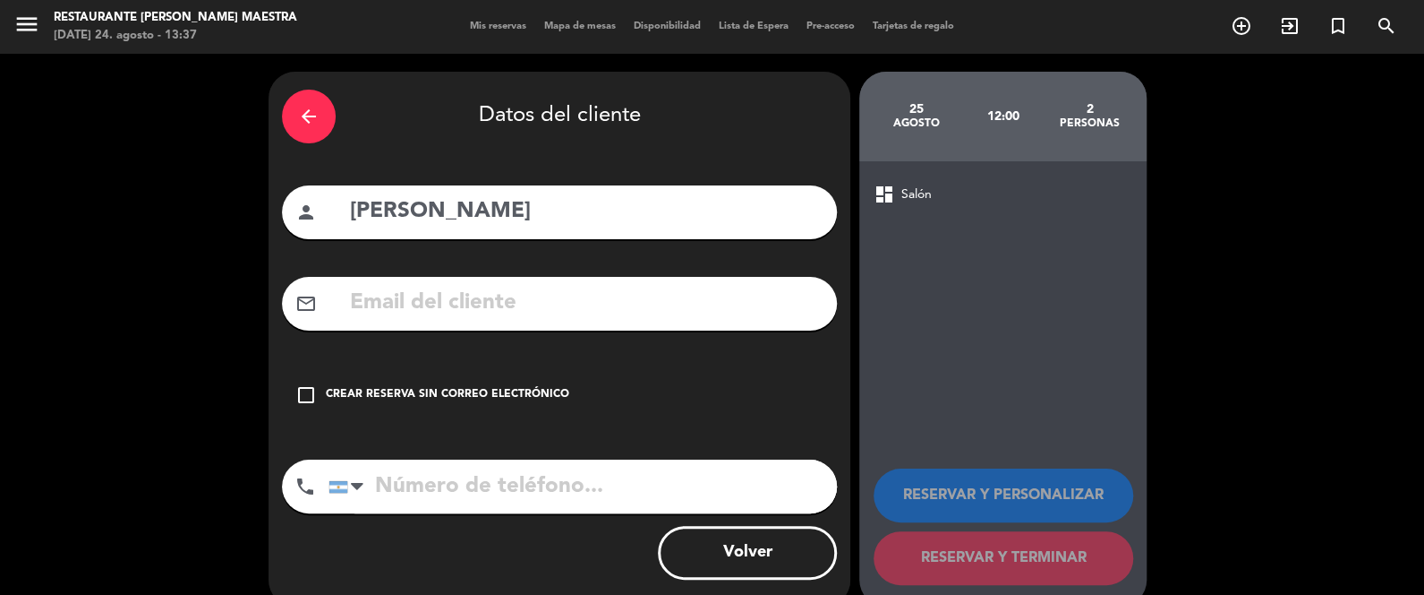
click at [441, 316] on input "text" at bounding box center [585, 303] width 475 height 37
paste input "[PERSON_NAME][EMAIL_ADDRESS][DOMAIN_NAME]"
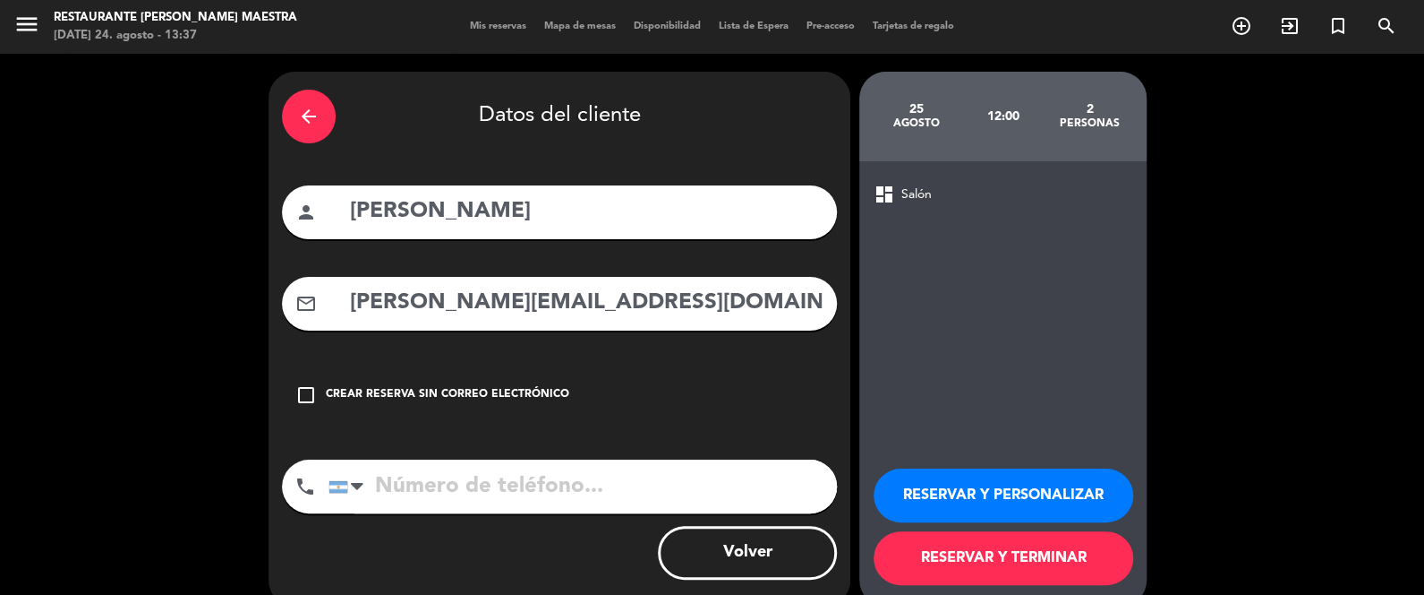
type input "[PERSON_NAME][EMAIL_ADDRESS][DOMAIN_NAME]"
click at [447, 476] on input "tel" at bounding box center [583, 486] width 509 height 54
paste input "[PHONE_NUMBER]"
type input "[PHONE_NUMBER]"
click at [1044, 489] on button "RESERVAR Y PERSONALIZAR" at bounding box center [1004, 495] width 260 height 54
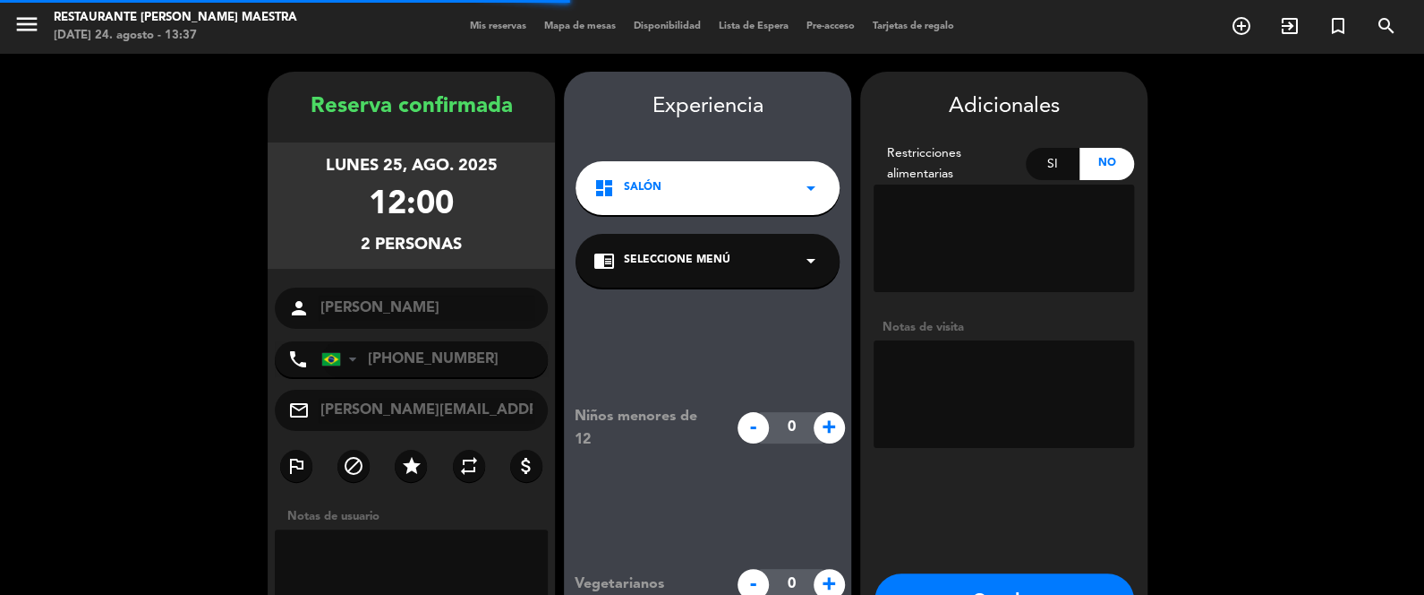
scroll to position [72, 0]
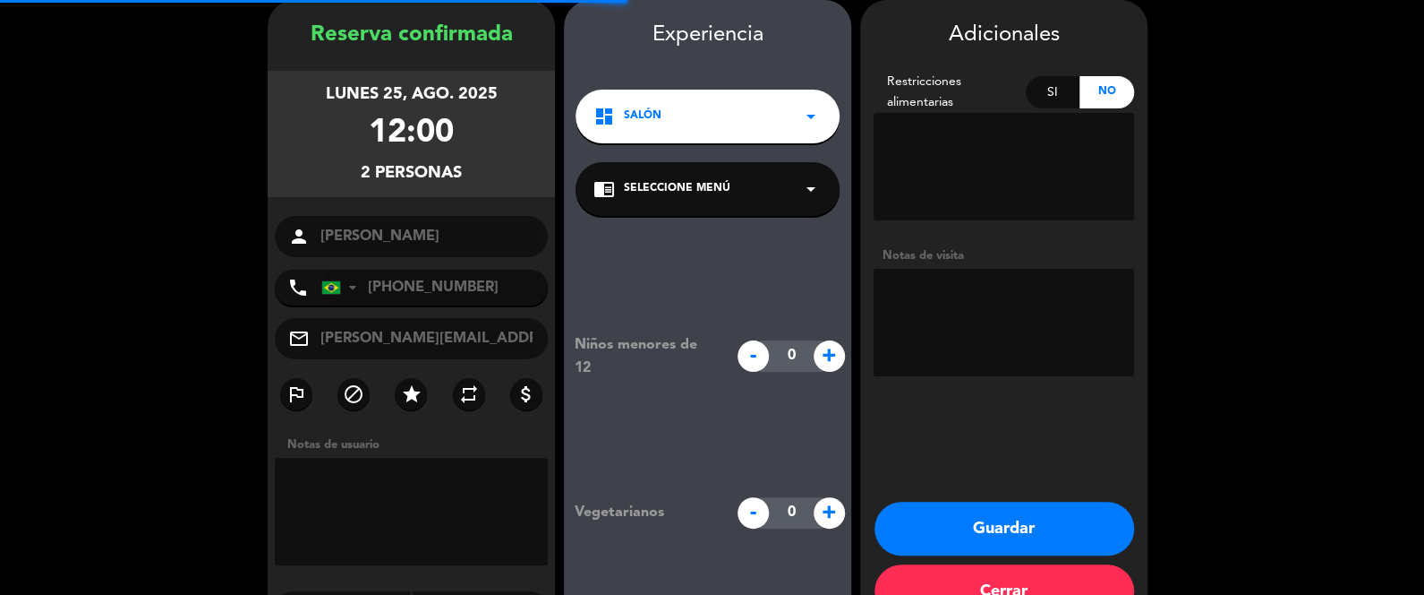
click at [627, 183] on span "Seleccione Menú" at bounding box center [677, 189] width 107 height 18
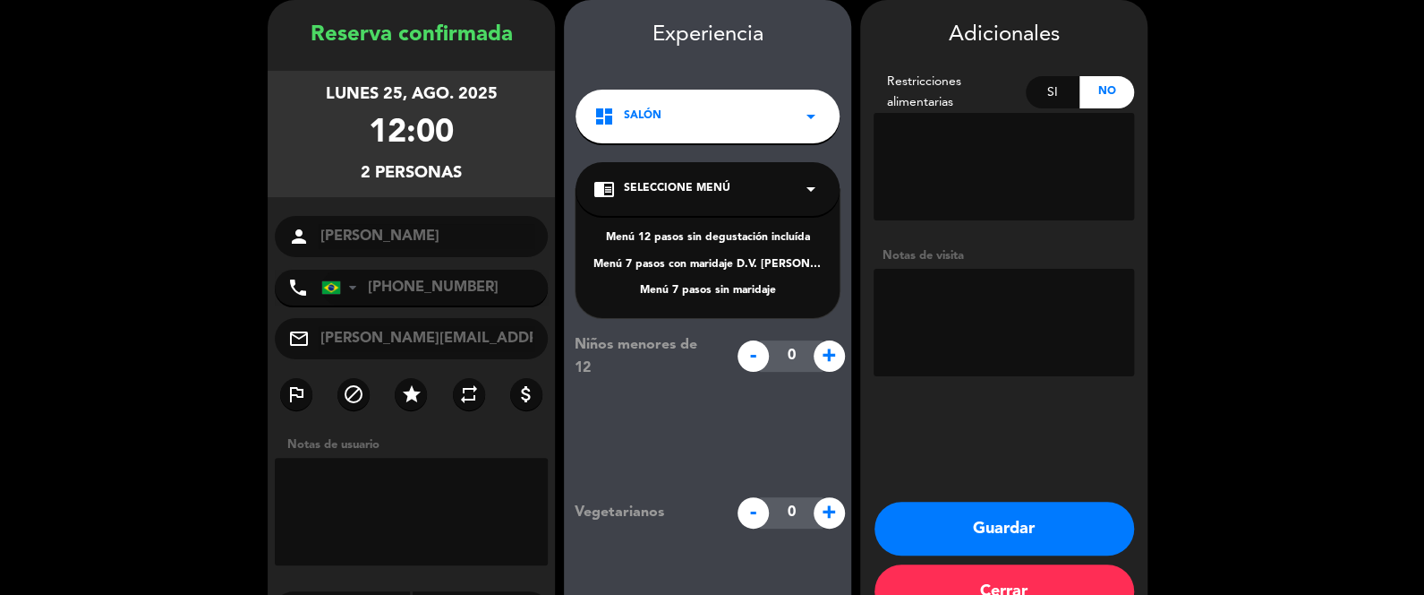
click at [696, 236] on div "Menú 12 pasos sin degustación incluída" at bounding box center [708, 238] width 228 height 18
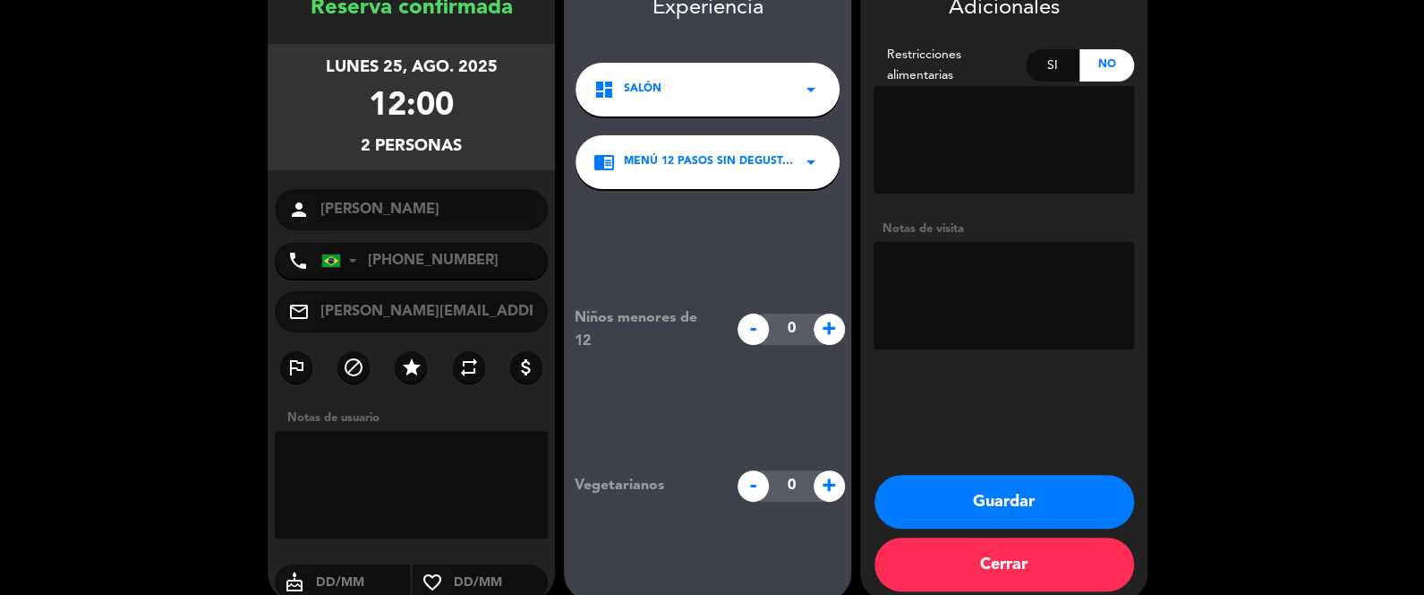
scroll to position [121, 0]
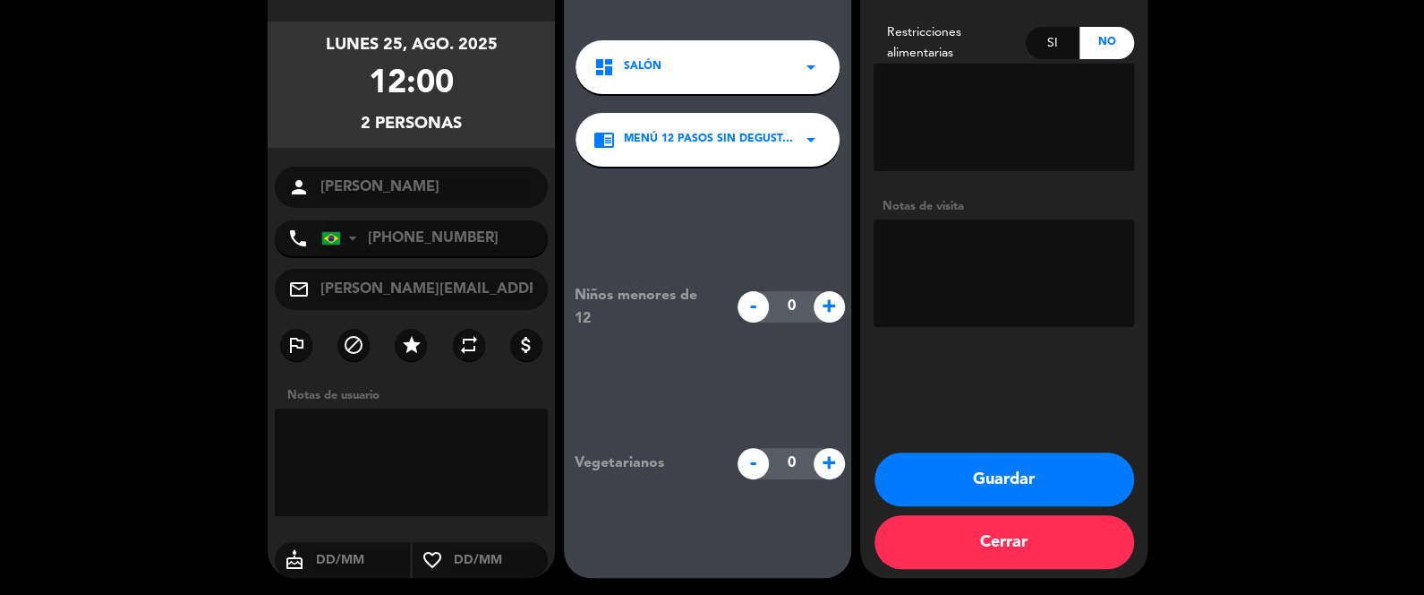
click at [1001, 480] on button "Guardar" at bounding box center [1005, 479] width 260 height 54
